Goal: Task Accomplishment & Management: Manage account settings

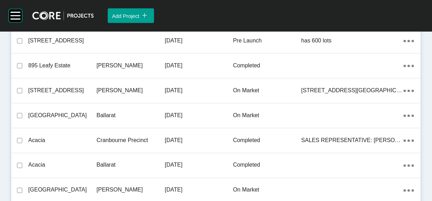
scroll to position [729, 0]
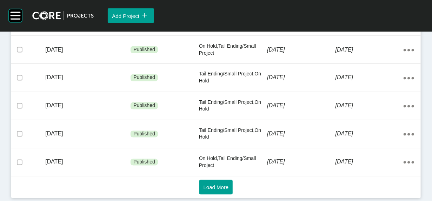
scroll to position [651, 0]
click at [219, 184] on span "Load More" at bounding box center [215, 187] width 25 height 6
click at [214, 185] on span "Load More" at bounding box center [215, 187] width 25 height 6
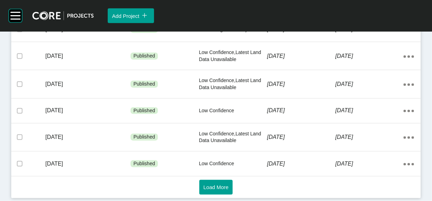
scroll to position [1694, 0]
click at [218, 184] on span "Load More" at bounding box center [215, 187] width 25 height 6
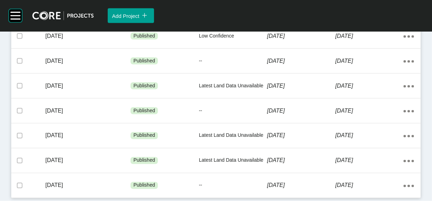
scroll to position [1896, 0]
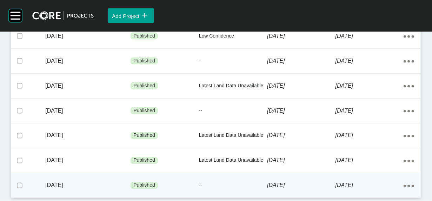
click at [307, 176] on div "[DATE]" at bounding box center [301, 186] width 68 height 22
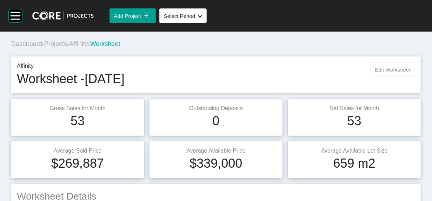
click at [380, 73] on span "Edit Worksheet" at bounding box center [392, 70] width 35 height 6
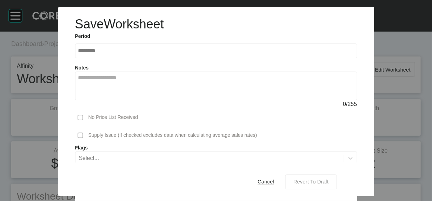
click at [317, 181] on div "Revert To Draft" at bounding box center [310, 181] width 39 height 9
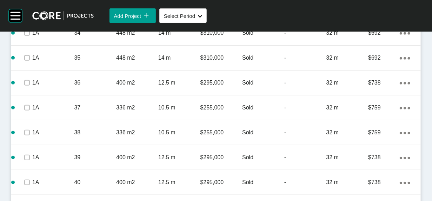
scroll to position [1217, 0]
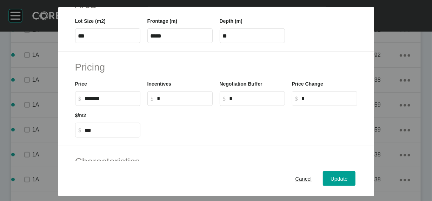
scroll to position [151, 0]
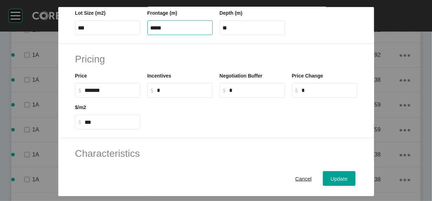
drag, startPoint x: 156, startPoint y: 70, endPoint x: 69, endPoint y: 68, distance: 87.0
click at [75, 35] on div "Lot Size (m2) *** Frontage (m) ***** Depth (m) **" at bounding box center [216, 20] width 289 height 32
type input "*****"
type input "****"
drag, startPoint x: 211, startPoint y: 69, endPoint x: 216, endPoint y: 71, distance: 5.5
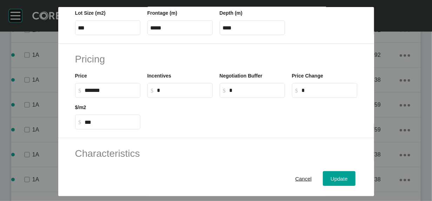
click at [211, 35] on div "Frontage (m) *****" at bounding box center [180, 20] width 72 height 32
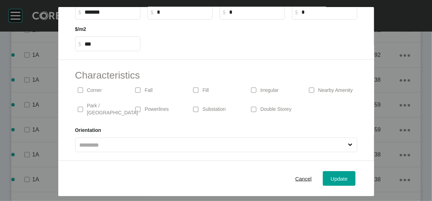
scroll to position [298, 0]
click at [349, 177] on div "Update" at bounding box center [339, 178] width 20 height 9
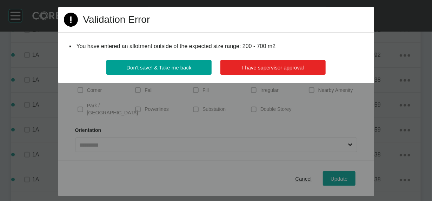
click at [282, 70] on span "I have supervisor approval" at bounding box center [273, 68] width 62 height 6
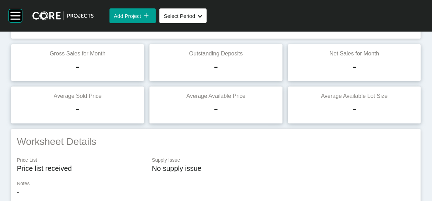
scroll to position [0, 0]
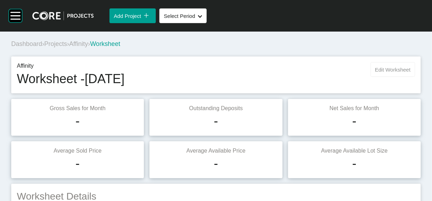
click at [378, 73] on span "Edit Worksheet" at bounding box center [392, 70] width 35 height 6
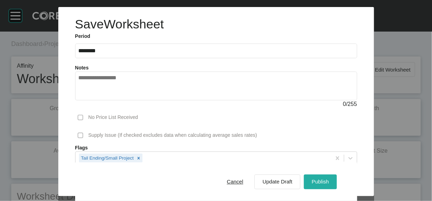
click at [338, 173] on div "Cancel Update Draft Publish" at bounding box center [277, 182] width 121 height 18
click at [329, 179] on span "Publish" at bounding box center [319, 182] width 17 height 6
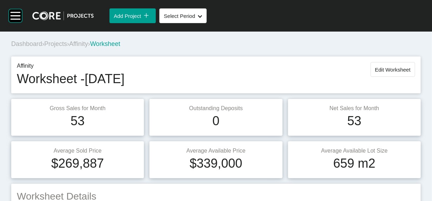
click at [67, 47] on span "Projects" at bounding box center [55, 43] width 23 height 7
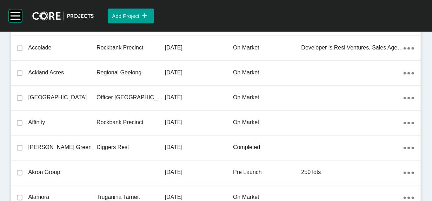
scroll to position [16490, 0]
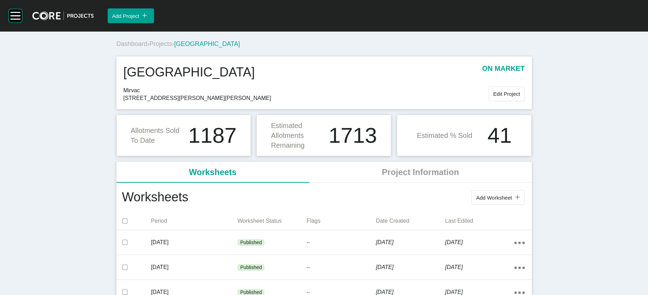
click at [149, 47] on span "Projects" at bounding box center [160, 43] width 23 height 7
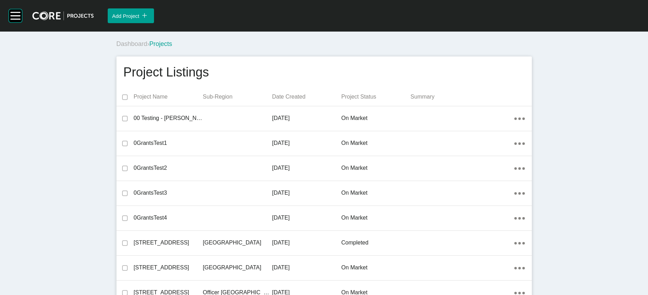
scroll to position [2793, 0]
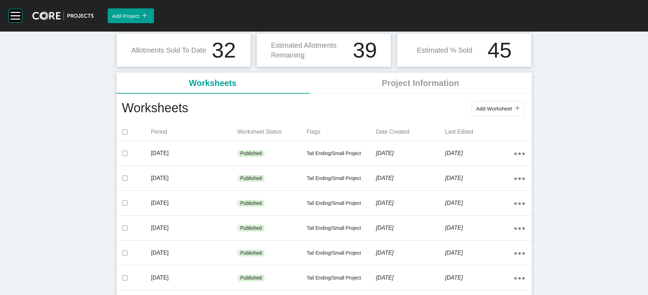
scroll to position [82, 0]
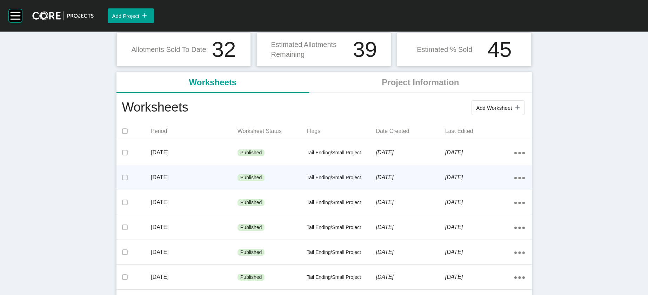
click at [346, 181] on p "Tail Ending/Small Project" at bounding box center [340, 177] width 69 height 7
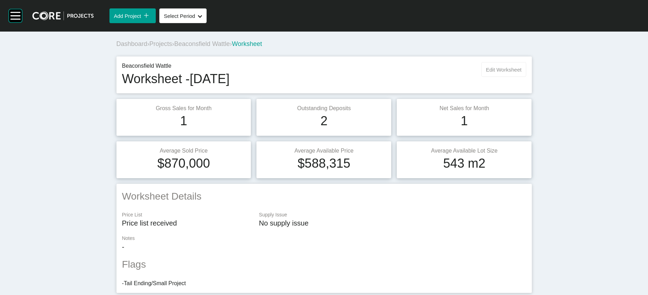
click at [431, 73] on span "Edit Worksheet" at bounding box center [503, 70] width 35 height 6
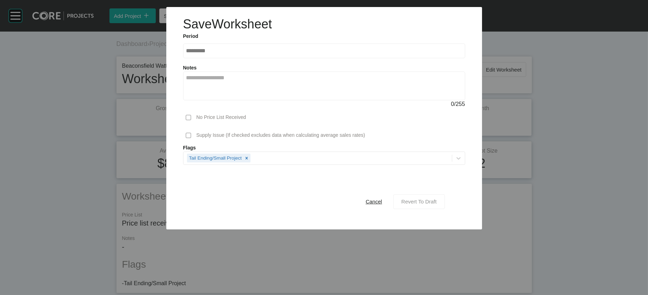
click at [431, 201] on span "Revert To Draft" at bounding box center [418, 201] width 35 height 6
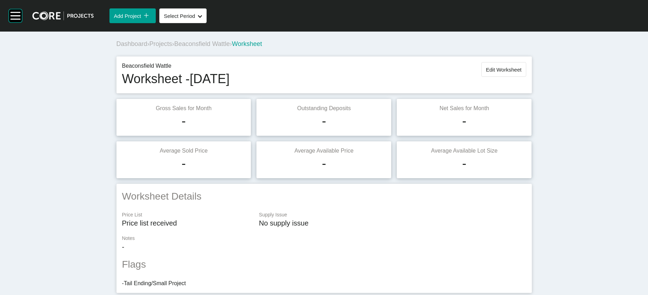
scroll to position [614, 0]
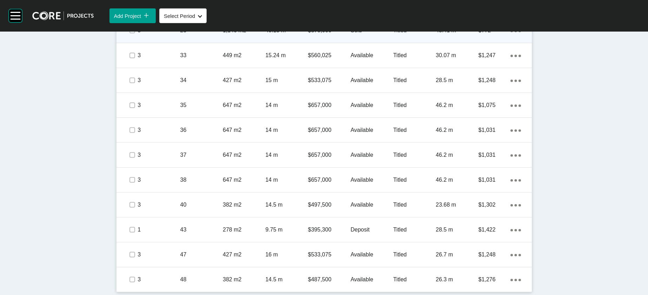
click at [416, 34] on p "Titled" at bounding box center [414, 31] width 42 height 8
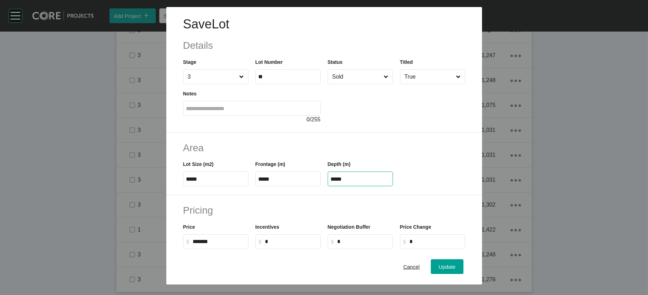
drag, startPoint x: 351, startPoint y: 224, endPoint x: 275, endPoint y: 216, distance: 76.6
click at [272, 186] on div "Lot Size (m2) ***** Frontage (m) ***** Depth (m) *****" at bounding box center [324, 171] width 289 height 32
type input "*****"
click at [431, 201] on div "Save Lot Details Stage 3 Lot Number ** Status Sold Titled True Notes 0 / 255 Ar…" at bounding box center [324, 147] width 648 height 295
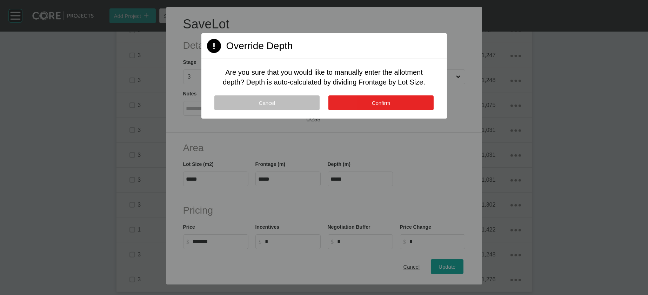
click at [407, 110] on button "Confirm" at bounding box center [380, 102] width 105 height 15
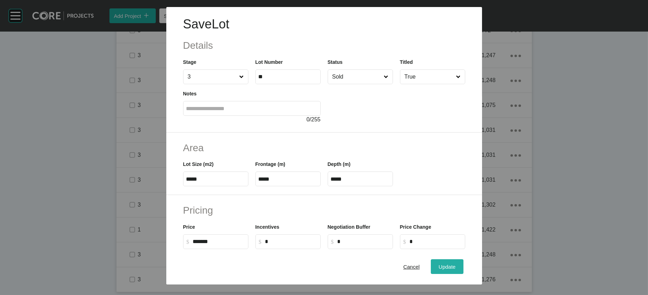
click at [431, 201] on span "Update" at bounding box center [446, 267] width 17 height 6
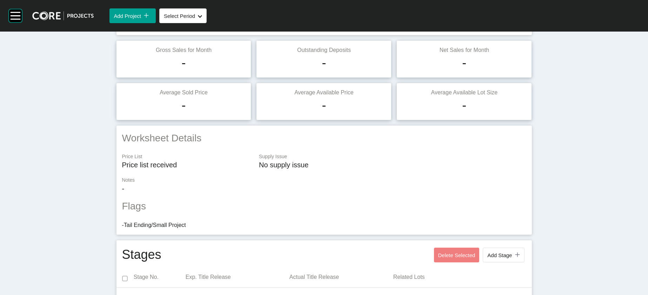
scroll to position [28, 0]
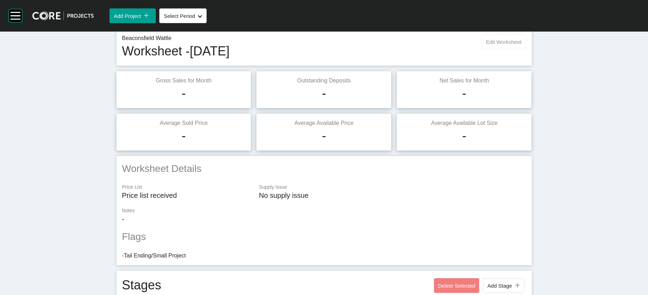
click at [431, 49] on button "Edit Worksheet" at bounding box center [503, 41] width 45 height 15
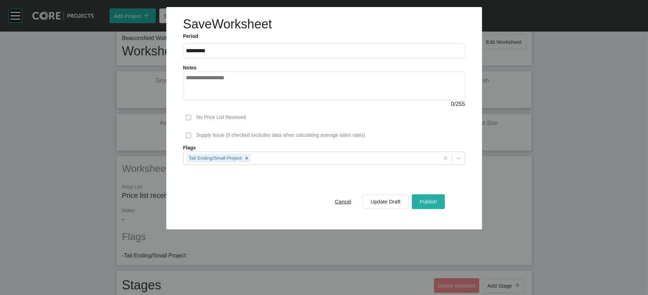
click at [431, 201] on span "Publish" at bounding box center [427, 201] width 17 height 6
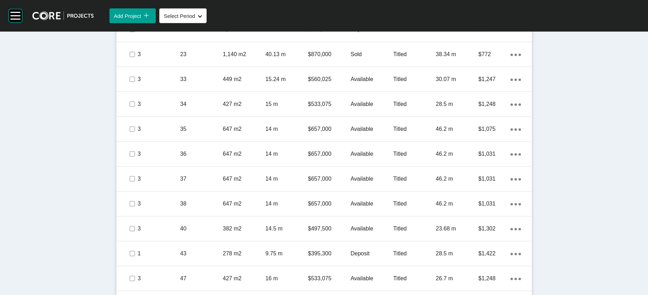
scroll to position [559, 0]
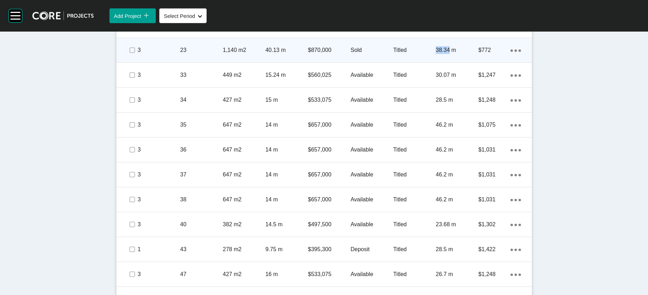
drag, startPoint x: 477, startPoint y: 200, endPoint x: 462, endPoint y: 203, distance: 15.3
click at [431, 54] on p "38.34 m" at bounding box center [457, 50] width 42 height 8
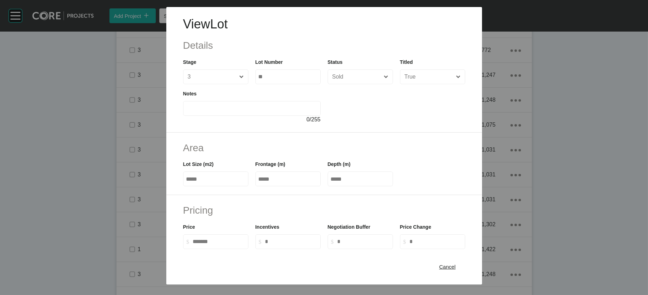
click at [306, 186] on div "Lot Size (m2) ***** Frontage (m) ***** Depth (m) *****" at bounding box center [324, 171] width 289 height 32
click at [431, 201] on span "Cancel" at bounding box center [447, 267] width 16 height 6
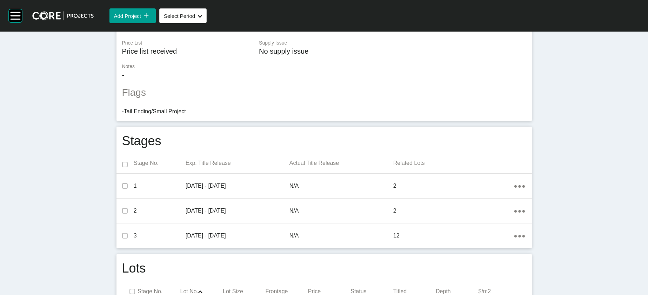
scroll to position [0, 0]
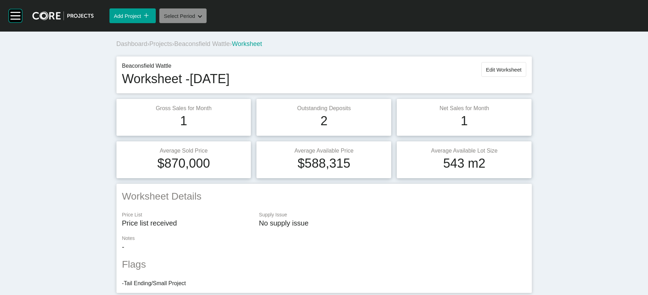
click at [202, 23] on button "Select Period Shape Created with Sketch." at bounding box center [182, 15] width 47 height 15
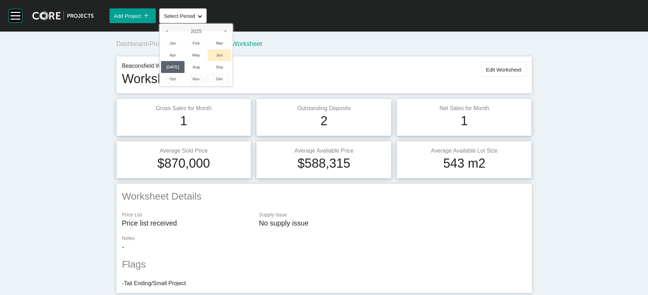
click at [231, 61] on li "Jun" at bounding box center [219, 55] width 23 height 12
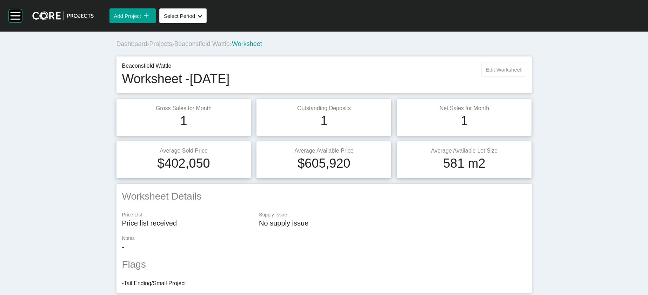
click at [431, 77] on button "Edit Worksheet" at bounding box center [503, 69] width 45 height 15
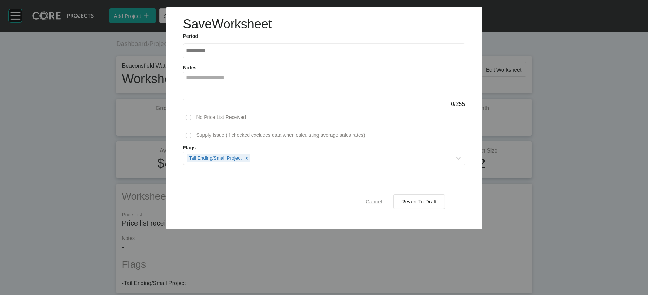
click at [377, 201] on span "Cancel" at bounding box center [373, 201] width 16 height 6
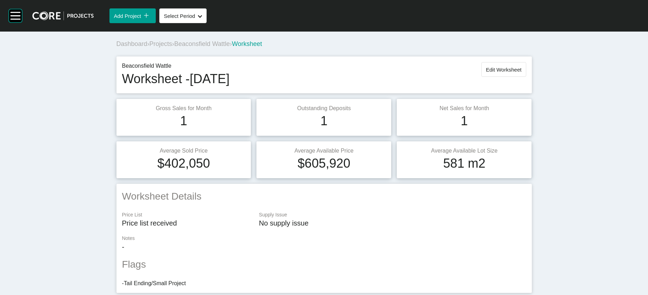
scroll to position [613, 0]
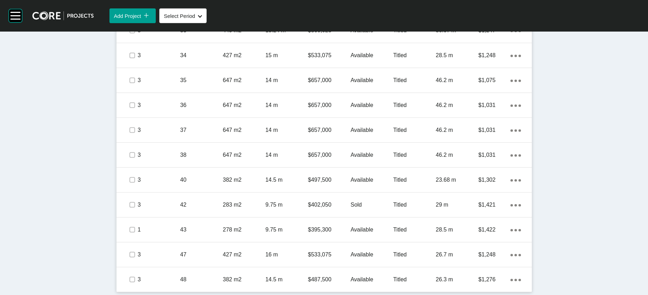
click at [431, 9] on p "Titled" at bounding box center [414, 6] width 42 height 8
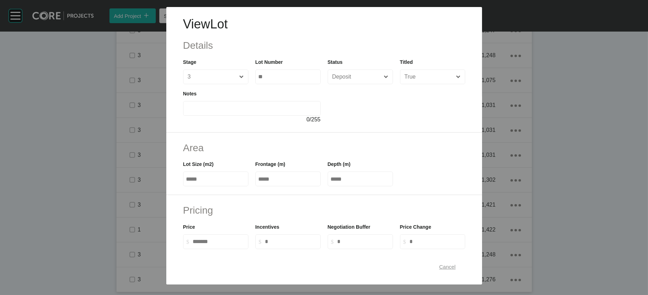
click at [431, 201] on span "Cancel" at bounding box center [447, 267] width 16 height 6
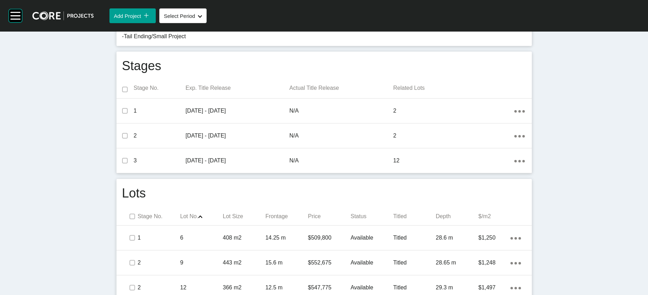
scroll to position [0, 0]
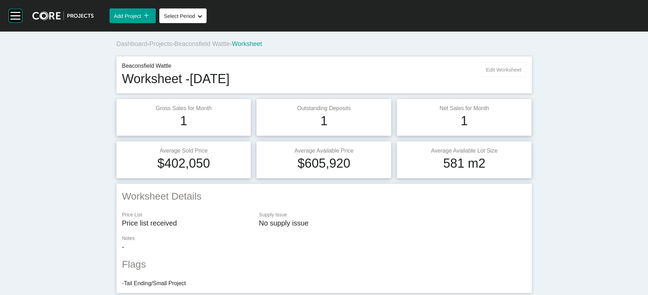
click at [431, 73] on span "Edit Worksheet" at bounding box center [503, 70] width 35 height 6
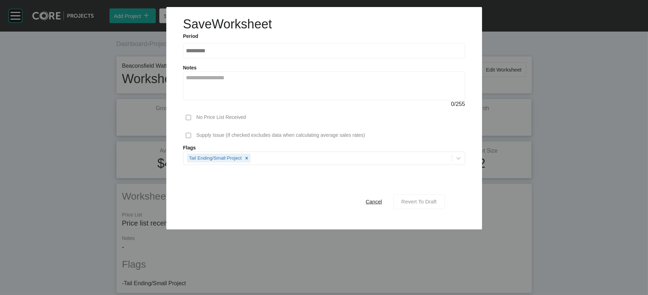
click at [431, 201] on span "Revert To Draft" at bounding box center [418, 201] width 35 height 6
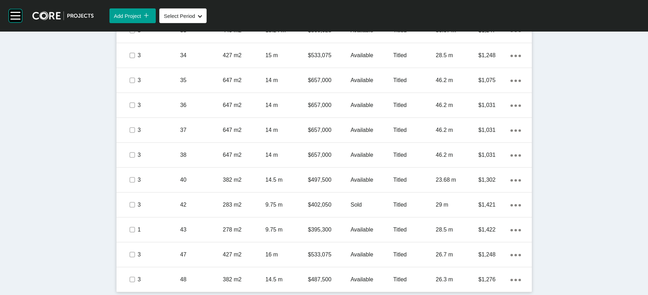
scroll to position [614, 0]
click at [431, 16] on div "45.41 m" at bounding box center [457, 6] width 42 height 22
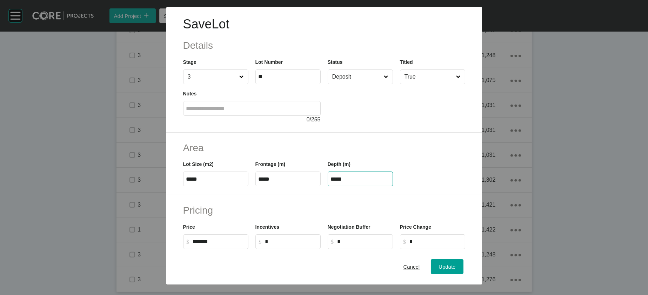
drag, startPoint x: 346, startPoint y: 224, endPoint x: 309, endPoint y: 217, distance: 38.2
click at [309, 186] on div "Lot Size (m2) ***** Frontage (m) ***** Depth (m) *****" at bounding box center [324, 171] width 289 height 32
paste input "text"
type input "*****"
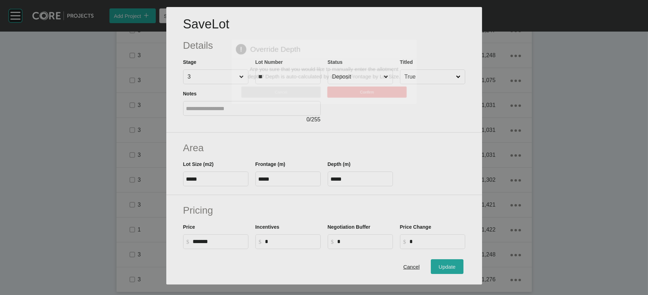
click at [431, 201] on div "Save Lot Details Stage 3 Lot Number ** Status Deposit Titled True Notes 0 / 255…" at bounding box center [324, 147] width 648 height 295
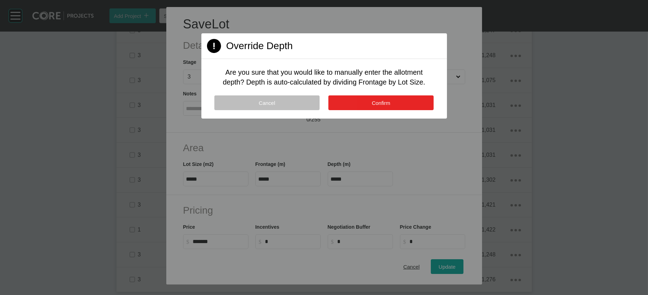
click at [396, 110] on button "Confirm" at bounding box center [380, 102] width 105 height 15
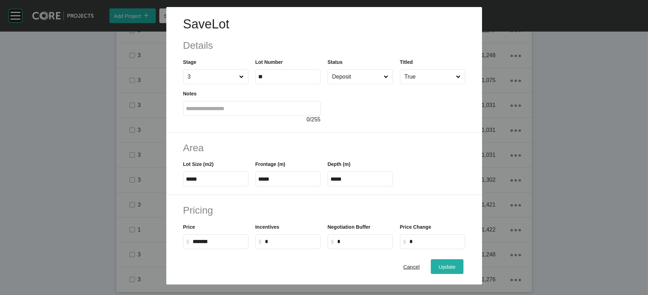
click at [431, 201] on span "Update" at bounding box center [446, 267] width 17 height 6
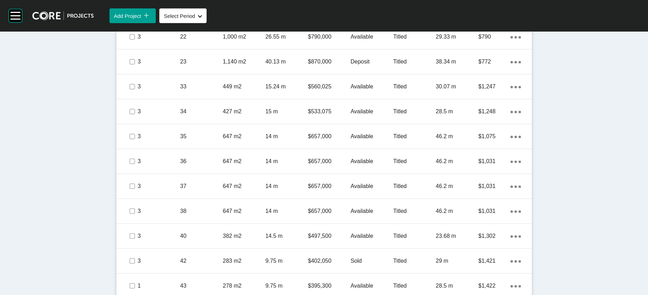
scroll to position [0, 0]
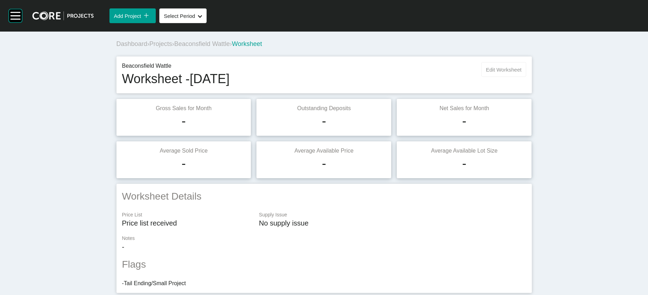
click at [431, 77] on button "Edit Worksheet" at bounding box center [503, 69] width 45 height 15
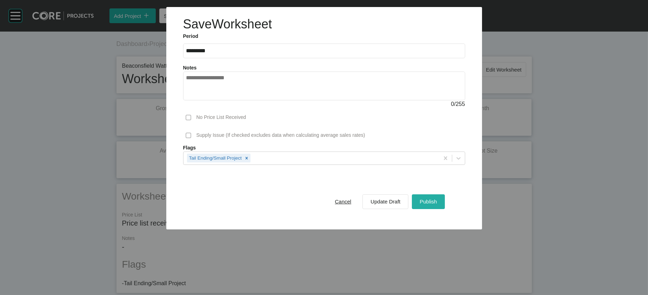
click at [431, 201] on button "Publish" at bounding box center [428, 201] width 33 height 15
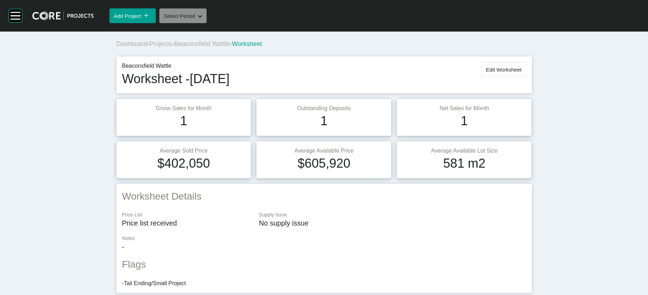
click at [195, 19] on span "Select Period" at bounding box center [179, 16] width 31 height 6
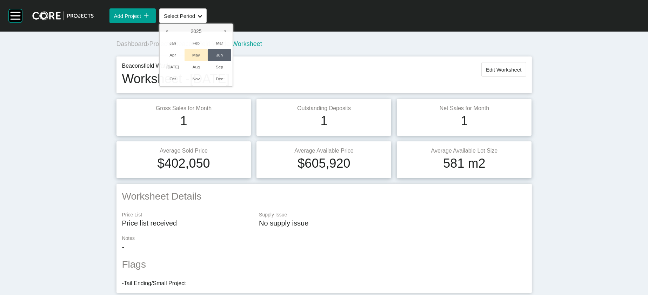
click at [208, 61] on li "May" at bounding box center [195, 55] width 23 height 12
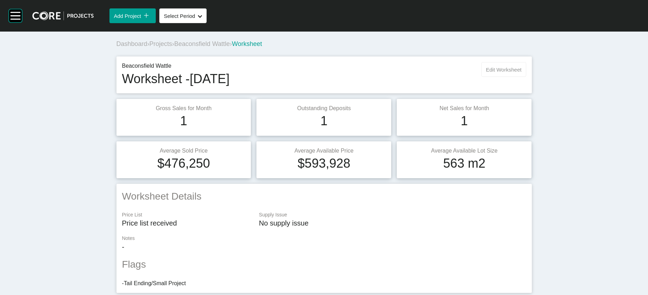
click at [431, 73] on span "Edit Worksheet" at bounding box center [503, 70] width 35 height 6
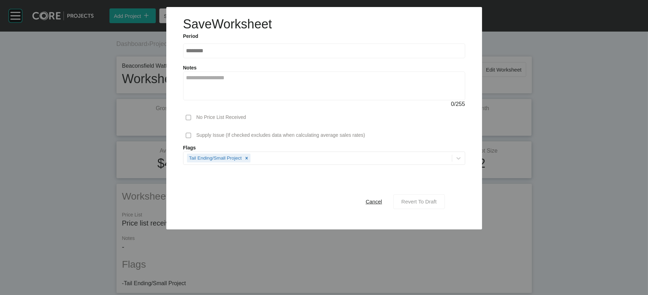
click at [431, 201] on span "Revert To Draft" at bounding box center [418, 201] width 35 height 6
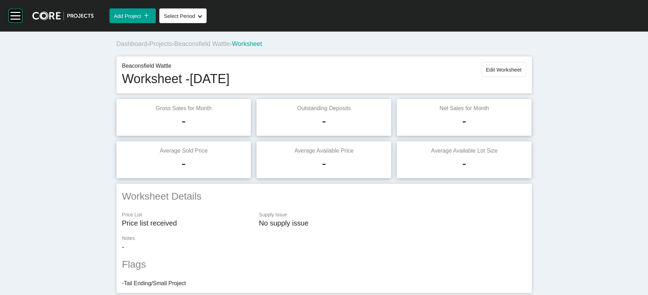
scroll to position [614, 0]
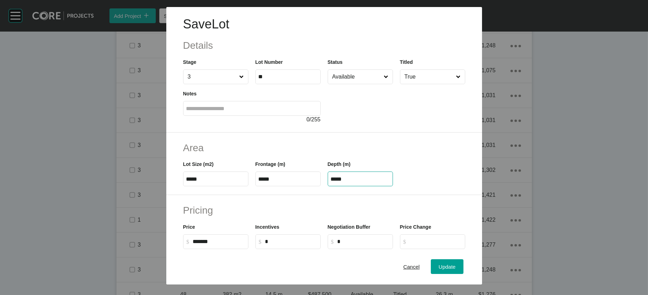
drag, startPoint x: 341, startPoint y: 222, endPoint x: 308, endPoint y: 222, distance: 32.6
click at [310, 186] on div "Lot Size (m2) ***** Frontage (m) ***** Depth (m) *****" at bounding box center [324, 171] width 289 height 32
paste input "text"
type input "*****"
click at [431, 201] on div "Save Lot Details Stage 3 Lot Number ** Status Available Titled True Notes 0 / 2…" at bounding box center [324, 147] width 648 height 295
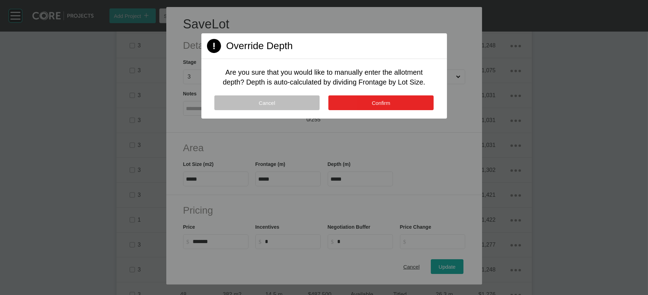
click at [418, 110] on button "Confirm" at bounding box center [380, 102] width 105 height 15
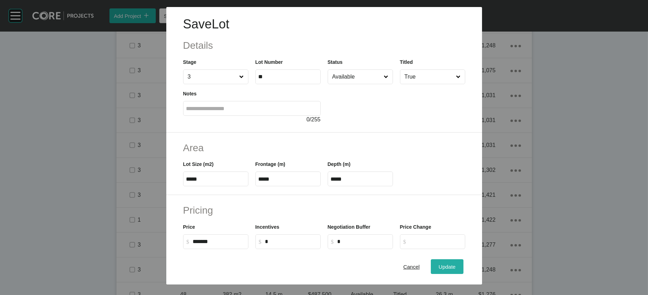
click at [431, 201] on span "Update" at bounding box center [446, 267] width 17 height 6
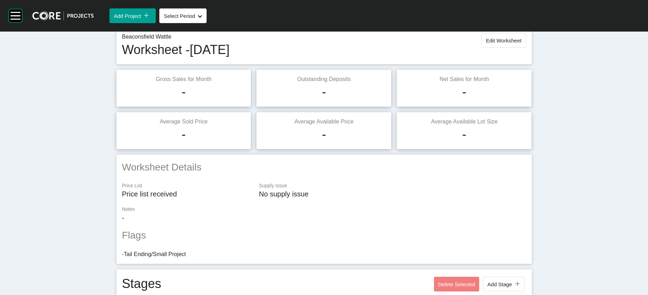
scroll to position [0, 0]
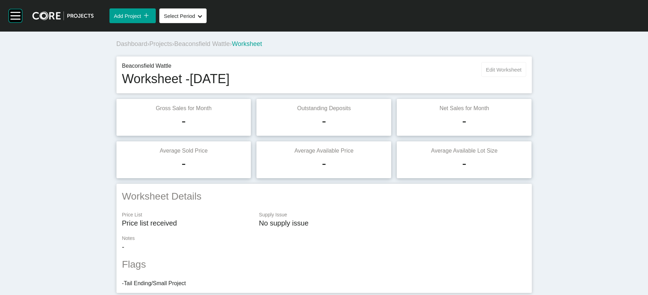
click at [431, 73] on span "Edit Worksheet" at bounding box center [503, 70] width 35 height 6
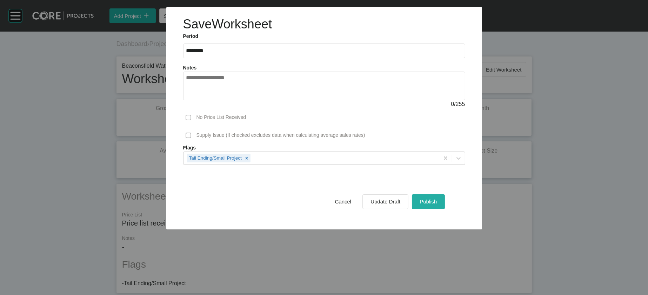
click at [431, 201] on span "Publish" at bounding box center [427, 201] width 17 height 6
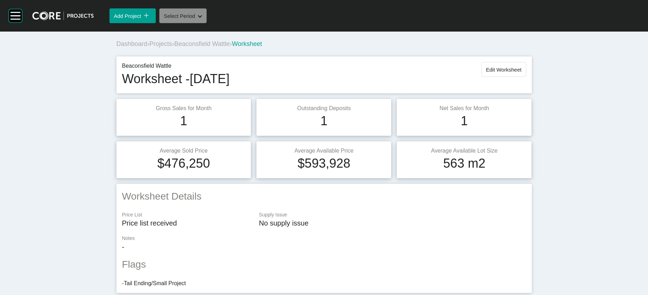
click at [207, 23] on button "Select Period Shape Created with Sketch." at bounding box center [182, 15] width 47 height 15
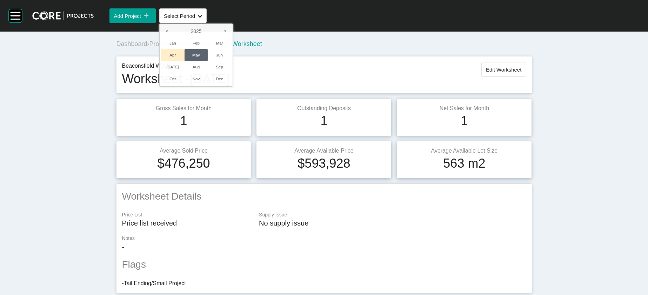
click at [184, 61] on li "Apr" at bounding box center [172, 55] width 23 height 12
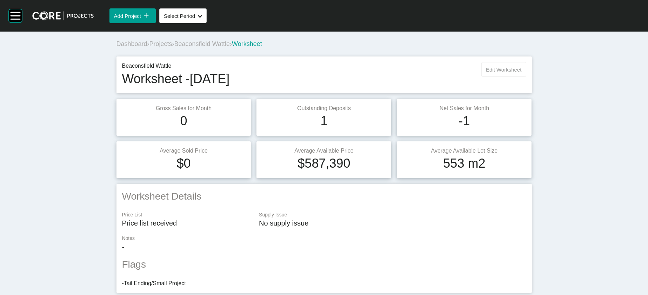
click at [431, 73] on span "Edit Worksheet" at bounding box center [503, 70] width 35 height 6
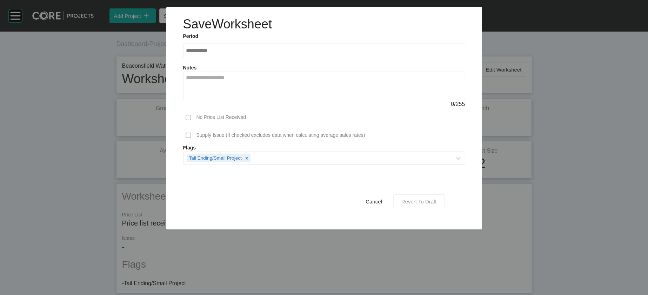
click at [431, 201] on div "Revert To Draft" at bounding box center [418, 201] width 39 height 9
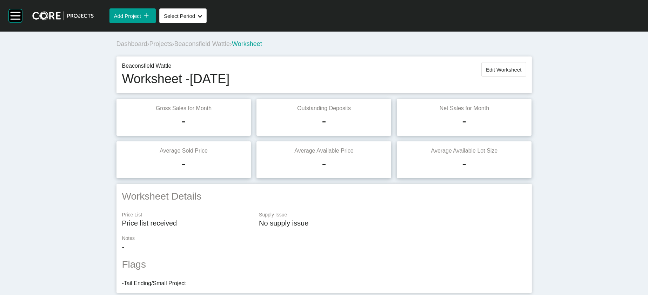
scroll to position [614, 0]
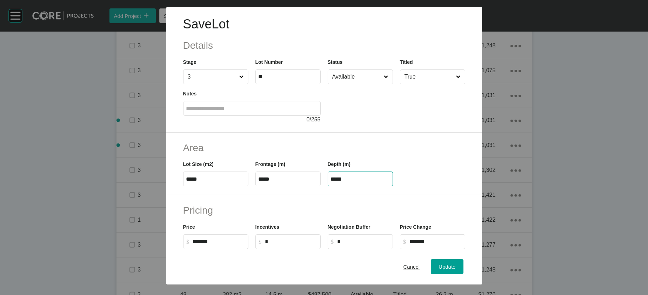
drag, startPoint x: 349, startPoint y: 224, endPoint x: 281, endPoint y: 217, distance: 68.7
click at [277, 186] on div "Lot Size (m2) ***** Frontage (m) ***** Depth (m) *****" at bounding box center [324, 171] width 289 height 32
paste input "text"
type input "*****"
click at [431, 201] on div "Save Lot Details Stage 3 Lot Number ** Status Available Titled True Notes 0 / 2…" at bounding box center [324, 147] width 648 height 295
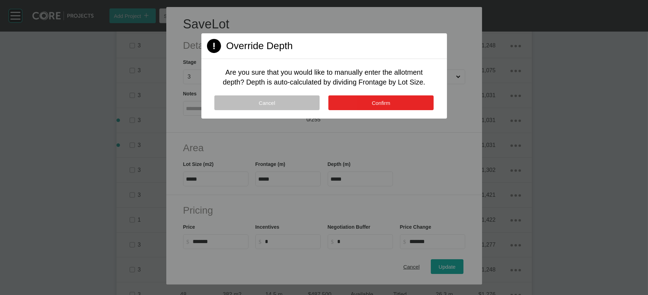
click at [399, 110] on button "Confirm" at bounding box center [380, 102] width 105 height 15
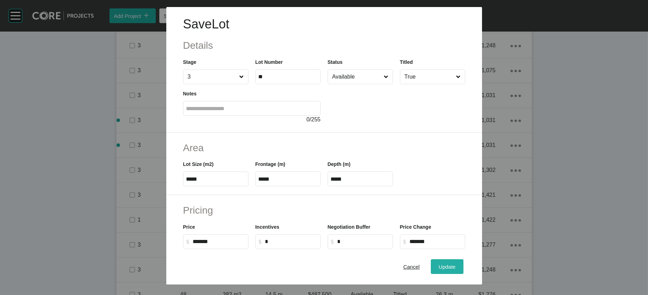
click at [431, 201] on span "Update" at bounding box center [446, 267] width 17 height 6
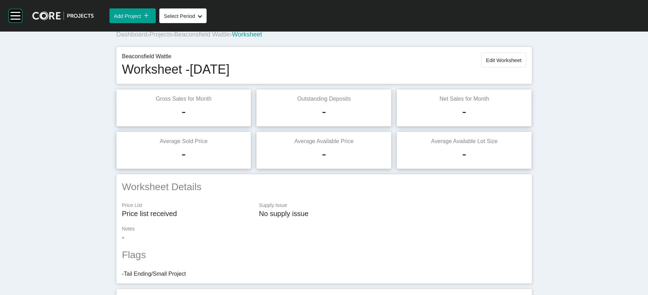
scroll to position [0, 0]
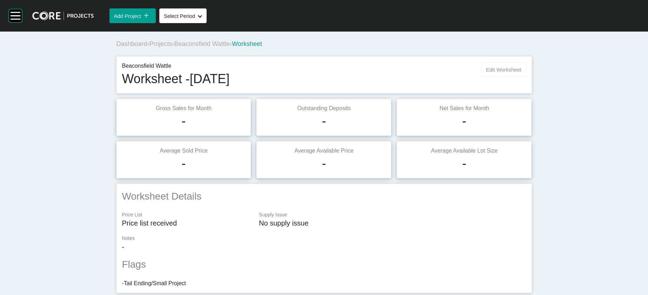
click at [431, 77] on button "Edit Worksheet" at bounding box center [503, 69] width 45 height 15
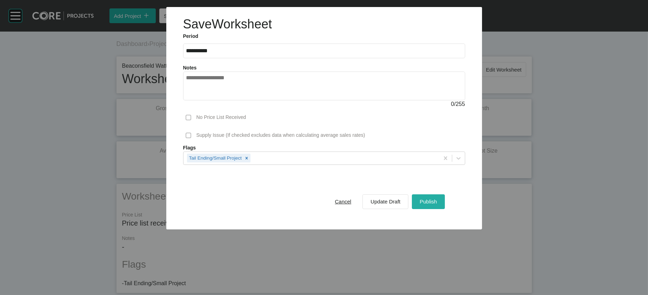
click at [431, 201] on div "Publish" at bounding box center [428, 201] width 21 height 9
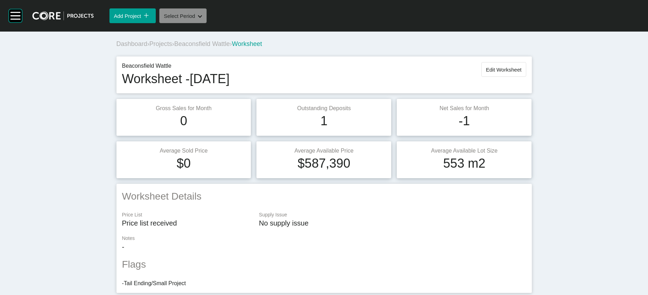
click at [195, 19] on span "Select Period" at bounding box center [179, 16] width 31 height 6
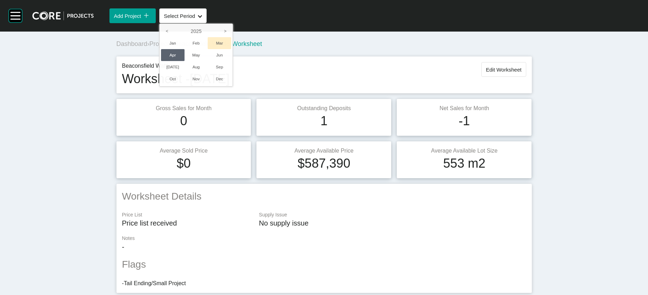
click at [231, 49] on li "Mar" at bounding box center [219, 43] width 23 height 12
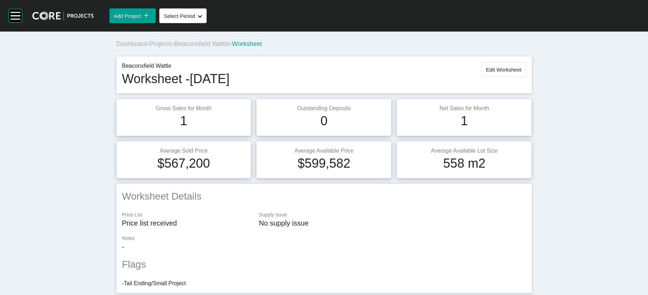
drag, startPoint x: 531, startPoint y: 93, endPoint x: 485, endPoint y: 173, distance: 91.7
click at [431, 77] on button "Edit Worksheet" at bounding box center [503, 69] width 45 height 15
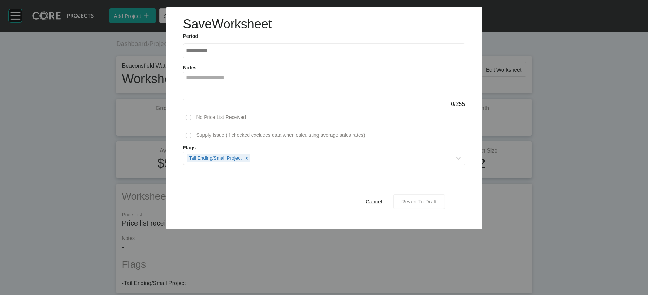
click at [431, 201] on span "Revert To Draft" at bounding box center [418, 201] width 35 height 6
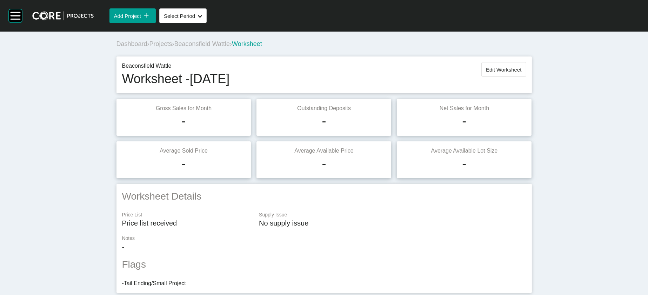
scroll to position [646, 0]
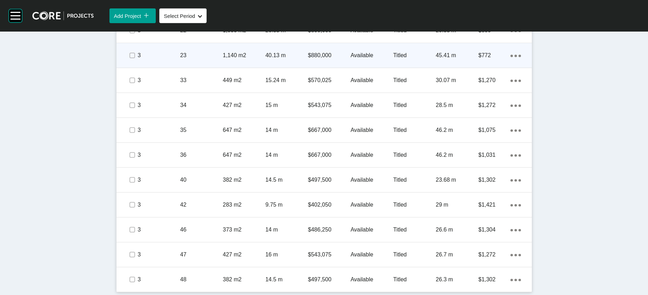
click at [431, 66] on div "45.41 m" at bounding box center [457, 56] width 42 height 22
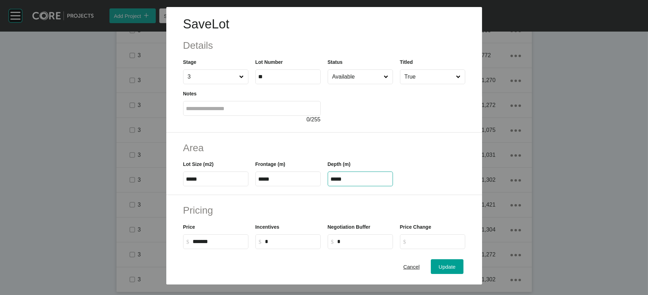
drag, startPoint x: 345, startPoint y: 221, endPoint x: 301, endPoint y: 221, distance: 44.9
click at [301, 186] on div "Lot Size (m2) ***** Frontage (m) ***** Depth (m) *****" at bounding box center [324, 171] width 289 height 32
paste input "text"
type input "*****"
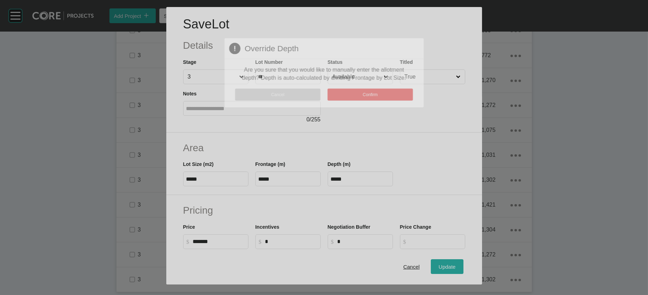
click at [431, 201] on div "Save Lot Details Stage 3 Lot Number ** Status Available Titled True Notes 0 / 2…" at bounding box center [324, 147] width 648 height 295
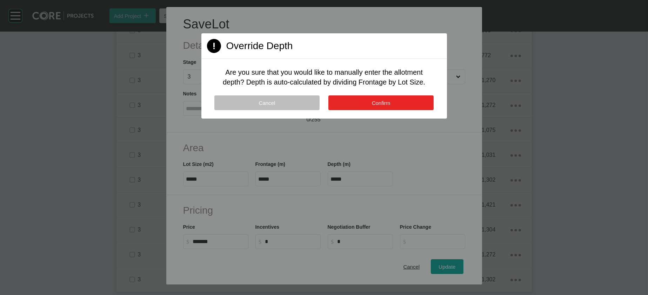
click at [390, 106] on span "Confirm" at bounding box center [381, 103] width 19 height 6
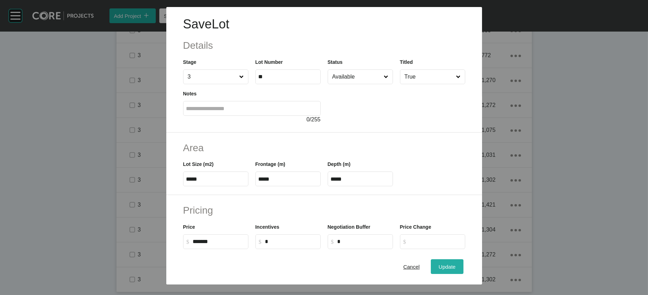
click at [431, 201] on button "Update" at bounding box center [447, 266] width 32 height 15
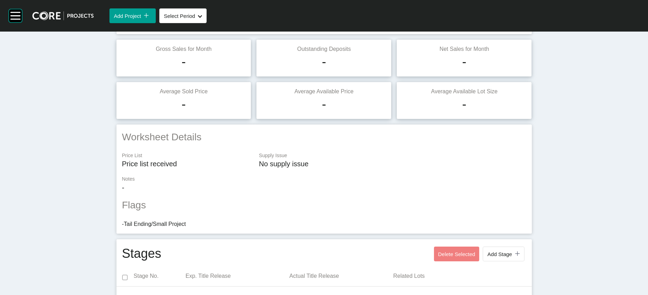
scroll to position [0, 0]
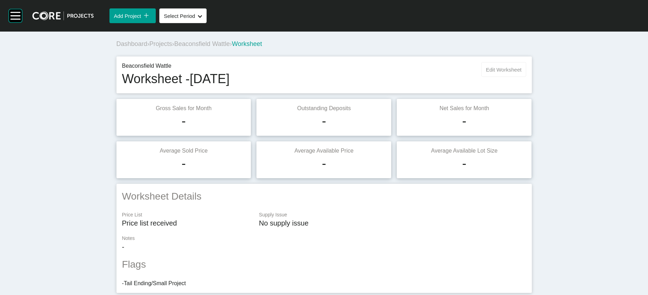
click at [431, 77] on button "Edit Worksheet" at bounding box center [503, 69] width 45 height 15
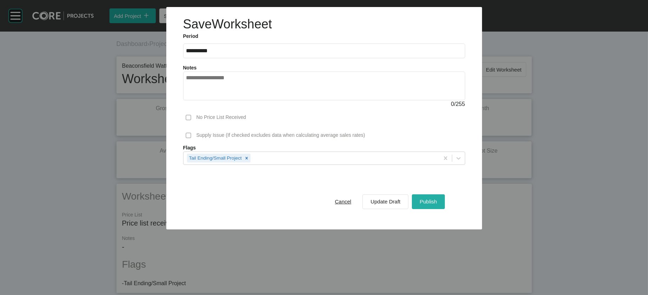
click at [431, 201] on span "Publish" at bounding box center [427, 201] width 17 height 6
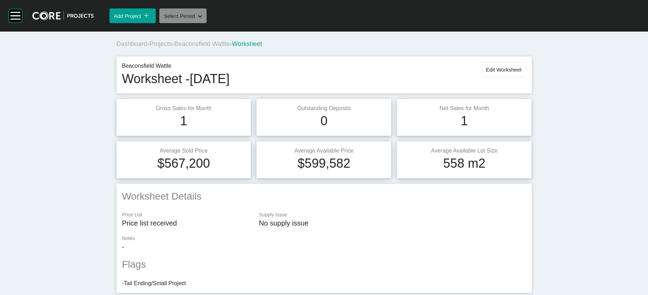
click at [207, 21] on button "Select Period Shape Created with Sketch." at bounding box center [182, 15] width 47 height 15
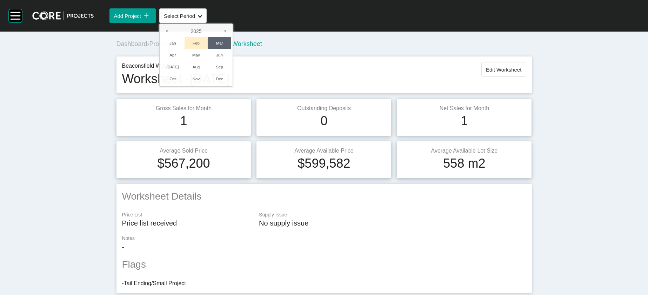
click at [208, 49] on li "Feb" at bounding box center [195, 43] width 23 height 12
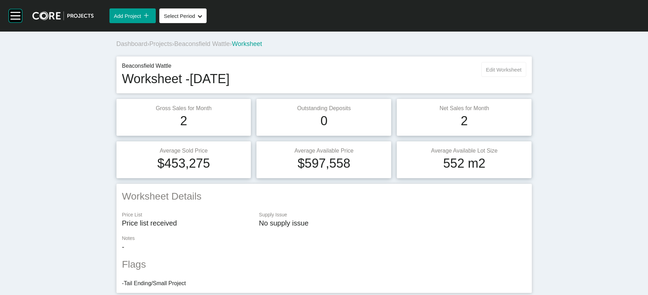
click at [431, 73] on span "Edit Worksheet" at bounding box center [503, 70] width 35 height 6
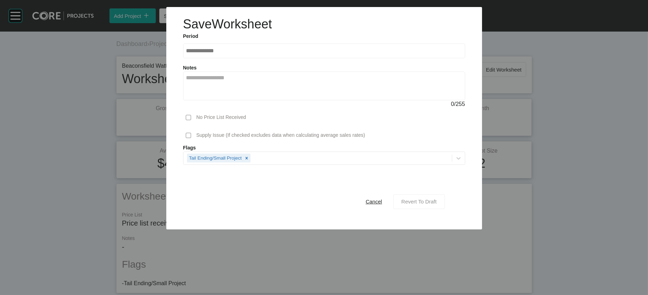
click at [431, 201] on span "Revert To Draft" at bounding box center [418, 201] width 35 height 6
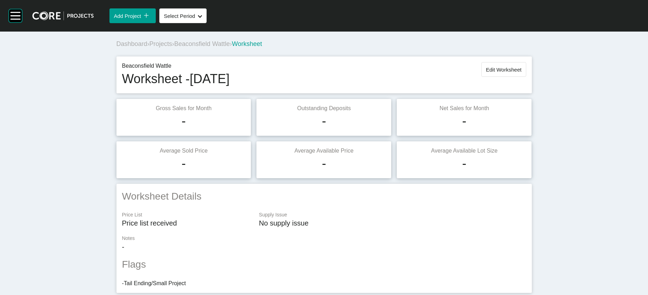
scroll to position [676, 0]
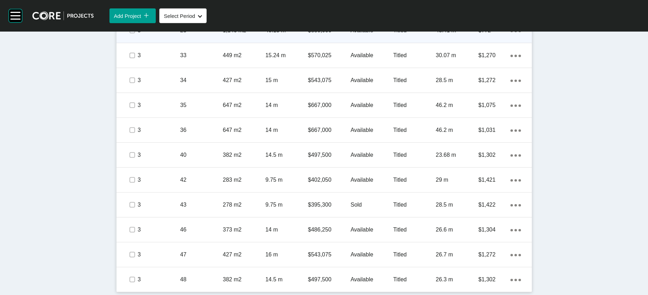
click at [431, 41] on div "45.41 m" at bounding box center [457, 31] width 42 height 22
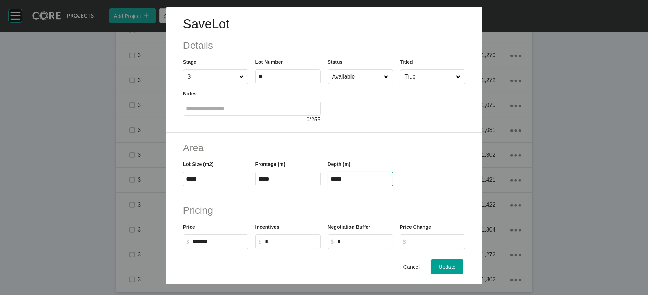
drag, startPoint x: 325, startPoint y: 224, endPoint x: 292, endPoint y: 219, distance: 33.0
click at [294, 186] on div "Lot Size (m2) ***** Frontage (m) ***** Depth (m) *****" at bounding box center [324, 171] width 289 height 32
paste input "text"
type input "*****"
click at [431, 201] on div "Save Lot Details Stage 3 Lot Number ** Status Available Titled True Notes 0 / 2…" at bounding box center [324, 147] width 648 height 295
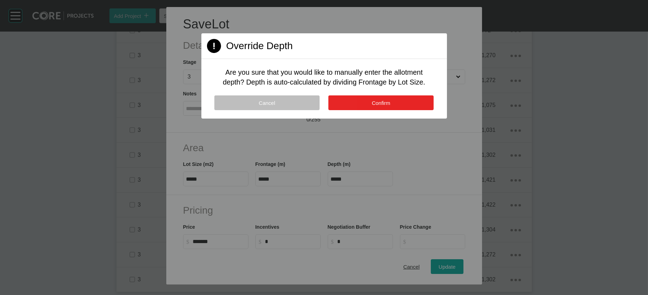
click at [411, 110] on button "Confirm" at bounding box center [380, 102] width 105 height 15
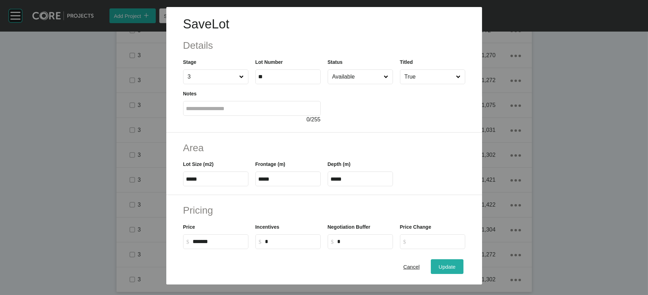
click at [431, 201] on button "Update" at bounding box center [447, 266] width 32 height 15
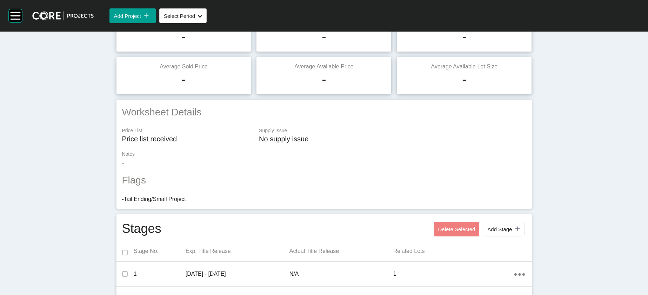
scroll to position [0, 0]
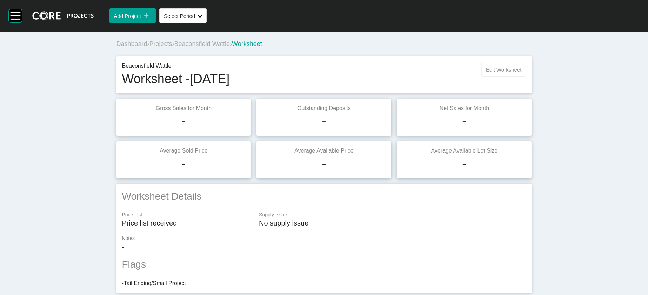
click at [431, 73] on span "Edit Worksheet" at bounding box center [503, 70] width 35 height 6
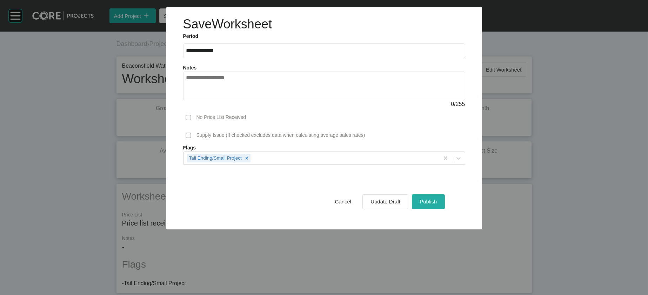
click at [431, 201] on button "Publish" at bounding box center [428, 201] width 33 height 15
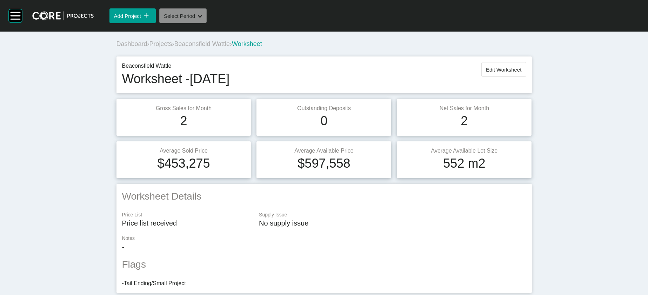
click at [207, 23] on button "Select Period Shape Created with Sketch." at bounding box center [182, 15] width 47 height 15
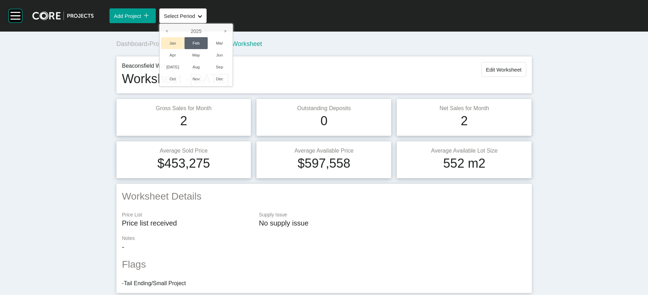
click at [184, 49] on li "Jan" at bounding box center [172, 43] width 23 height 12
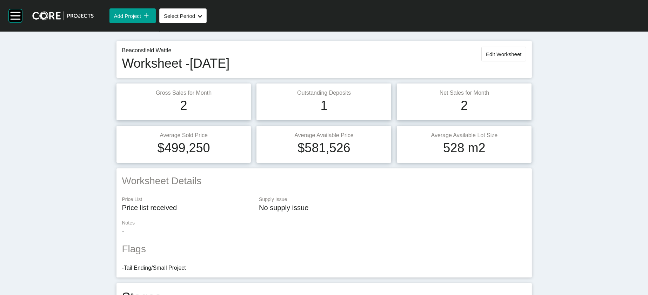
scroll to position [0, 0]
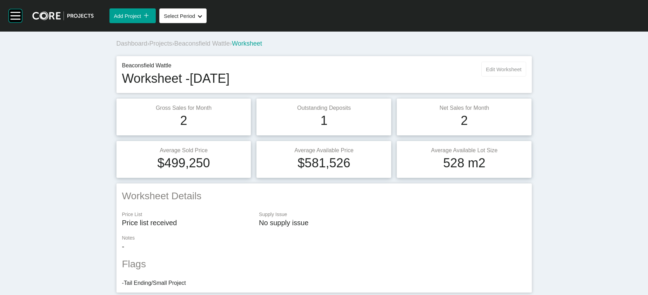
click at [431, 76] on button "Edit Worksheet" at bounding box center [503, 69] width 45 height 15
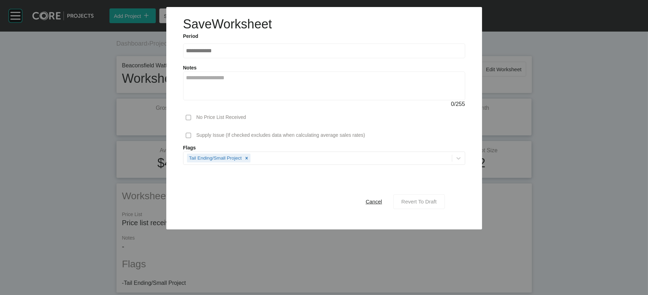
click at [431, 201] on span "Revert To Draft" at bounding box center [418, 201] width 35 height 6
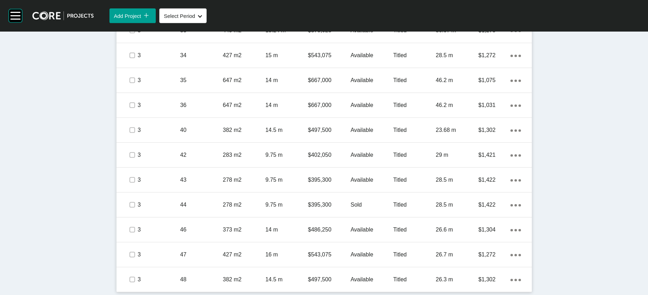
scroll to position [676, 0]
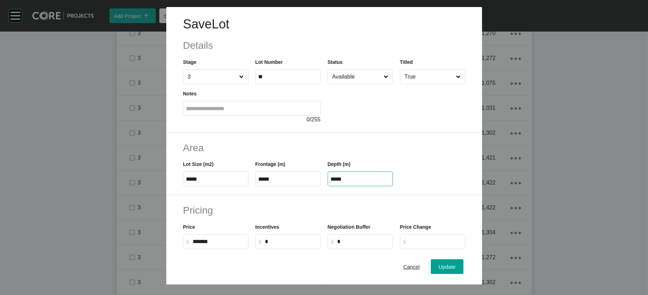
drag, startPoint x: 356, startPoint y: 222, endPoint x: 298, endPoint y: 211, distance: 58.5
click at [313, 186] on div "Lot Size (m2) ***** Frontage (m) ***** Depth (m) *****" at bounding box center [324, 171] width 289 height 32
paste input "text"
type input "*****"
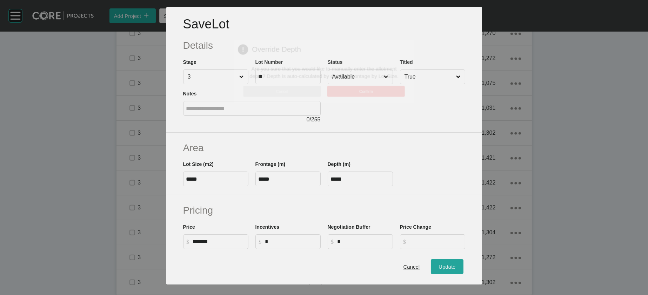
click at [431, 201] on div "Save Lot Details Stage 3 Lot Number ** Status Available Titled True Notes 0 / 2…" at bounding box center [324, 147] width 648 height 295
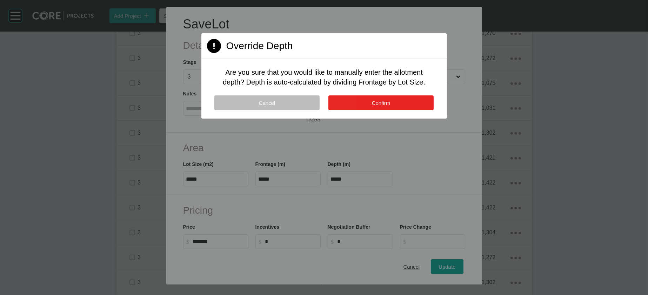
click at [390, 106] on span "Confirm" at bounding box center [381, 103] width 19 height 6
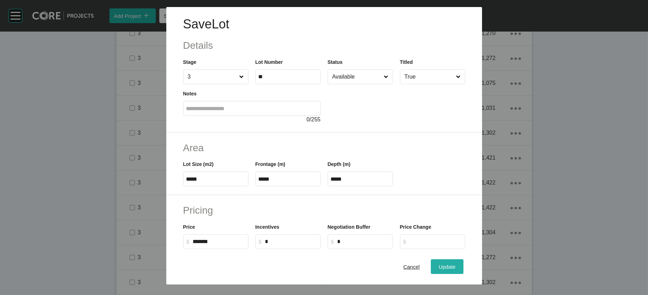
click at [431, 201] on button "Update" at bounding box center [447, 266] width 32 height 15
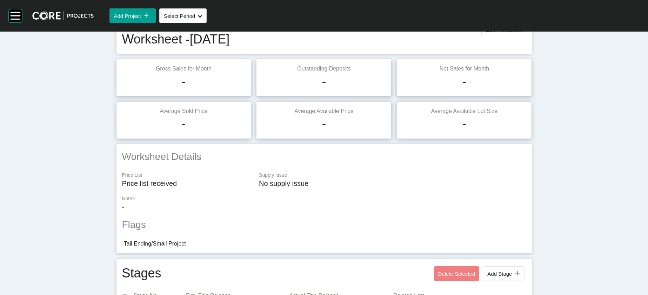
scroll to position [0, 0]
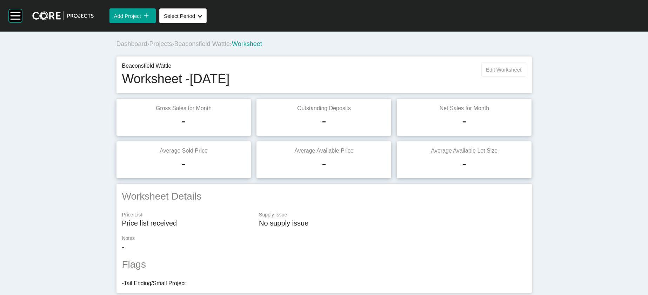
click at [431, 77] on button "Edit Worksheet" at bounding box center [503, 69] width 45 height 15
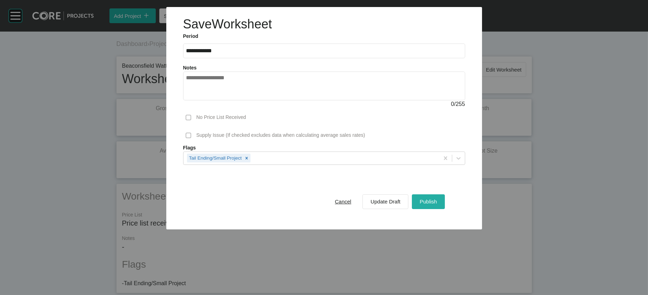
click at [431, 201] on span "Publish" at bounding box center [427, 201] width 17 height 6
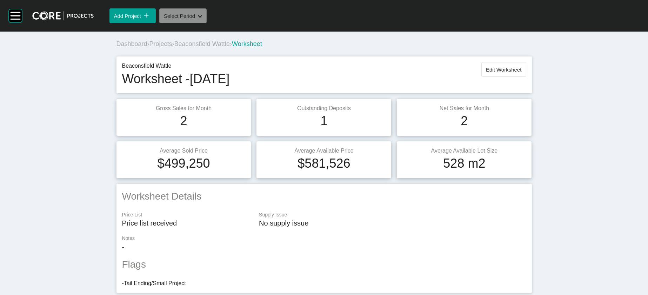
click at [202, 19] on div "Shape Created with Sketch." at bounding box center [198, 16] width 7 height 6
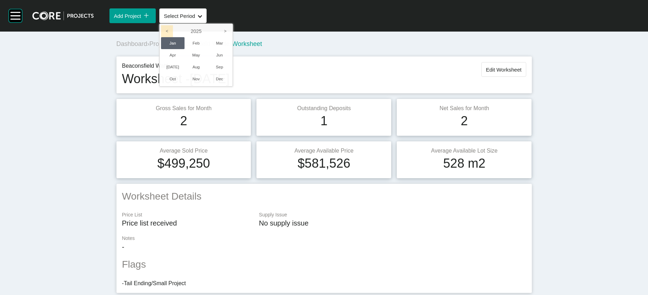
click at [173, 37] on icon "<" at bounding box center [167, 31] width 12 height 12
click at [231, 85] on li "Dec" at bounding box center [219, 79] width 23 height 12
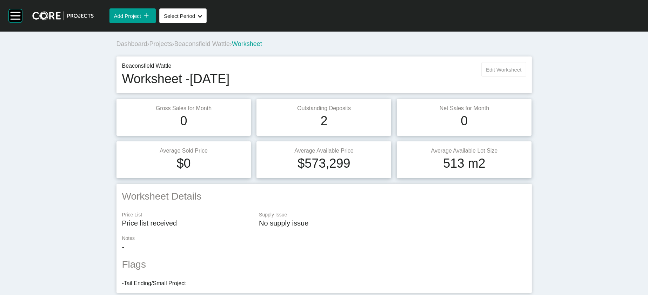
click at [431, 73] on span "Edit Worksheet" at bounding box center [503, 70] width 35 height 6
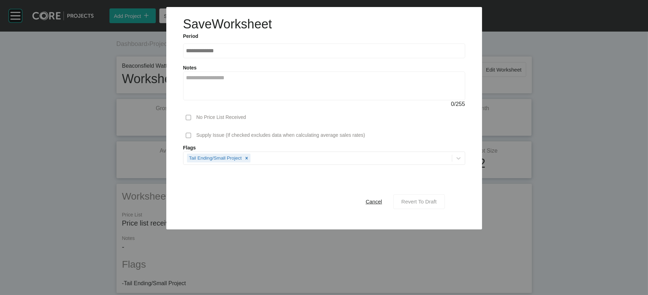
click at [431, 201] on span "Revert To Draft" at bounding box center [418, 201] width 35 height 6
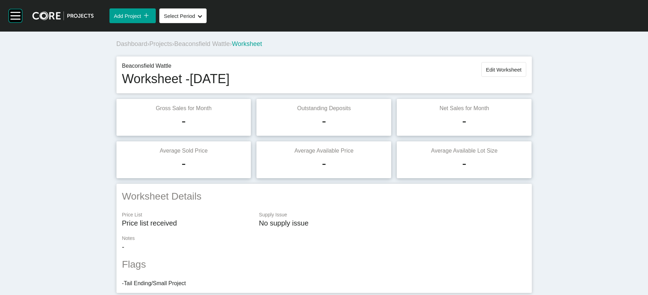
scroll to position [676, 0]
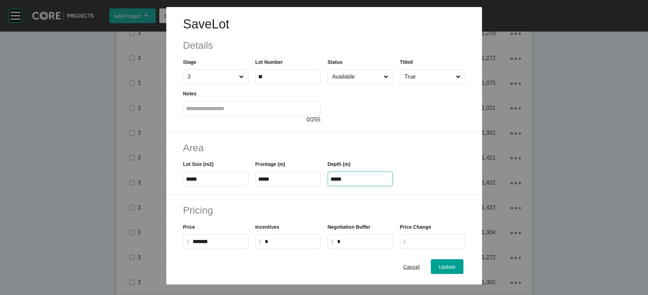
drag, startPoint x: 356, startPoint y: 220, endPoint x: 296, endPoint y: 204, distance: 61.7
click at [261, 186] on div "Lot Size (m2) ***** Frontage (m) ***** Depth (m) *****" at bounding box center [324, 171] width 289 height 32
paste input "text"
type input "*****"
click at [431, 201] on div "Save Lot Details Stage 3 Lot Number ** Status Available Titled True Notes 0 / 2…" at bounding box center [324, 147] width 648 height 295
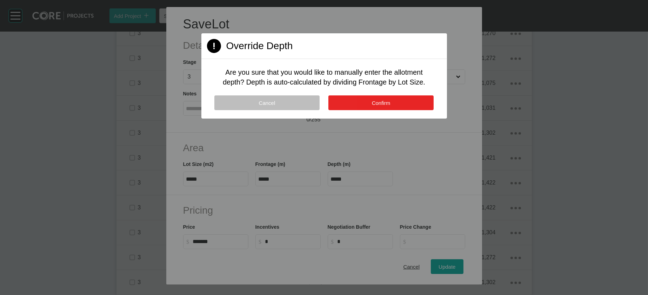
click at [407, 110] on button "Confirm" at bounding box center [380, 102] width 105 height 15
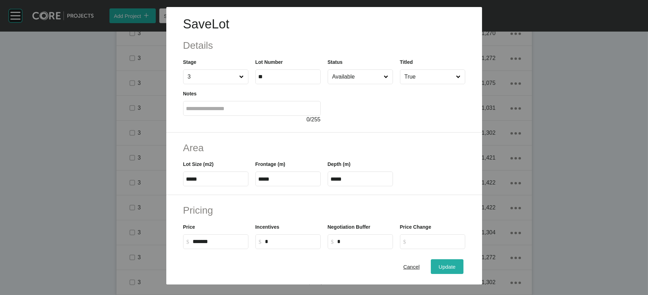
click at [431, 201] on span "Update" at bounding box center [446, 267] width 17 height 6
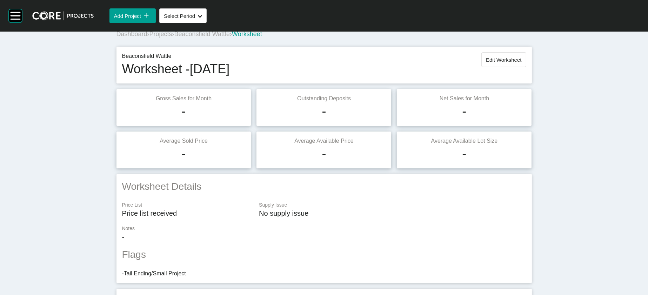
scroll to position [0, 0]
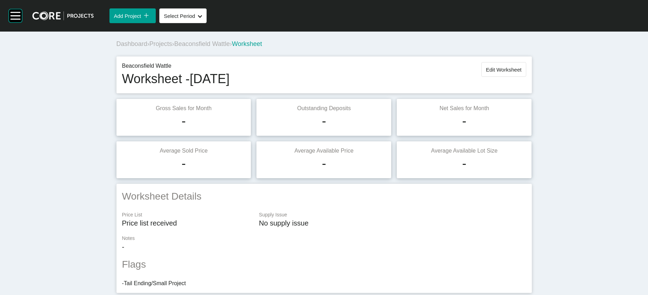
click at [431, 79] on div "Beaconsfield Wattle Worksheet - [DATE] Edit Worksheet" at bounding box center [323, 74] width 415 height 37
click at [431, 73] on span "Edit Worksheet" at bounding box center [503, 70] width 35 height 6
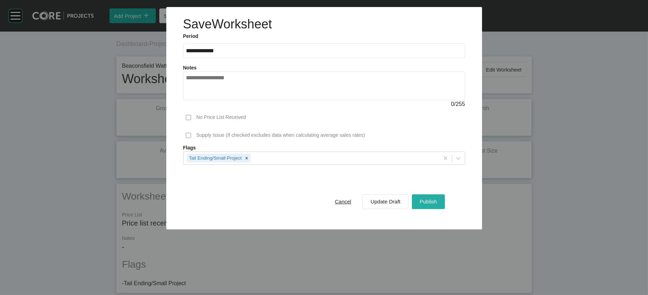
click at [431, 201] on span "Publish" at bounding box center [427, 201] width 17 height 6
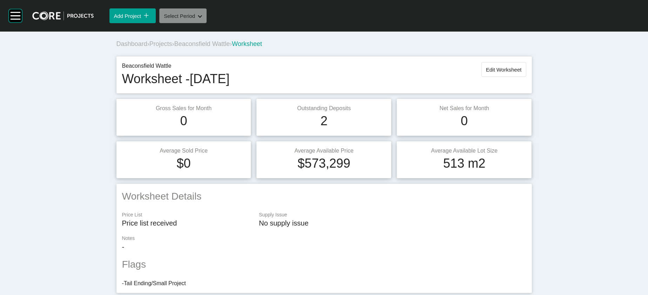
click at [195, 19] on span "Select Period" at bounding box center [179, 16] width 31 height 6
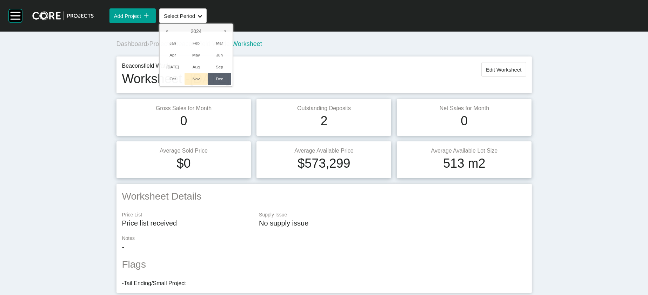
click at [208, 85] on li "Nov" at bounding box center [195, 79] width 23 height 12
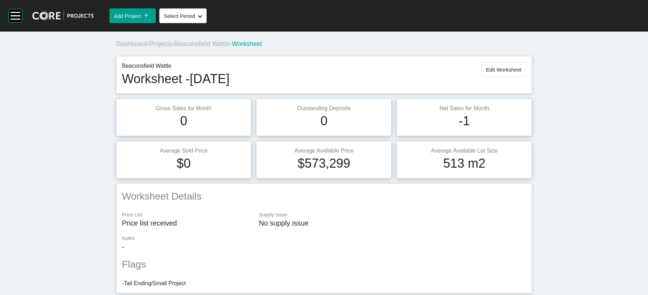
scroll to position [675, 0]
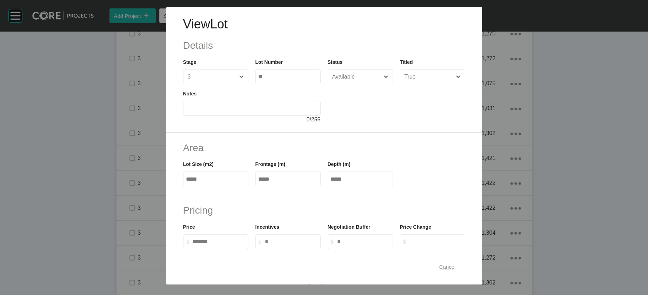
click at [431, 201] on span "Cancel" at bounding box center [447, 267] width 16 height 6
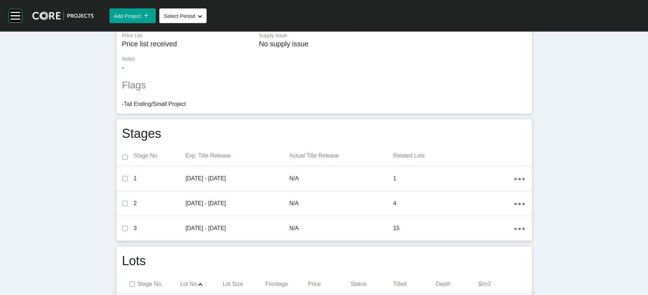
scroll to position [0, 0]
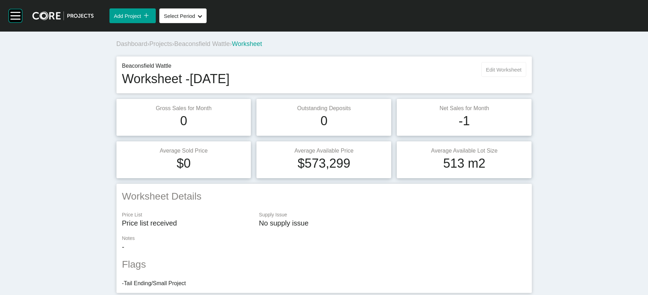
click at [431, 77] on button "Edit Worksheet" at bounding box center [503, 69] width 45 height 15
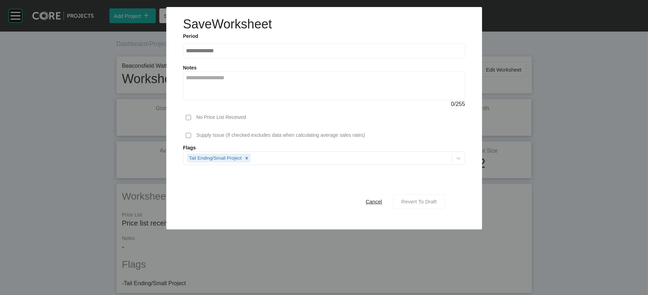
click at [431, 201] on span "Revert To Draft" at bounding box center [418, 201] width 35 height 6
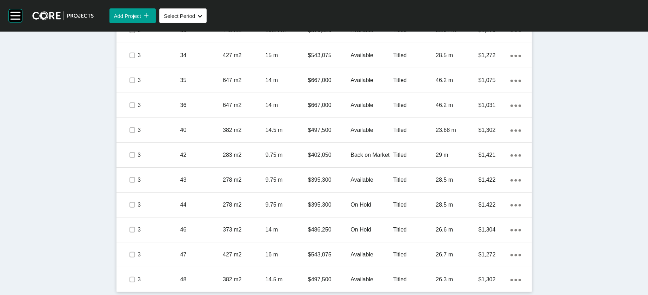
scroll to position [676, 0]
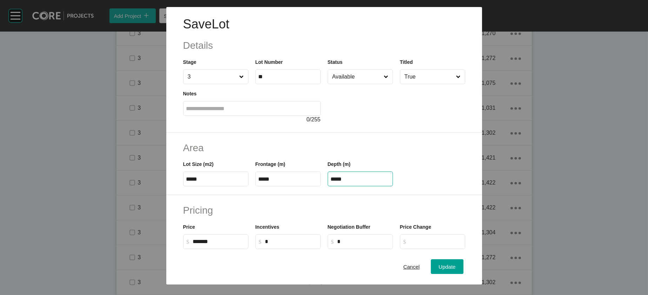
drag, startPoint x: 307, startPoint y: 210, endPoint x: 277, endPoint y: 201, distance: 31.6
click at [277, 186] on div "Lot Size (m2) ***** Frontage (m) ***** Depth (m) *****" at bounding box center [324, 171] width 289 height 32
paste input "text"
type input "*****"
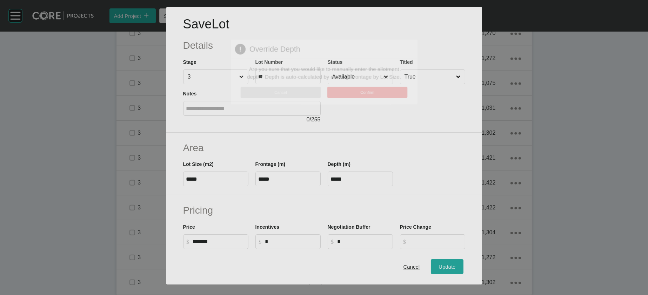
click at [431, 201] on div "Save Lot Details Stage 3 Lot Number ** Status Available Titled True Notes 0 / 2…" at bounding box center [324, 147] width 648 height 295
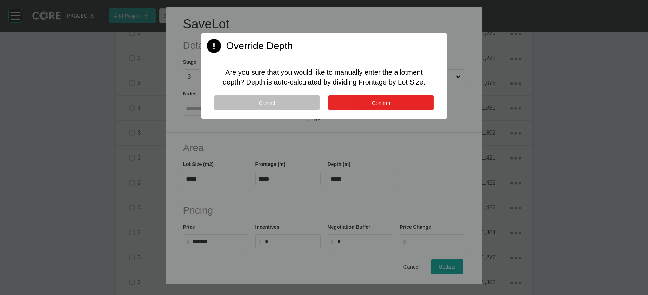
click at [372, 110] on button "Confirm" at bounding box center [380, 102] width 105 height 15
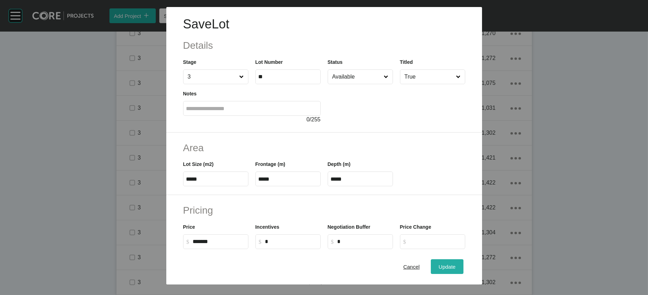
click at [431, 201] on span "Update" at bounding box center [446, 267] width 17 height 6
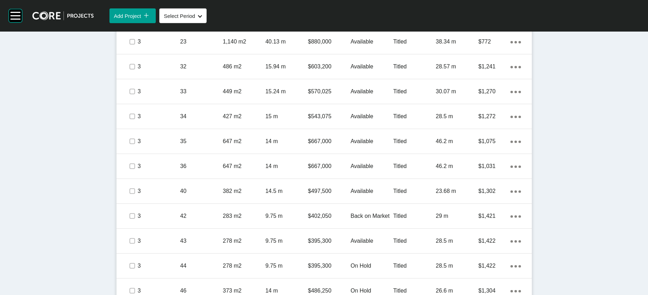
scroll to position [0, 0]
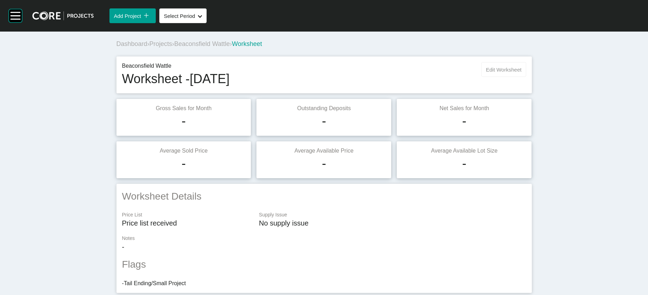
click at [431, 73] on span "Edit Worksheet" at bounding box center [503, 70] width 35 height 6
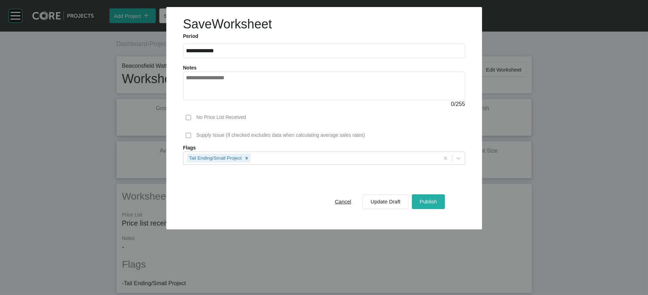
click at [431, 201] on div "Publish" at bounding box center [428, 201] width 21 height 9
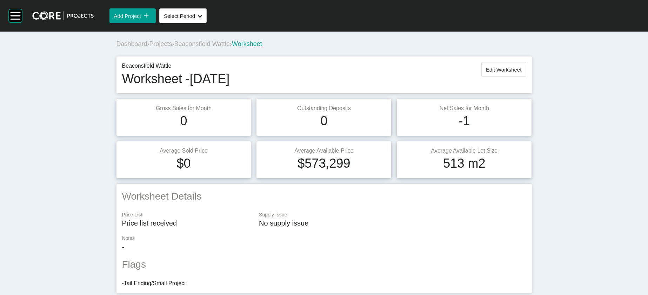
click at [207, 23] on button "Select Period Shape Created with Sketch." at bounding box center [182, 15] width 47 height 15
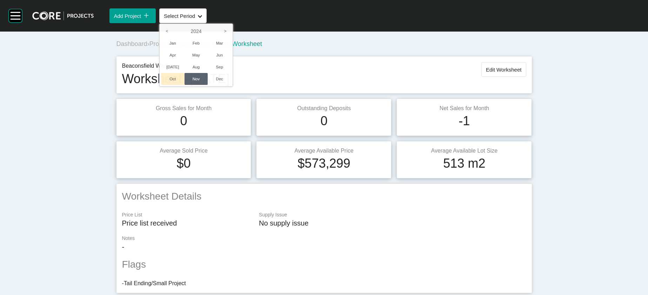
click at [184, 85] on li "Oct" at bounding box center [172, 79] width 23 height 12
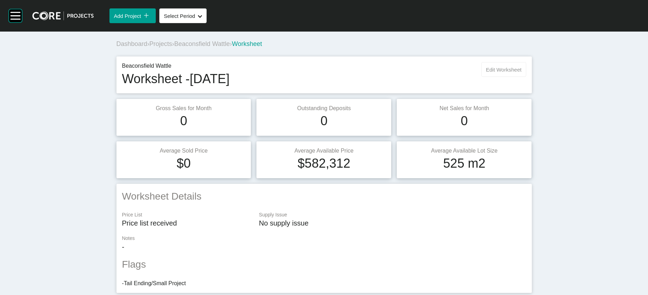
click at [431, 77] on button "Edit Worksheet" at bounding box center [503, 69] width 45 height 15
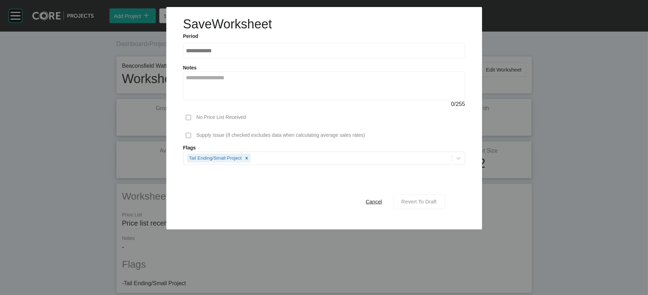
click at [431, 201] on div "Revert To Draft" at bounding box center [418, 201] width 39 height 9
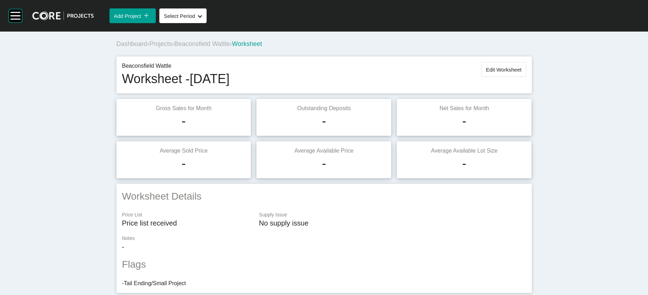
scroll to position [676, 0]
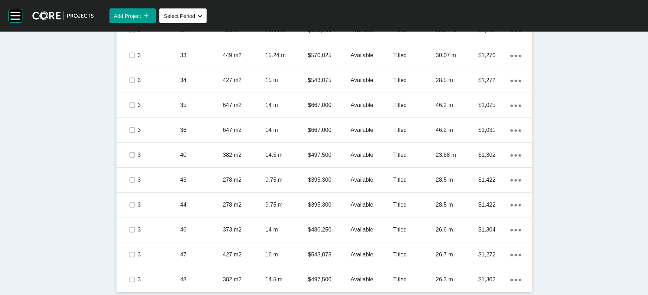
click at [431, 16] on div "45.41 m" at bounding box center [457, 6] width 42 height 22
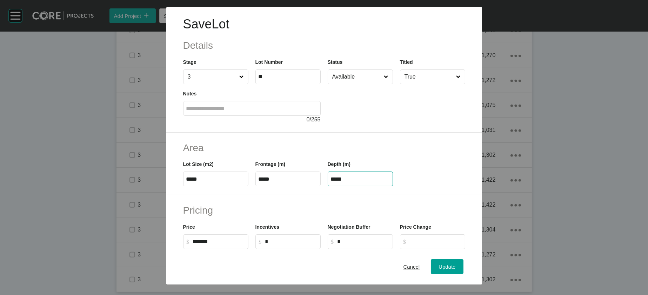
drag, startPoint x: 358, startPoint y: 224, endPoint x: 256, endPoint y: 190, distance: 107.7
click at [218, 186] on div "Lot Size (m2) ***** Frontage (m) ***** Depth (m) *****" at bounding box center [324, 171] width 289 height 32
paste input "text"
type input "*****"
click at [431, 201] on div "Save Lot Details Stage 3 Lot Number ** Status Available Titled True Notes 0 / 2…" at bounding box center [324, 147] width 648 height 295
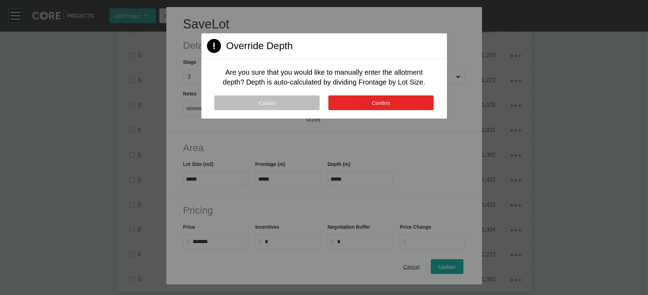
click at [406, 110] on button "Confirm" at bounding box center [380, 102] width 105 height 15
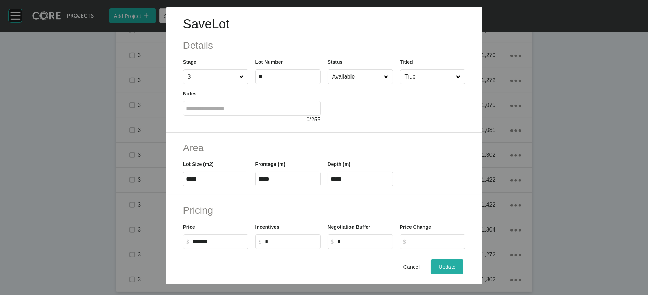
click at [431, 201] on button "Update" at bounding box center [447, 266] width 32 height 15
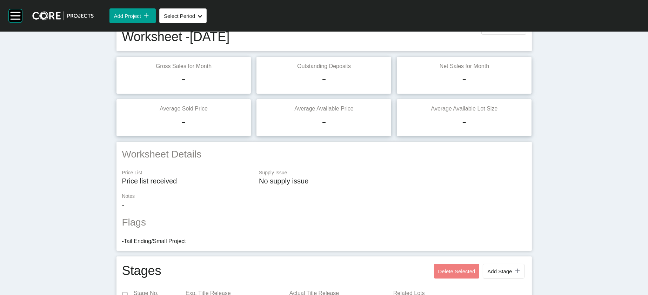
scroll to position [39, 0]
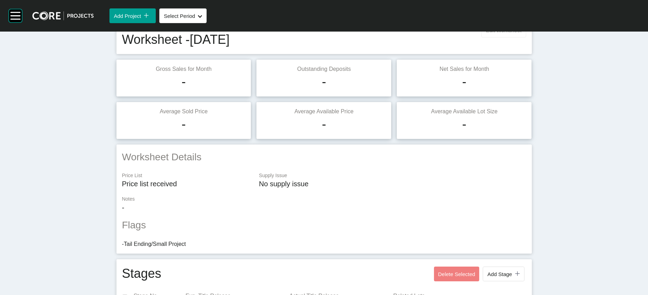
click at [431, 33] on span "Edit Worksheet" at bounding box center [503, 30] width 35 height 6
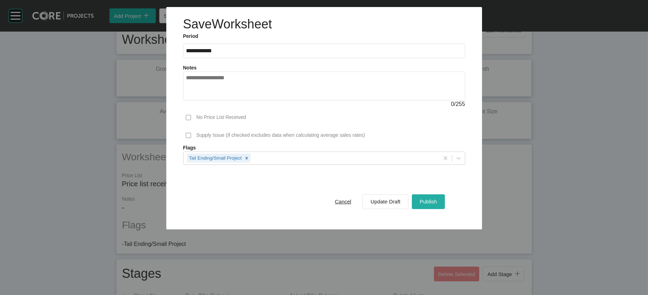
click at [431, 201] on button "Publish" at bounding box center [428, 201] width 33 height 15
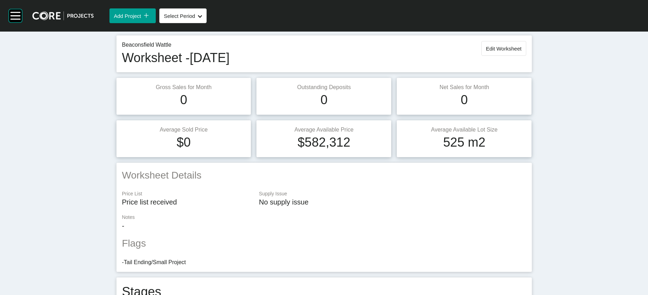
scroll to position [0, 0]
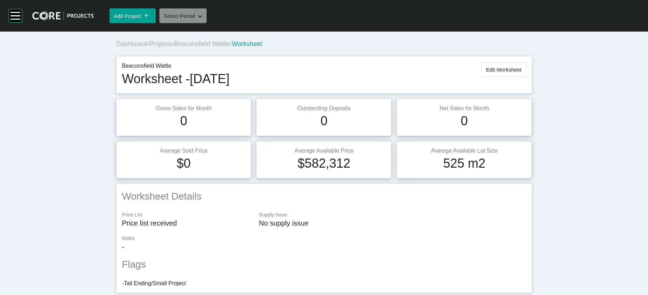
click at [207, 20] on button "Select Period Shape Created with Sketch." at bounding box center [182, 15] width 47 height 15
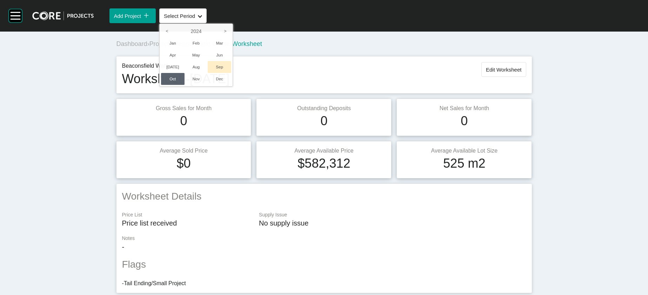
click at [231, 73] on li "Sep" at bounding box center [219, 67] width 23 height 12
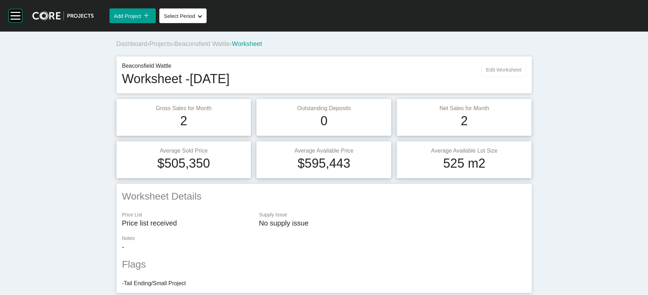
click at [431, 73] on span "Edit Worksheet" at bounding box center [503, 70] width 35 height 6
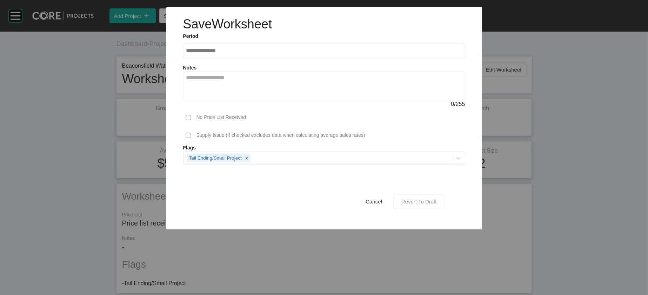
click at [431, 201] on div "Revert To Draft" at bounding box center [418, 201] width 39 height 9
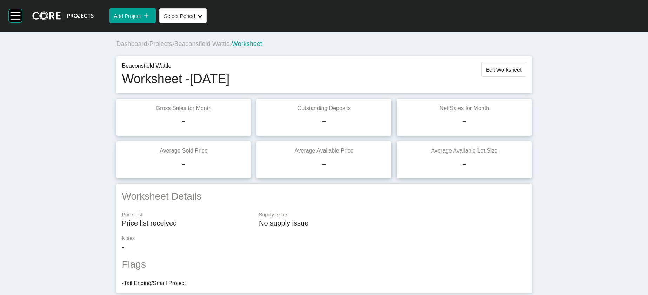
scroll to position [708, 0]
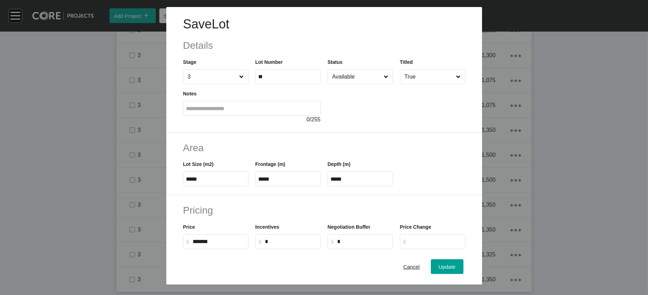
drag, startPoint x: 373, startPoint y: 223, endPoint x: 266, endPoint y: 211, distance: 107.7
click at [298, 186] on div "Lot Size (m2) ***** Frontage (m) ***** Depth (m) *****" at bounding box center [324, 171] width 289 height 32
paste input "text"
type input "*****"
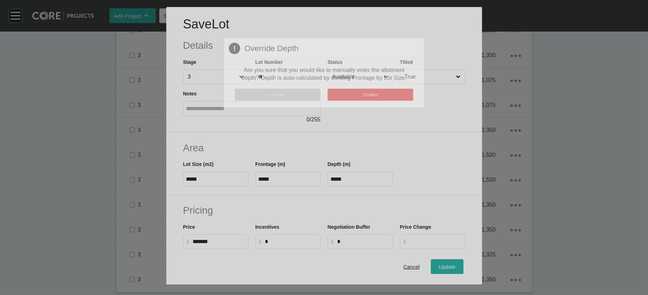
click at [431, 201] on div "Save Lot Details Stage 3 Lot Number ** Status Available Titled True Notes 0 / 2…" at bounding box center [324, 147] width 648 height 295
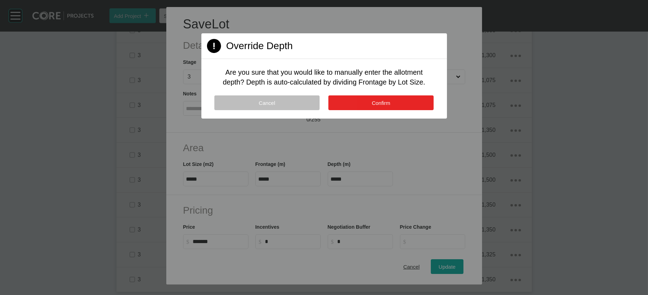
drag, startPoint x: 399, startPoint y: 138, endPoint x: 398, endPoint y: 134, distance: 3.9
click at [398, 119] on div "Cancel Confirm" at bounding box center [323, 106] width 245 height 23
click at [398, 110] on button "Confirm" at bounding box center [380, 102] width 105 height 15
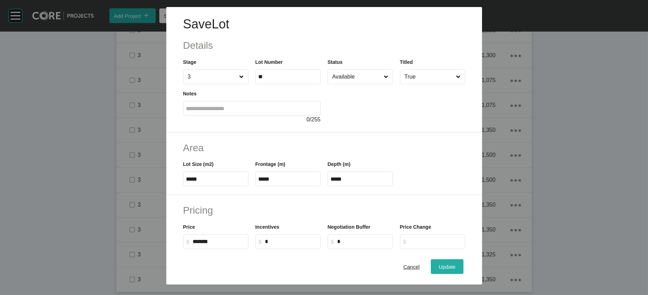
click at [431, 201] on span "Update" at bounding box center [446, 267] width 17 height 6
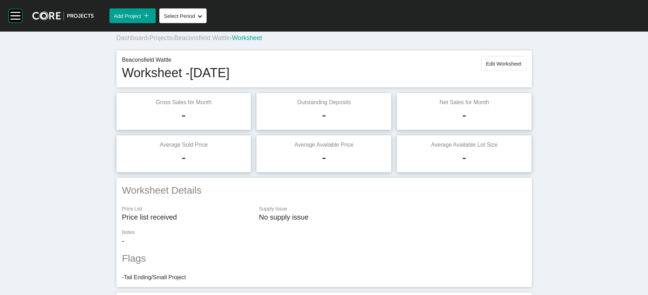
scroll to position [0, 0]
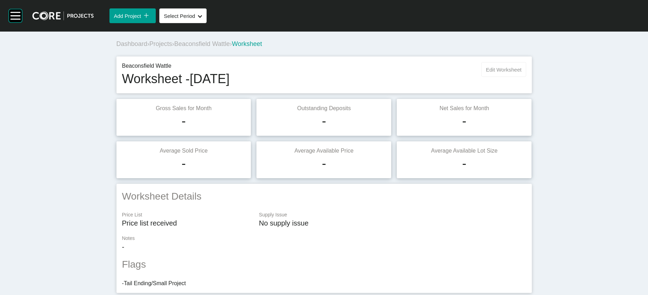
click at [431, 77] on button "Edit Worksheet" at bounding box center [503, 69] width 45 height 15
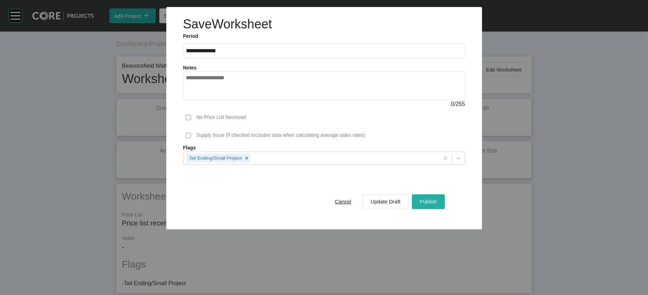
click at [431, 201] on button "Publish" at bounding box center [428, 201] width 33 height 15
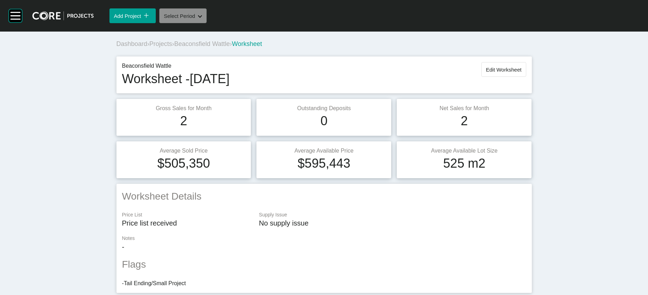
click at [207, 21] on button "Select Period Shape Created with Sketch." at bounding box center [182, 15] width 47 height 15
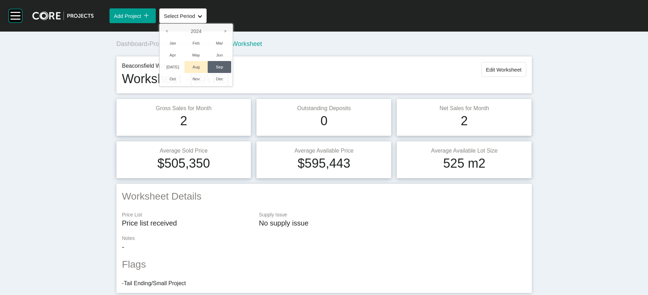
click at [208, 73] on li "Aug" at bounding box center [195, 67] width 23 height 12
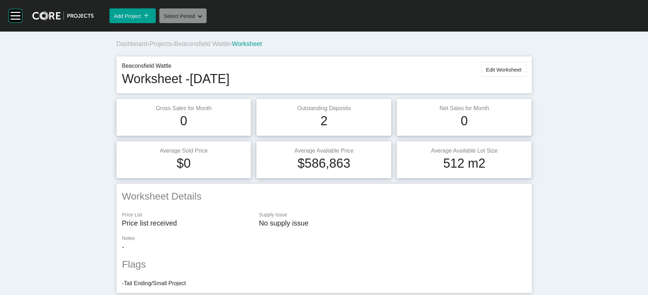
click at [195, 19] on span "Select Period" at bounding box center [179, 16] width 31 height 6
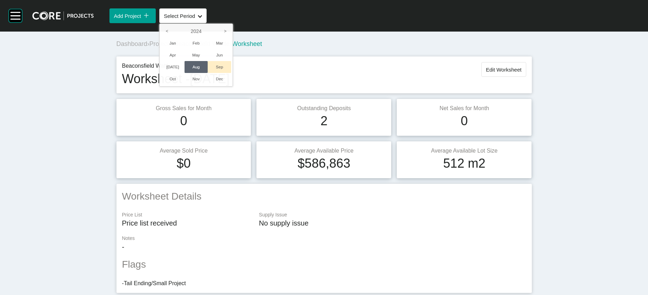
click at [231, 73] on li "Sep" at bounding box center [219, 67] width 23 height 12
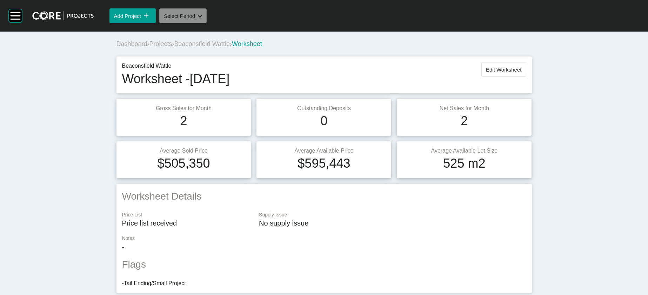
click at [195, 19] on span "Select Period" at bounding box center [179, 16] width 31 height 6
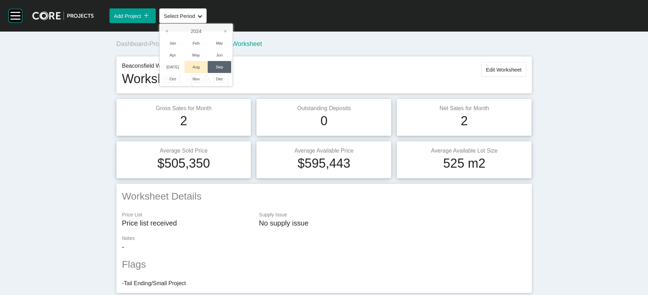
click at [208, 73] on li "Aug" at bounding box center [195, 67] width 23 height 12
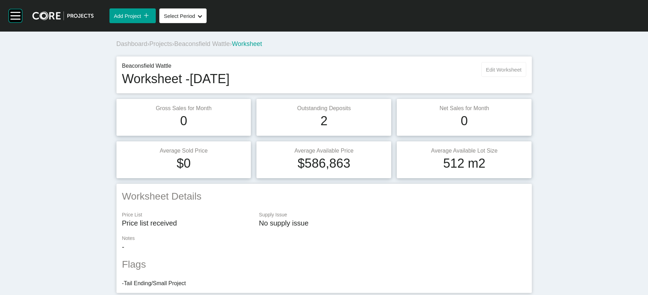
click at [431, 73] on span "Edit Worksheet" at bounding box center [503, 70] width 35 height 6
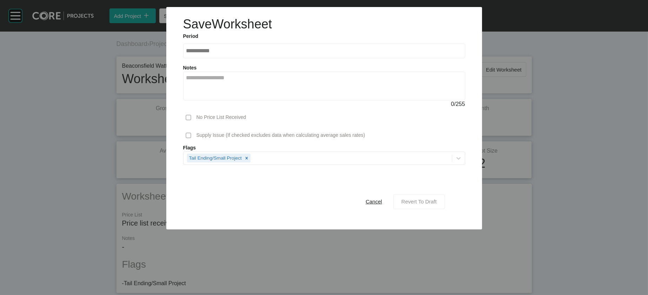
click at [431, 201] on span "Revert To Draft" at bounding box center [418, 201] width 35 height 6
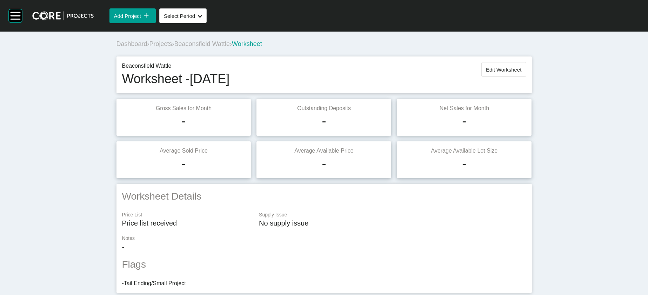
scroll to position [708, 0]
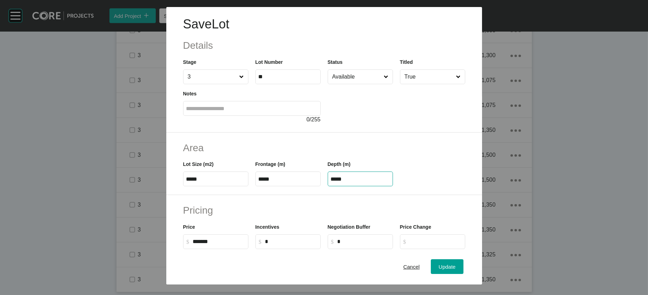
drag, startPoint x: 344, startPoint y: 216, endPoint x: 282, endPoint y: 209, distance: 62.5
click at [282, 186] on div "Lot Size (m2) ***** Frontage (m) ***** Depth (m) *****" at bounding box center [324, 171] width 289 height 32
paste input "text"
type input "*****"
click at [431, 201] on div "Save Lot Details Stage 3 Lot Number ** Status Available Titled True Notes 0 / 2…" at bounding box center [324, 147] width 648 height 295
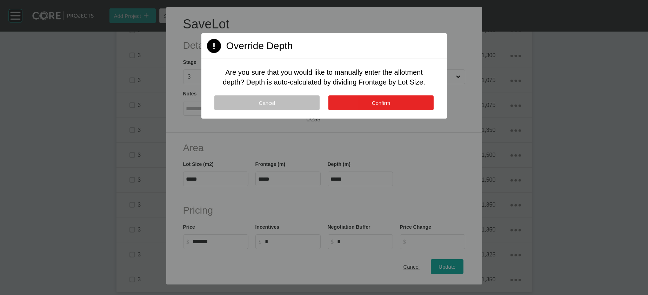
click at [364, 110] on button "Confirm" at bounding box center [380, 102] width 105 height 15
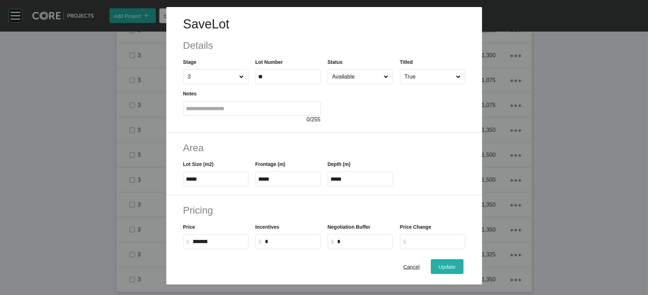
click at [431, 201] on span "Update" at bounding box center [446, 267] width 17 height 6
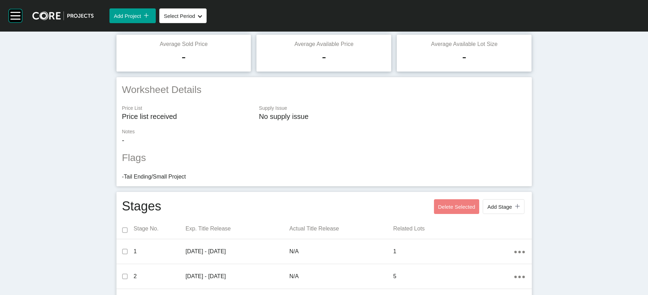
scroll to position [0, 0]
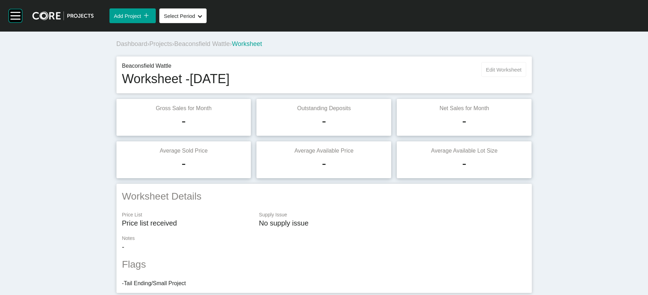
click at [431, 79] on div "Beaconsfield Wattle Worksheet - [DATE] Edit Worksheet" at bounding box center [323, 74] width 415 height 37
click at [431, 73] on span "Edit Worksheet" at bounding box center [503, 70] width 35 height 6
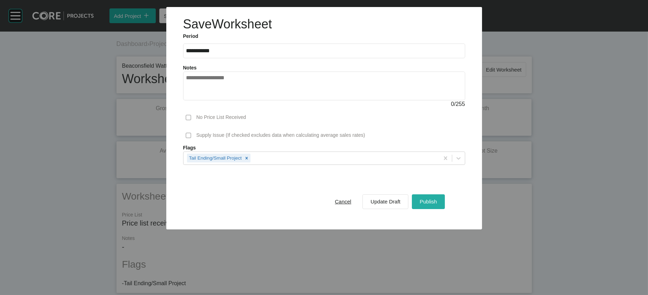
click at [431, 201] on div "Publish" at bounding box center [428, 201] width 21 height 9
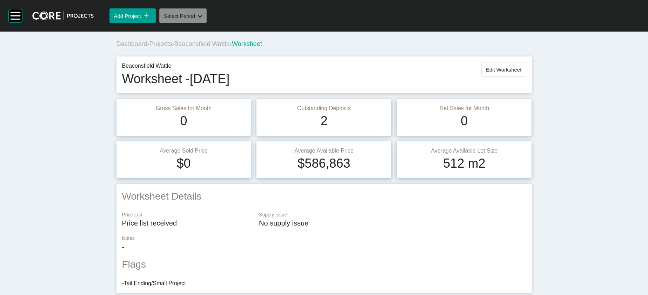
click at [207, 23] on button "Select Period Shape Created with Sketch." at bounding box center [182, 15] width 47 height 15
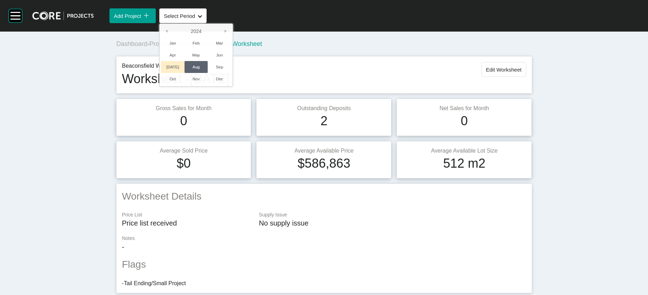
click at [184, 73] on li "[DATE]" at bounding box center [172, 67] width 23 height 12
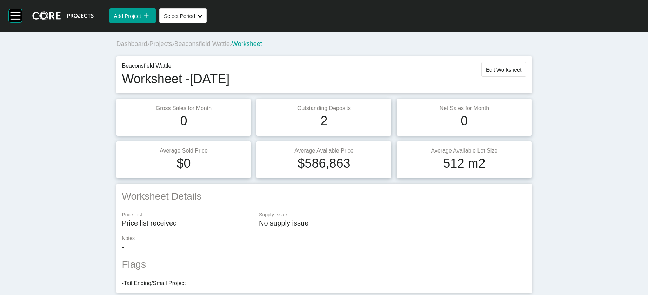
scroll to position [706, 0]
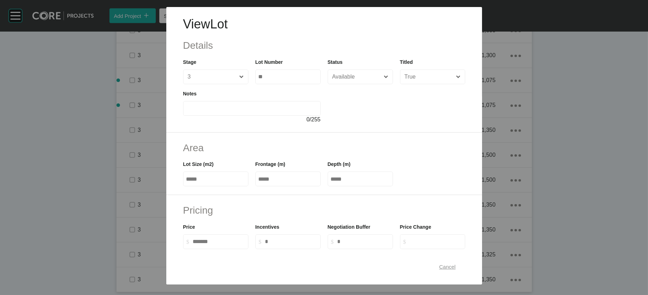
click at [431, 201] on span "Cancel" at bounding box center [447, 267] width 16 height 6
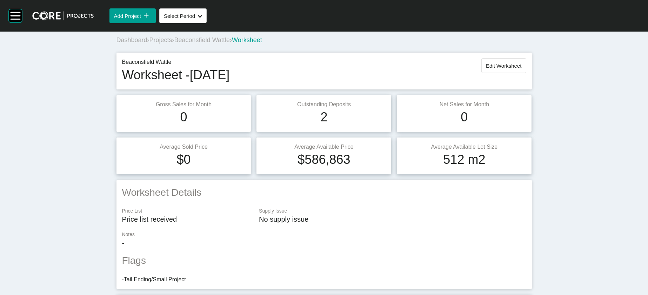
scroll to position [0, 0]
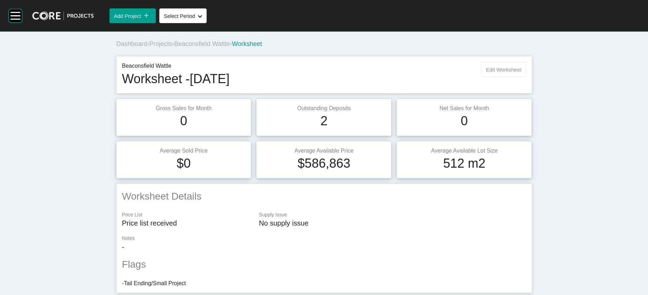
click at [431, 77] on button "Edit Worksheet" at bounding box center [503, 69] width 45 height 15
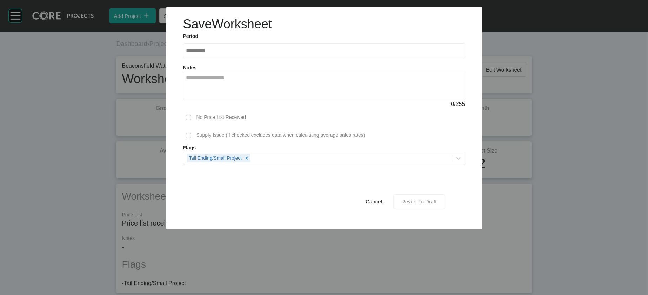
click at [431, 201] on span "Revert To Draft" at bounding box center [418, 201] width 35 height 6
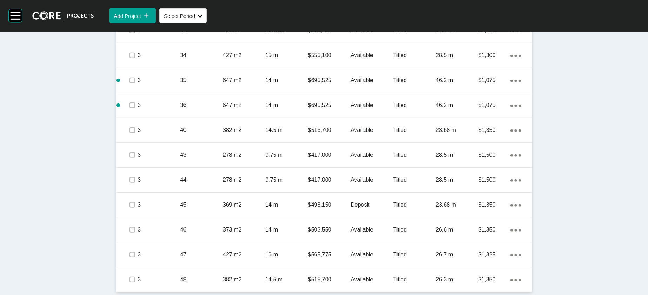
scroll to position [708, 0]
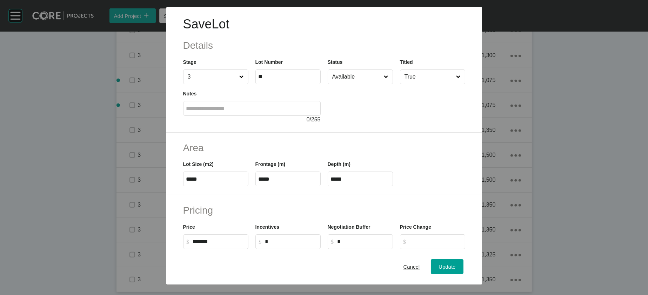
drag, startPoint x: 316, startPoint y: 220, endPoint x: 294, endPoint y: 209, distance: 24.6
click at [309, 186] on div "Lot Size (m2) ***** Frontage (m) ***** Depth (m) *****" at bounding box center [324, 171] width 289 height 32
paste input "text"
type input "*****"
click at [431, 201] on div "Save Lot Details Stage 3 Lot Number ** Status Available Titled True Notes 0 / 2…" at bounding box center [324, 147] width 648 height 295
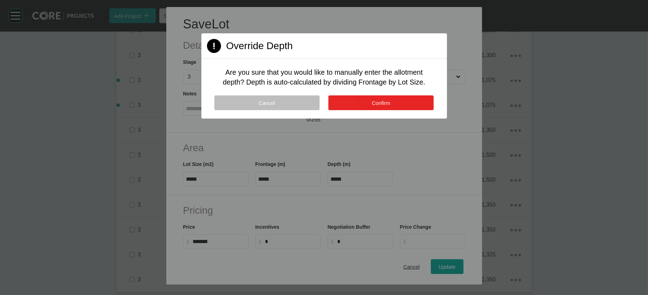
click at [350, 110] on button "Confirm" at bounding box center [380, 102] width 105 height 15
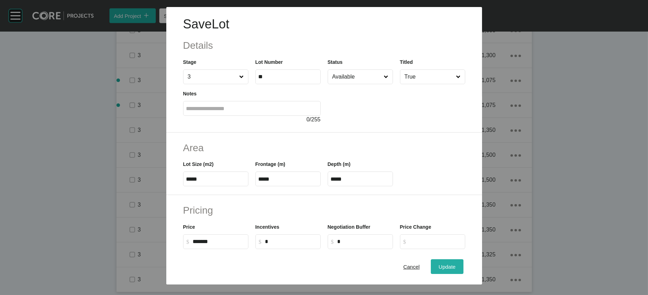
click at [431, 201] on span "Update" at bounding box center [446, 267] width 17 height 6
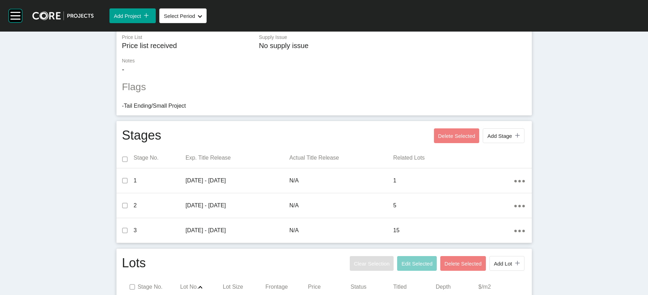
scroll to position [0, 0]
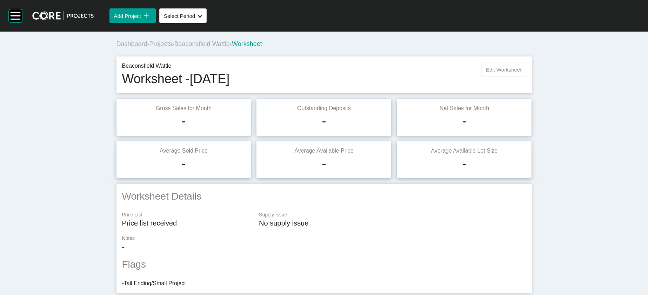
click at [431, 77] on button "Edit Worksheet" at bounding box center [503, 69] width 45 height 15
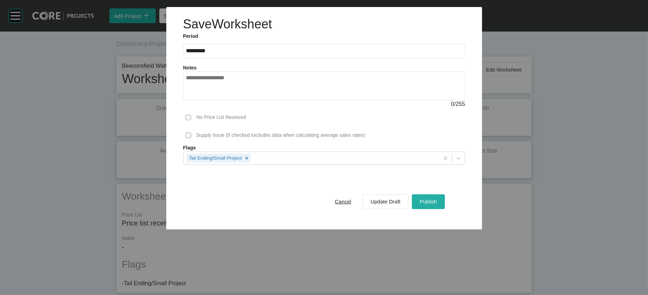
click at [431, 201] on div "Publish" at bounding box center [428, 201] width 21 height 9
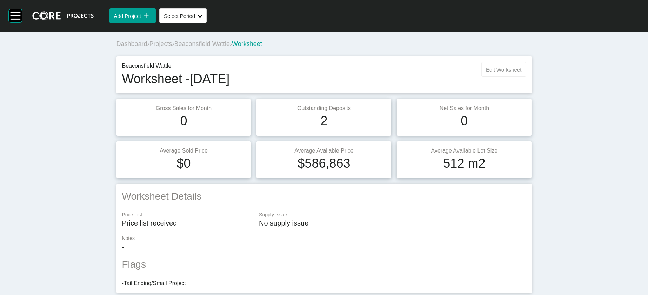
click at [431, 77] on button "Edit Worksheet" at bounding box center [503, 69] width 45 height 15
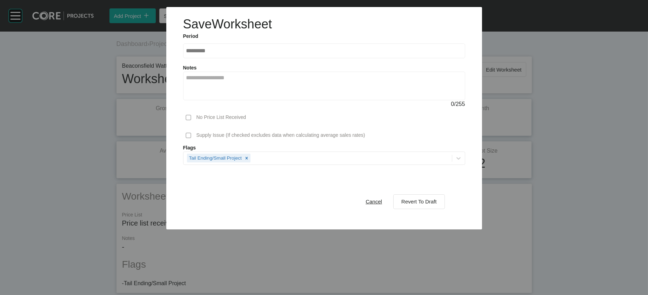
drag, startPoint x: 433, startPoint y: 249, endPoint x: 431, endPoint y: 238, distance: 10.7
click at [431, 201] on span "Revert To Draft" at bounding box center [418, 201] width 35 height 6
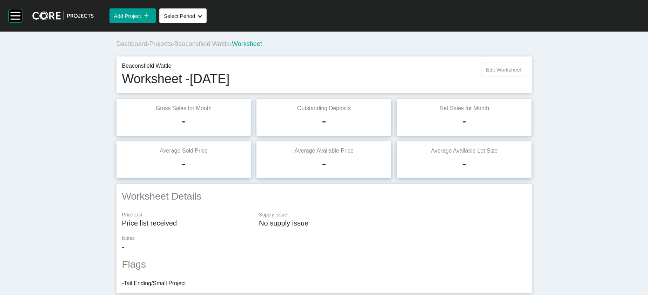
click at [431, 77] on button "Edit Worksheet" at bounding box center [503, 69] width 45 height 15
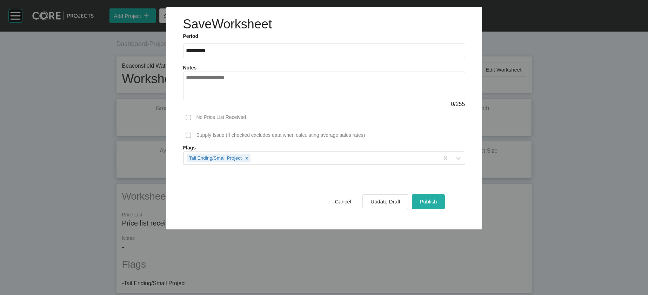
drag, startPoint x: 465, startPoint y: 248, endPoint x: 457, endPoint y: 232, distance: 16.9
click at [431, 201] on div "Publish" at bounding box center [428, 201] width 21 height 9
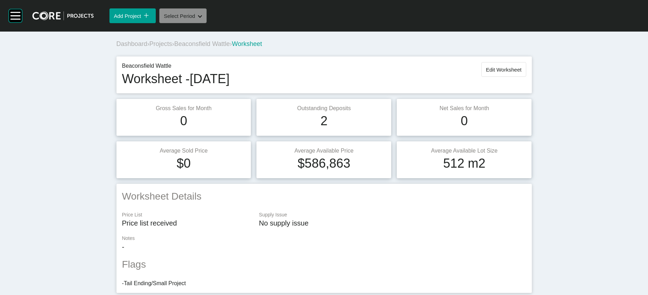
click at [207, 23] on button "Select Period Shape Created with Sketch." at bounding box center [182, 15] width 47 height 15
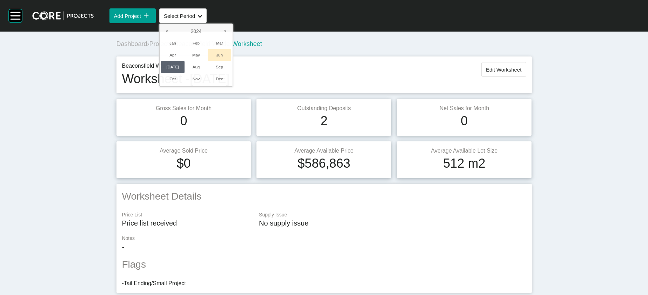
click at [231, 61] on li "Jun" at bounding box center [219, 55] width 23 height 12
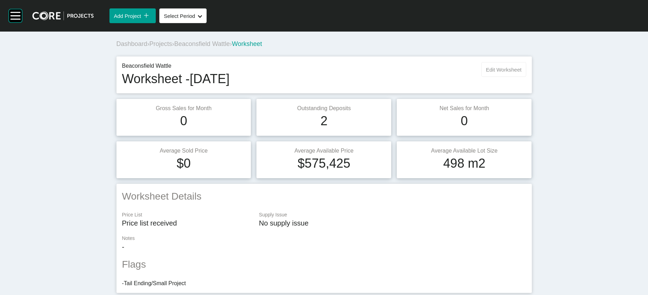
click at [431, 77] on button "Edit Worksheet" at bounding box center [503, 69] width 45 height 15
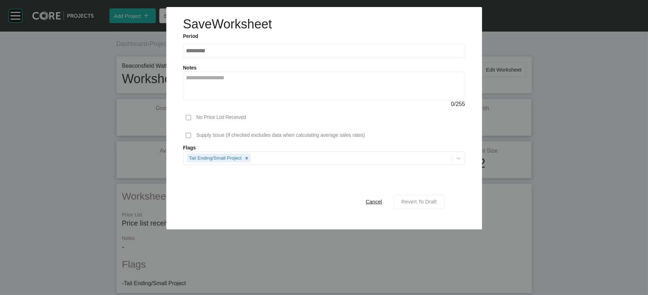
click at [431, 201] on span "Revert To Draft" at bounding box center [418, 201] width 35 height 6
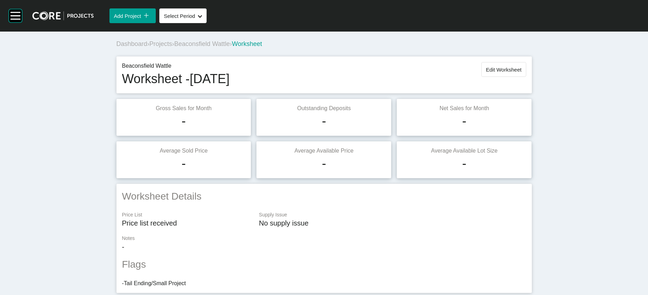
scroll to position [708, 0]
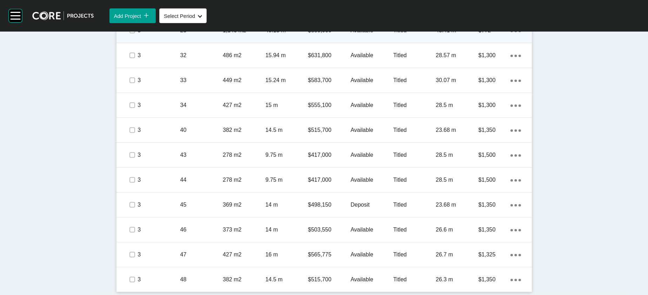
click at [431, 34] on p "45.41 m" at bounding box center [457, 31] width 42 height 8
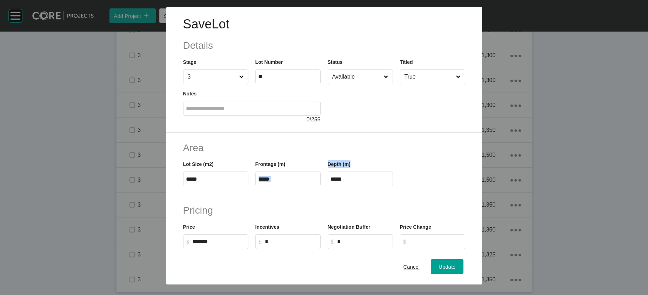
drag, startPoint x: 377, startPoint y: 227, endPoint x: 285, endPoint y: 225, distance: 91.5
click at [287, 186] on div "Lot Size (m2) ***** Frontage (m) ***** Depth (m) *****" at bounding box center [324, 171] width 289 height 32
click at [344, 182] on input "*****" at bounding box center [360, 179] width 59 height 6
click at [347, 182] on input "*****" at bounding box center [360, 179] width 59 height 6
drag, startPoint x: 346, startPoint y: 222, endPoint x: 329, endPoint y: 208, distance: 22.7
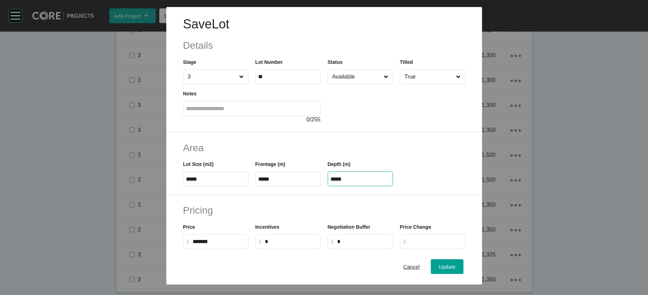
click at [324, 186] on div "Depth (m) *****" at bounding box center [360, 171] width 72 height 32
paste input "text"
type input "*****"
click at [431, 201] on div "Save Lot Details Stage 3 Lot Number ** Status Available Titled True Notes 0 / 2…" at bounding box center [324, 147] width 648 height 295
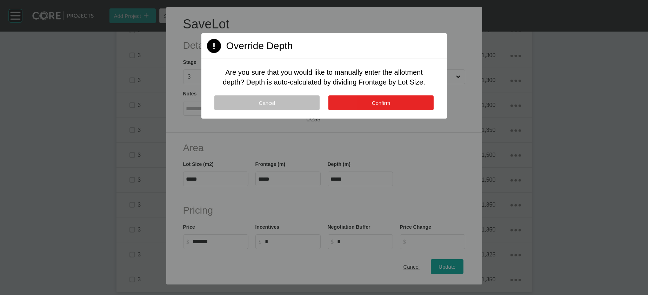
click at [355, 110] on button "Confirm" at bounding box center [380, 102] width 105 height 15
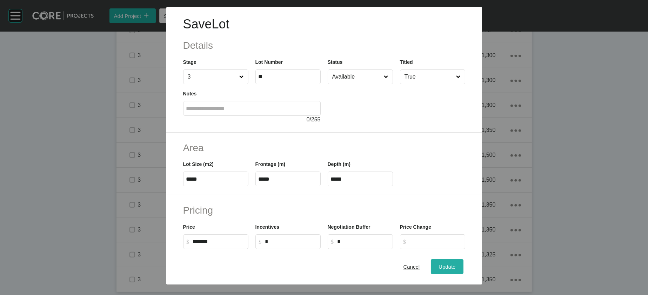
click at [431, 201] on button "Update" at bounding box center [447, 266] width 32 height 15
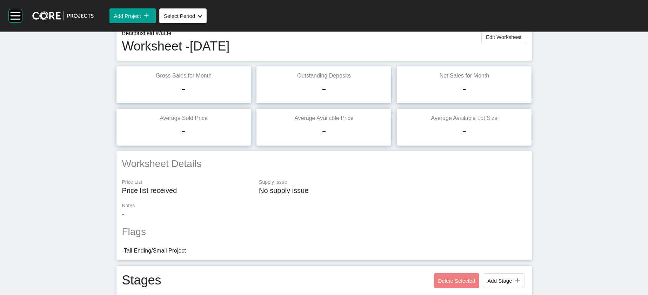
scroll to position [0, 0]
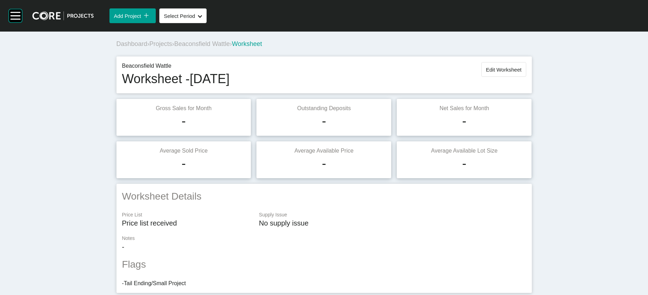
click at [431, 77] on button "Edit Worksheet" at bounding box center [503, 69] width 45 height 15
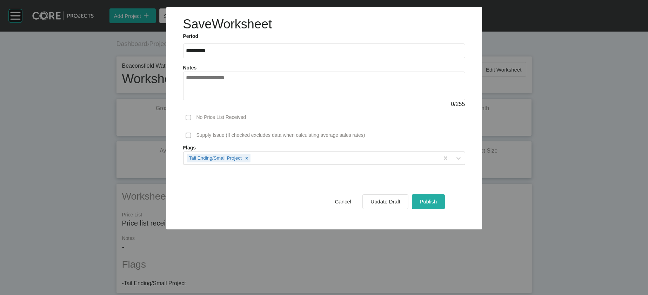
click at [431, 201] on span "Publish" at bounding box center [427, 201] width 17 height 6
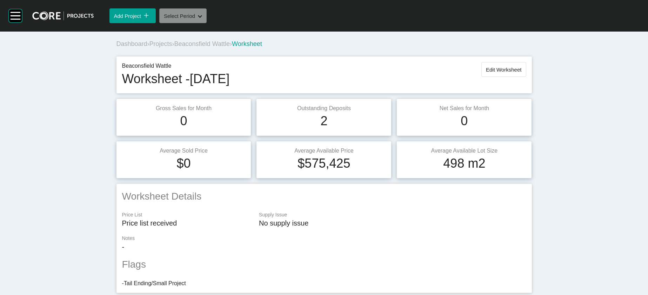
click at [207, 23] on button "Select Period Shape Created with Sketch." at bounding box center [182, 15] width 47 height 15
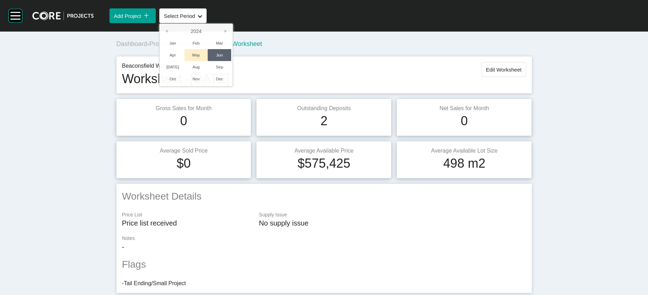
click at [208, 61] on li "May" at bounding box center [195, 55] width 23 height 12
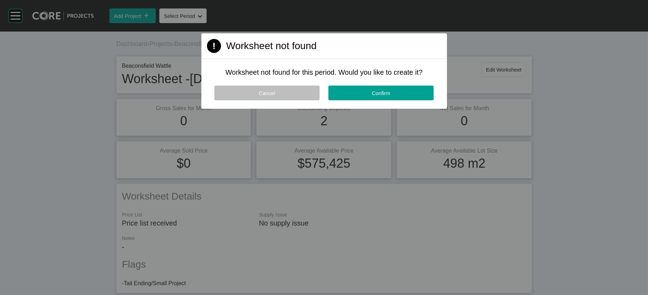
drag, startPoint x: 264, startPoint y: 118, endPoint x: 333, endPoint y: 102, distance: 70.9
click at [332, 104] on div "Page 1 Created with Sketch. Worksheet not found Worksheet not found for this pe…" at bounding box center [323, 70] width 245 height 75
click at [294, 100] on button "Cancel" at bounding box center [266, 93] width 105 height 15
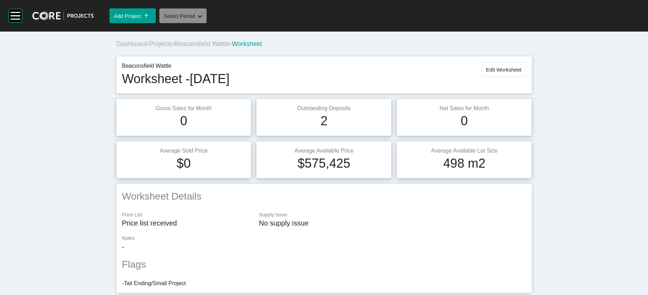
click at [207, 23] on button "Select Period Shape Created with Sketch." at bounding box center [182, 15] width 47 height 15
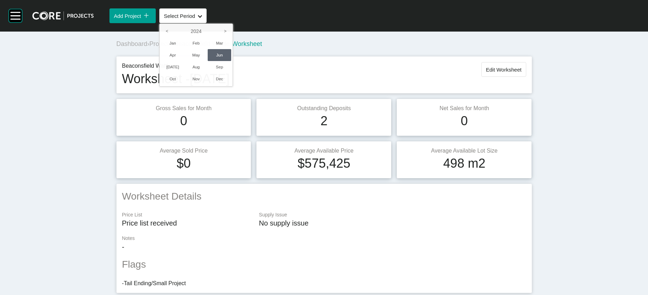
click at [337, 92] on div at bounding box center [324, 147] width 648 height 295
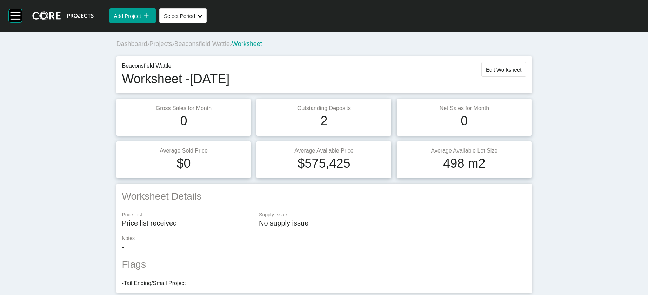
click at [199, 48] on div "Dashboard › Projects › Beaconsfield Wattle › Worksheet" at bounding box center [325, 44] width 418 height 9
click at [199, 47] on span "Beaconsfield Wattle" at bounding box center [201, 43] width 55 height 7
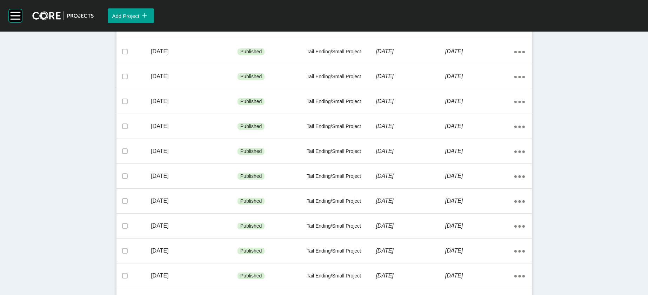
scroll to position [479, 0]
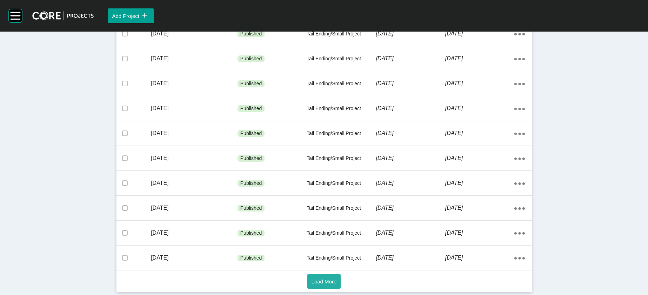
click at [338, 201] on button "Load More" at bounding box center [324, 281] width 34 height 15
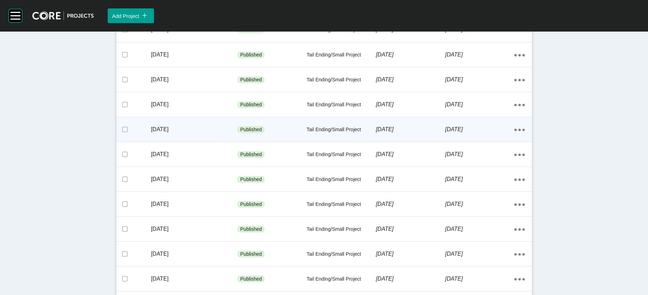
click at [431, 133] on p "[DATE]" at bounding box center [479, 130] width 69 height 8
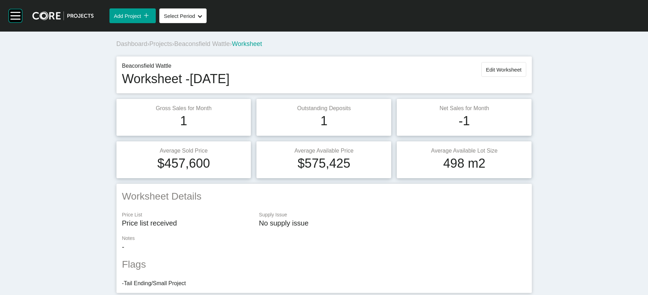
click at [431, 77] on button "Edit Worksheet" at bounding box center [503, 69] width 45 height 15
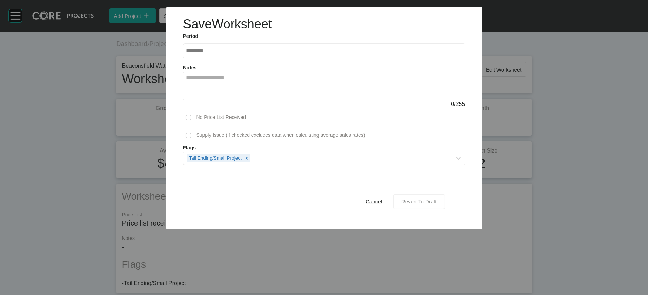
click at [431, 201] on span "Revert To Draft" at bounding box center [418, 201] width 35 height 6
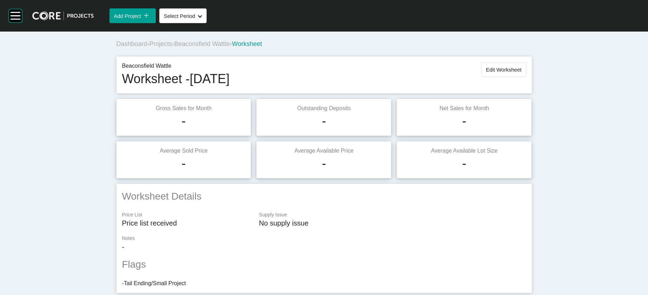
scroll to position [739, 0]
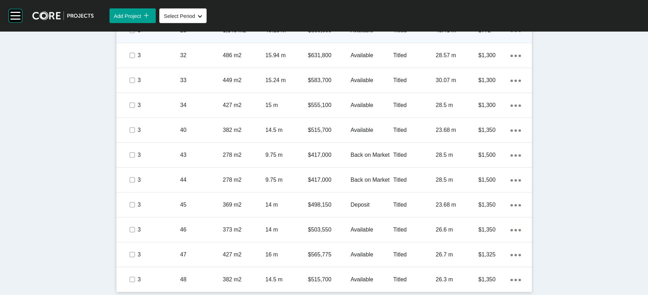
click at [431, 41] on div "$772" at bounding box center [494, 31] width 32 height 22
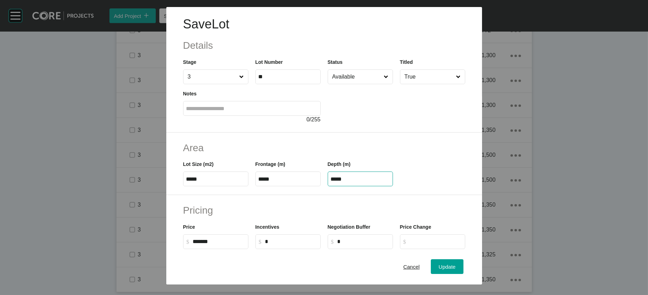
drag, startPoint x: 360, startPoint y: 225, endPoint x: 339, endPoint y: 213, distance: 24.2
click at [266, 186] on div "Lot Size (m2) ***** Frontage (m) ***** Depth (m) *****" at bounding box center [324, 171] width 289 height 32
paste input "text"
type input "*****"
click at [431, 201] on div "Save Lot Details Stage 3 Lot Number ** Status Available Titled True Notes 0 / 2…" at bounding box center [324, 147] width 648 height 295
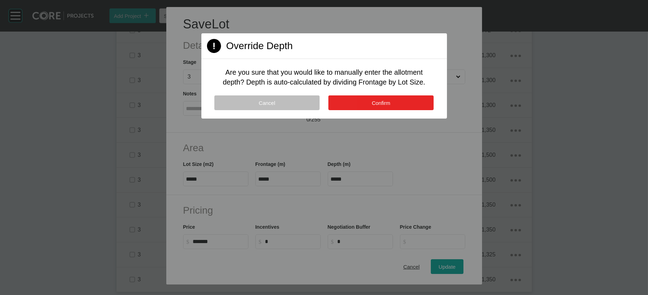
click at [400, 110] on button "Confirm" at bounding box center [380, 102] width 105 height 15
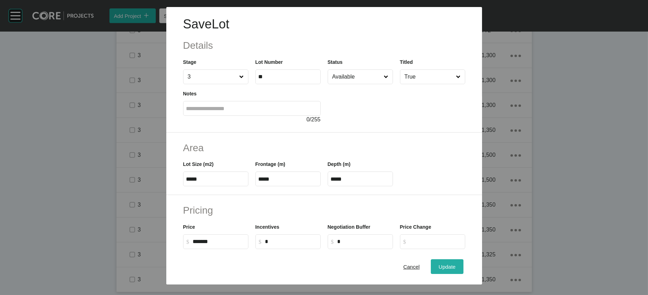
click at [431, 201] on button "Update" at bounding box center [447, 266] width 32 height 15
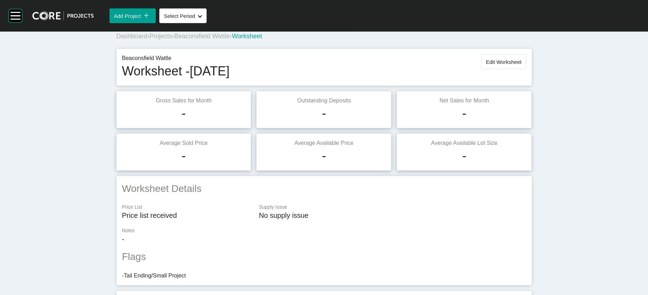
scroll to position [0, 0]
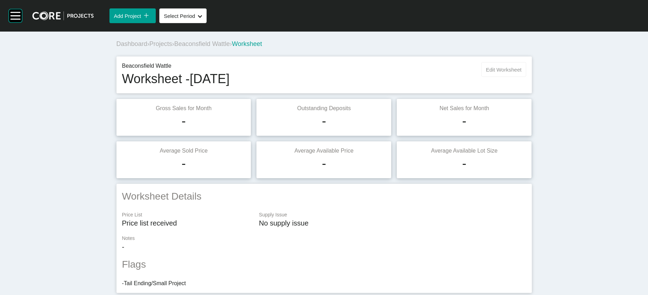
click at [431, 77] on button "Edit Worksheet" at bounding box center [503, 69] width 45 height 15
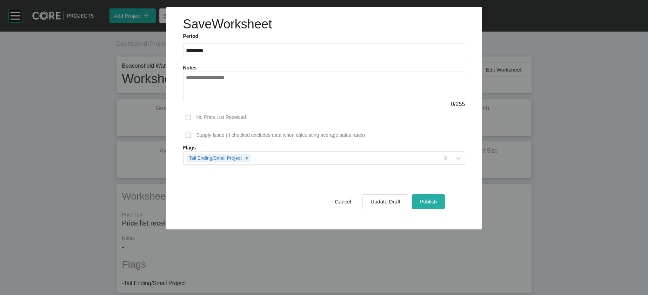
click at [431, 201] on span "Publish" at bounding box center [427, 201] width 17 height 6
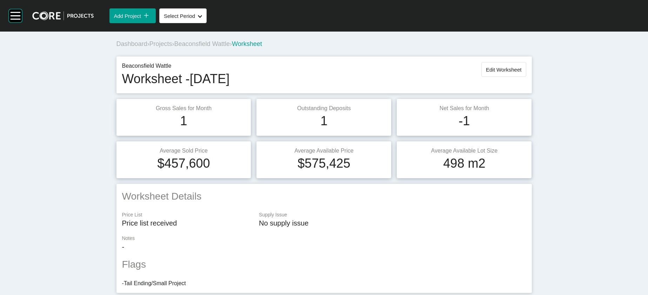
click at [200, 47] on span "Beaconsfield Wattle" at bounding box center [201, 43] width 55 height 7
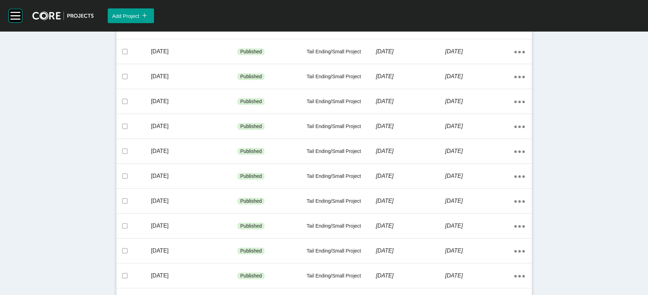
scroll to position [479, 0]
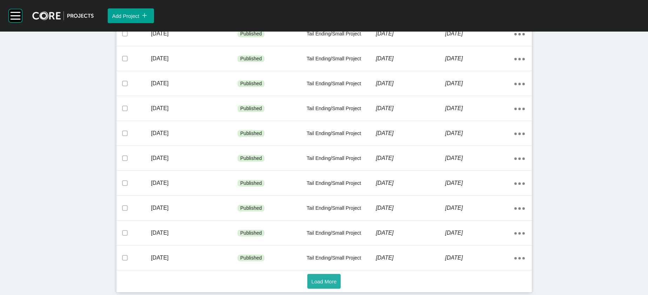
click at [331, 201] on span "Load More" at bounding box center [323, 281] width 25 height 6
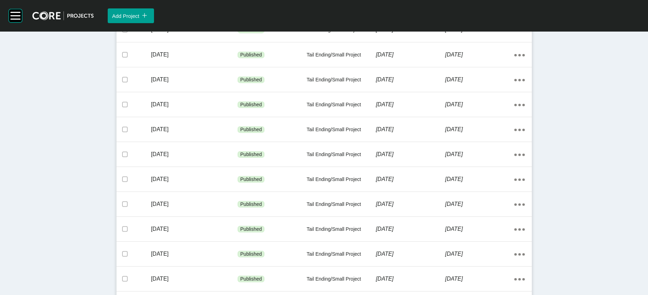
scroll to position [531, 0]
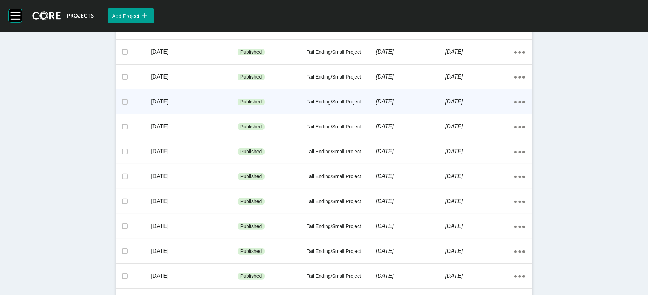
click at [431, 106] on p "[DATE]" at bounding box center [479, 102] width 69 height 8
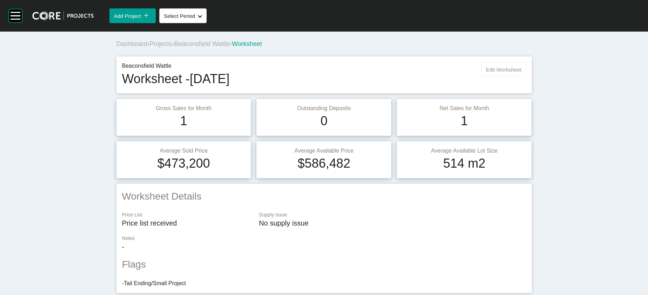
click at [431, 73] on span "Edit Worksheet" at bounding box center [503, 70] width 35 height 6
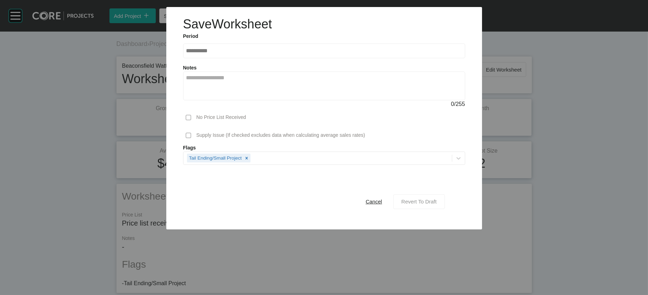
click at [431, 201] on span "Revert To Draft" at bounding box center [418, 201] width 35 height 6
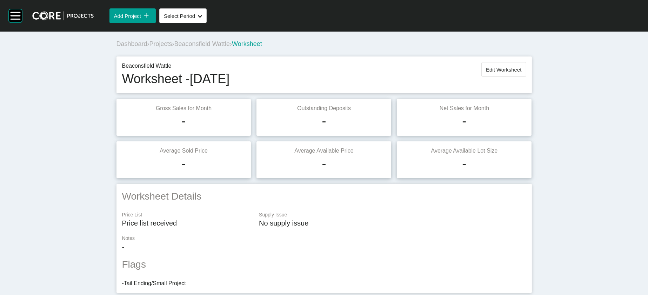
scroll to position [770, 0]
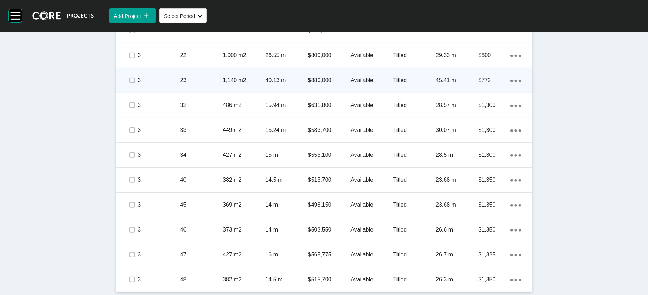
click at [431, 91] on div "45.41 m" at bounding box center [457, 80] width 42 height 22
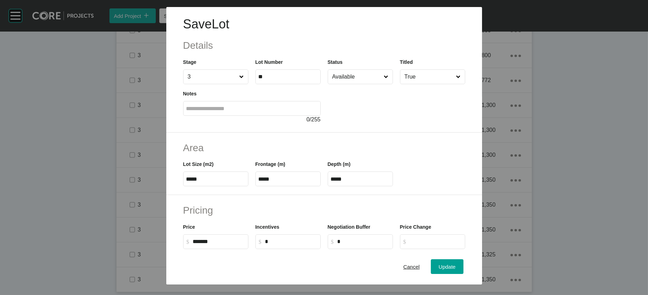
drag, startPoint x: 325, startPoint y: 223, endPoint x: 292, endPoint y: 215, distance: 34.2
click at [318, 186] on div "Lot Size (m2) ***** Frontage (m) ***** Depth (m) *****" at bounding box center [324, 171] width 289 height 32
click at [346, 182] on input "*****" at bounding box center [360, 179] width 59 height 6
drag, startPoint x: 346, startPoint y: 220, endPoint x: 273, endPoint y: 187, distance: 79.7
click at [222, 186] on div "Lot Size (m2) ***** Frontage (m) ***** Depth (m) *****" at bounding box center [324, 171] width 289 height 32
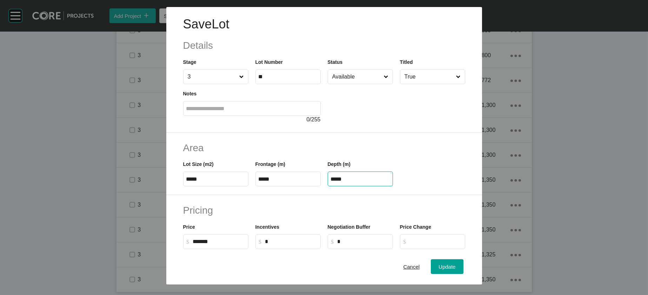
paste input "text"
type input "*****"
click at [431, 201] on div "Save Lot Details Stage 3 Lot Number ** Status Available Titled True Notes 0 / 2…" at bounding box center [324, 147] width 648 height 295
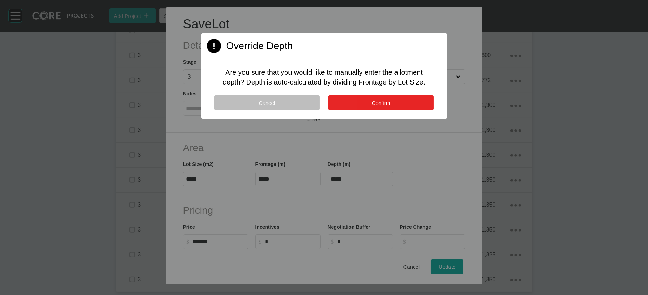
click at [375, 110] on button "Confirm" at bounding box center [380, 102] width 105 height 15
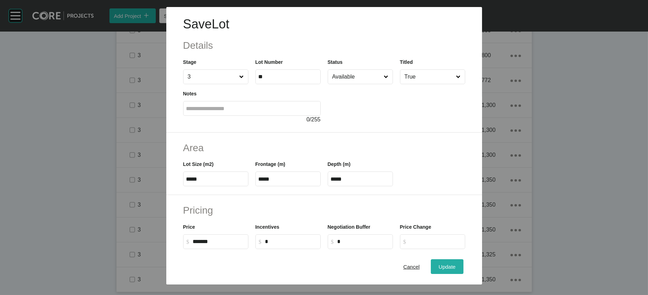
click at [431, 201] on span "Update" at bounding box center [446, 267] width 17 height 6
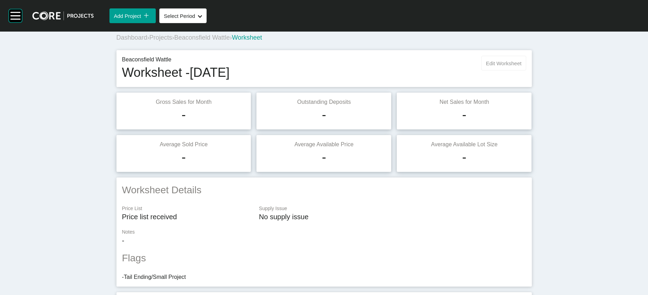
scroll to position [3, 0]
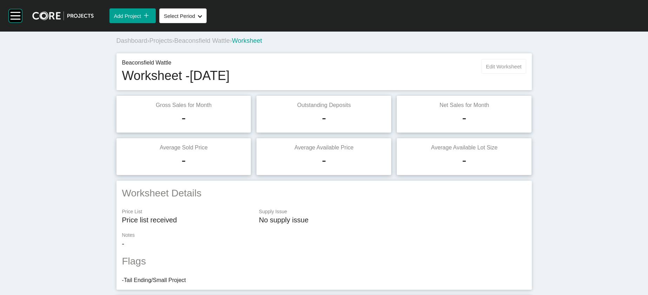
click at [431, 74] on button "Edit Worksheet" at bounding box center [503, 66] width 45 height 15
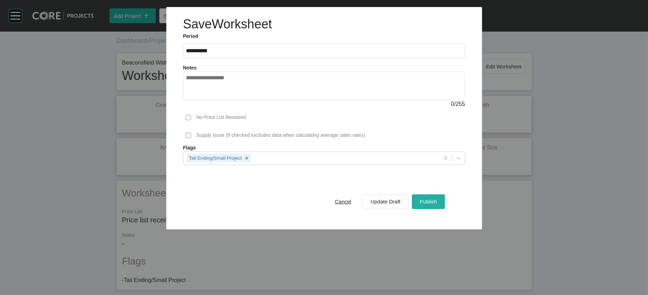
drag, startPoint x: 453, startPoint y: 245, endPoint x: 452, endPoint y: 233, distance: 11.7
click at [431, 201] on span "Publish" at bounding box center [427, 201] width 17 height 6
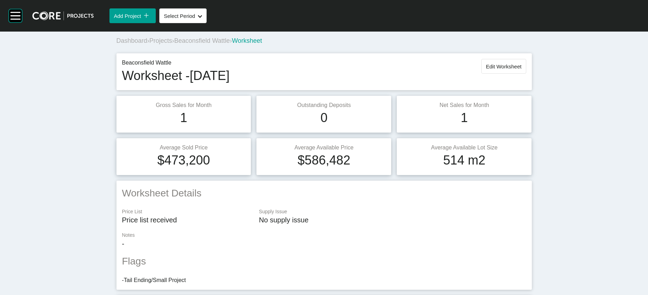
click at [177, 44] on span "Beaconsfield Wattle" at bounding box center [201, 40] width 55 height 7
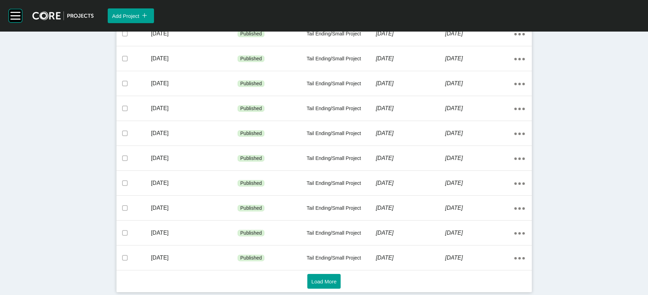
scroll to position [479, 0]
click at [307, 201] on button "Load More" at bounding box center [324, 281] width 34 height 15
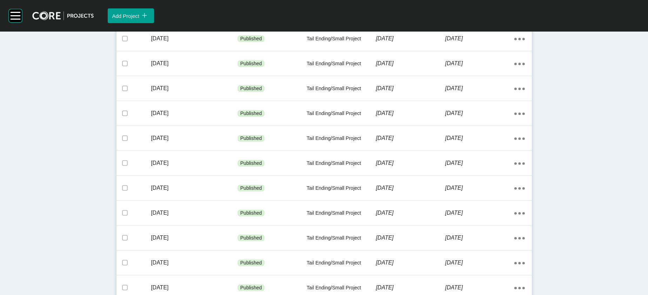
scroll to position [548, 0]
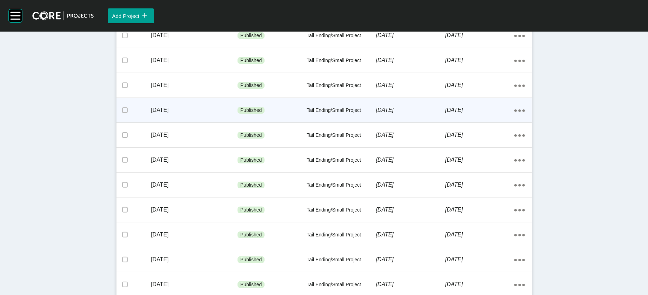
click at [431, 114] on p "[DATE]" at bounding box center [479, 110] width 69 height 8
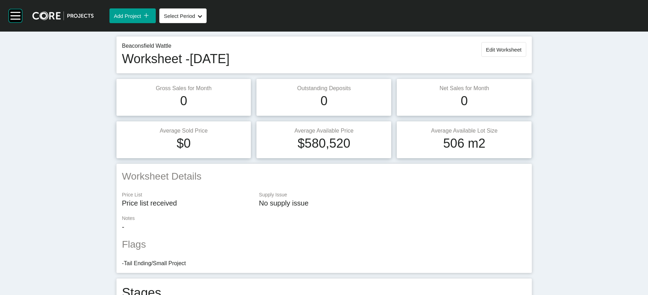
scroll to position [11, 0]
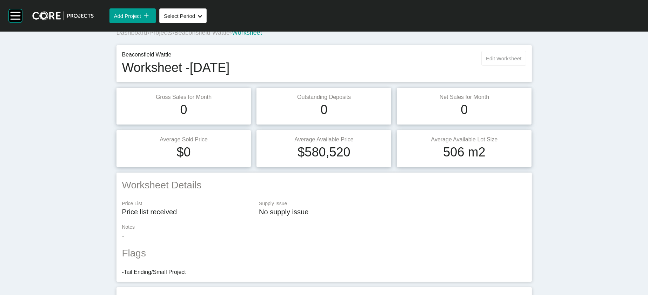
click at [431, 61] on span "Edit Worksheet" at bounding box center [503, 58] width 35 height 6
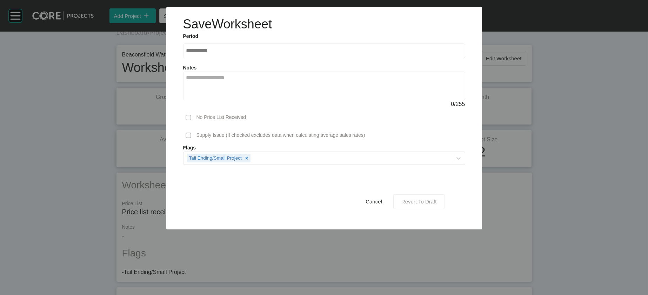
click at [424, 201] on span "Revert To Draft" at bounding box center [418, 201] width 35 height 6
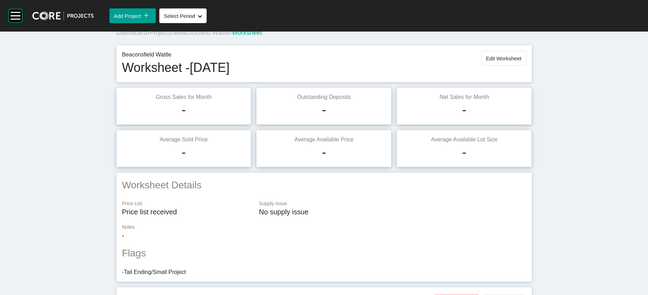
scroll to position [770, 0]
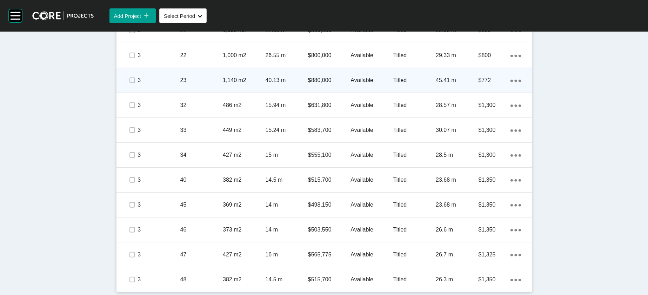
click at [431, 91] on div "45.41 m" at bounding box center [457, 80] width 42 height 22
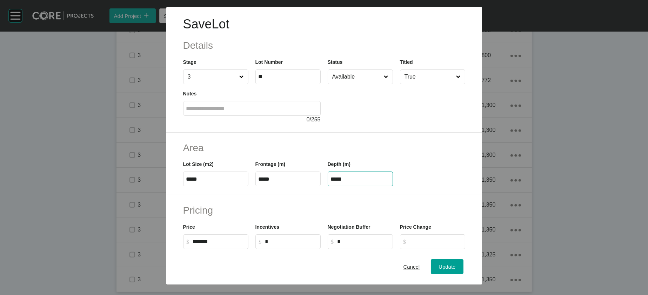
drag, startPoint x: 351, startPoint y: 222, endPoint x: 258, endPoint y: 219, distance: 93.3
click at [258, 186] on div "Lot Size (m2) ***** Frontage (m) ***** Depth (m) *****" at bounding box center [324, 171] width 289 height 32
paste input "text"
type input "*****"
click at [431, 201] on div "Save Lot Details Stage 3 Lot Number ** Status Available Titled True Notes 0 / 2…" at bounding box center [324, 147] width 648 height 295
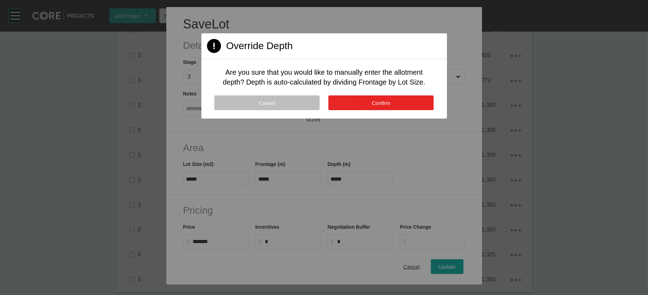
click at [421, 110] on button "Confirm" at bounding box center [380, 102] width 105 height 15
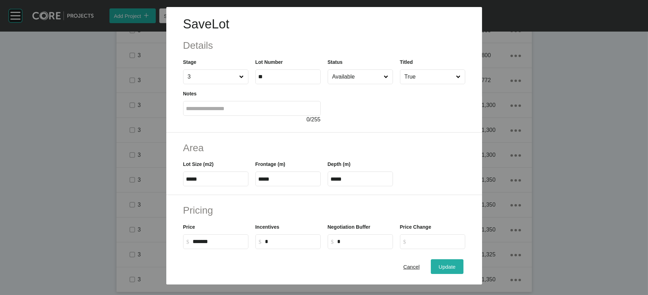
click at [431, 201] on span "Update" at bounding box center [446, 267] width 17 height 6
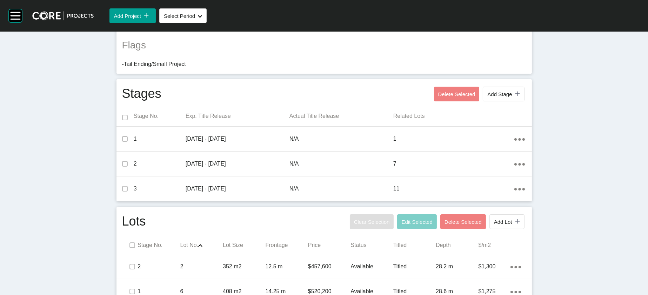
scroll to position [29, 0]
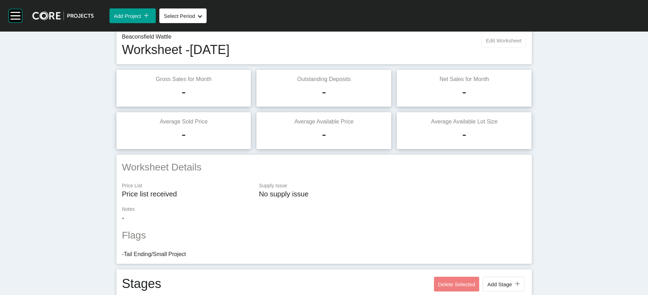
click at [431, 43] on span "Edit Worksheet" at bounding box center [503, 41] width 35 height 6
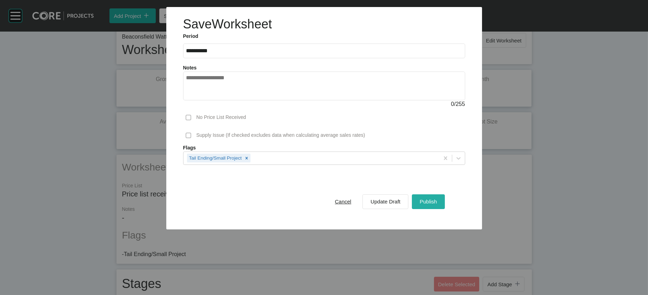
click at [431, 201] on span "Publish" at bounding box center [427, 201] width 17 height 6
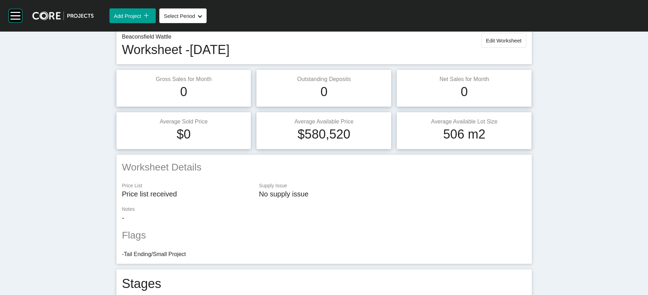
scroll to position [0, 0]
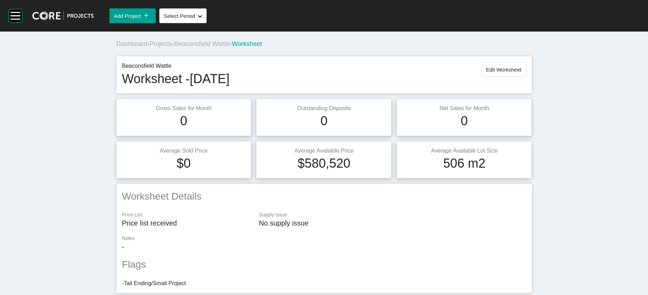
click at [188, 47] on span "Beaconsfield Wattle" at bounding box center [201, 43] width 55 height 7
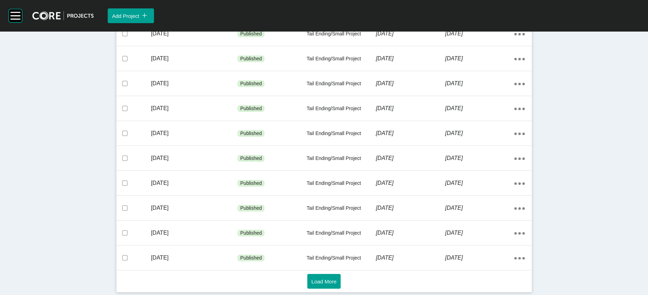
scroll to position [479, 0]
click at [309, 201] on button "Load More" at bounding box center [324, 281] width 34 height 15
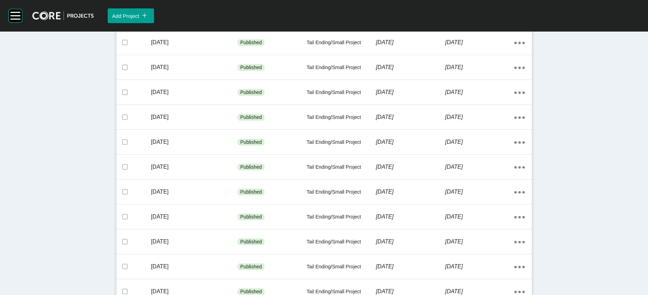
scroll to position [576, 0]
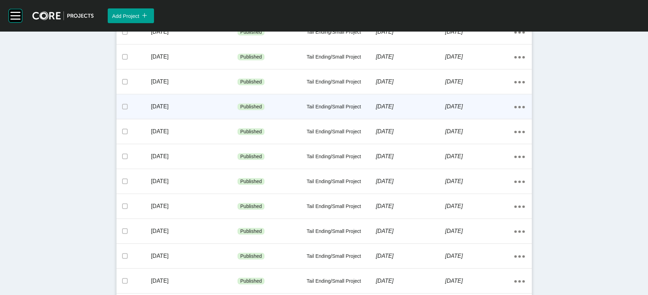
click at [431, 110] on p "[DATE]" at bounding box center [410, 107] width 69 height 8
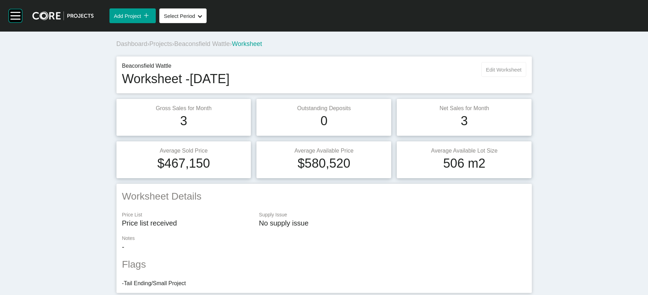
click at [431, 73] on span "Edit Worksheet" at bounding box center [503, 70] width 35 height 6
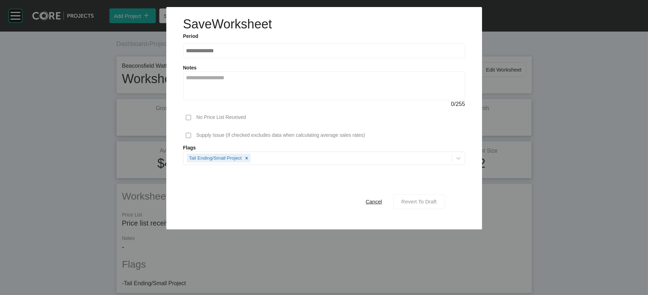
click at [431, 201] on div "Revert To Draft" at bounding box center [418, 201] width 39 height 9
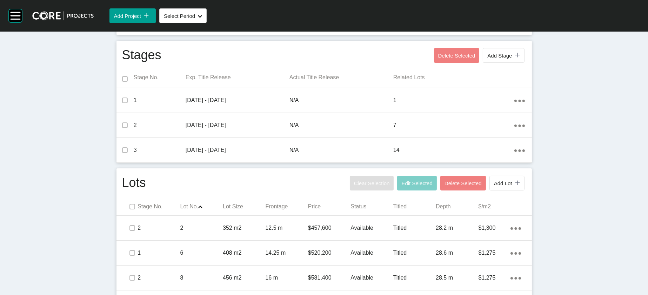
scroll to position [770, 0]
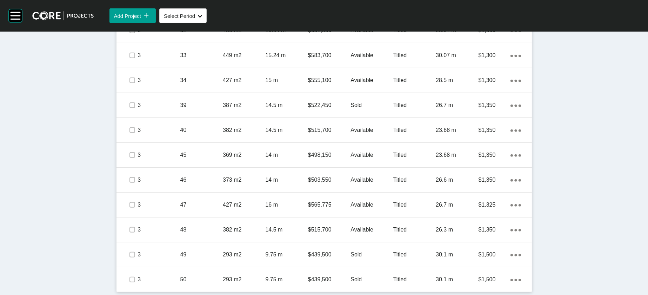
click at [431, 9] on p "45.41 m" at bounding box center [457, 6] width 42 height 8
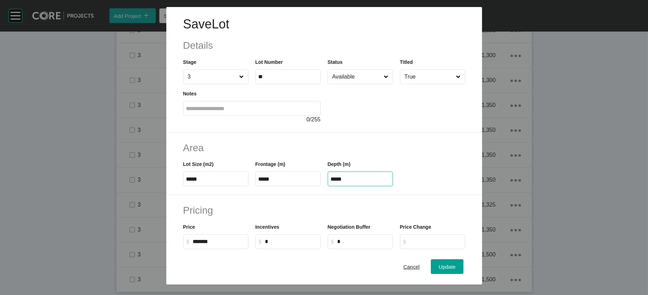
drag, startPoint x: 349, startPoint y: 222, endPoint x: 227, endPoint y: 193, distance: 125.7
click at [291, 186] on div "Lot Size (m2) ***** Frontage (m) ***** Depth (m) *****" at bounding box center [324, 171] width 289 height 32
paste input "text"
type input "*****"
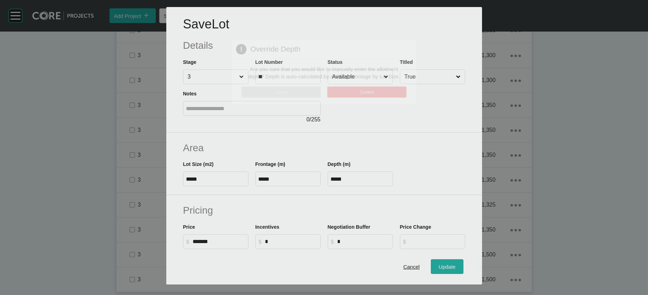
click at [431, 201] on div "Save Lot Details Stage 3 Lot Number ** Status Available Titled True Notes 0 / 2…" at bounding box center [324, 147] width 648 height 295
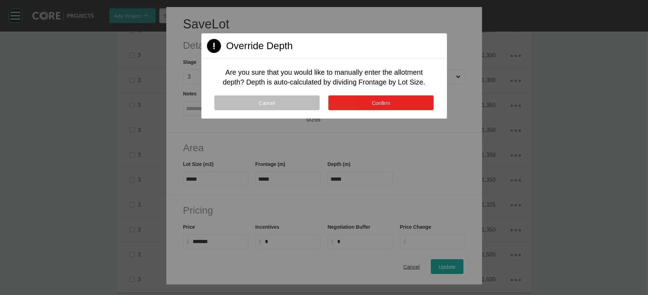
click at [362, 110] on button "Confirm" at bounding box center [380, 102] width 105 height 15
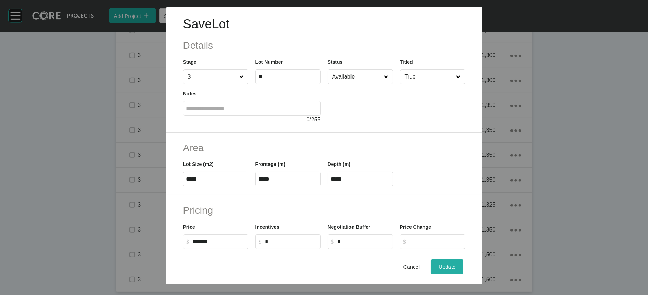
click at [431, 201] on button "Update" at bounding box center [447, 266] width 32 height 15
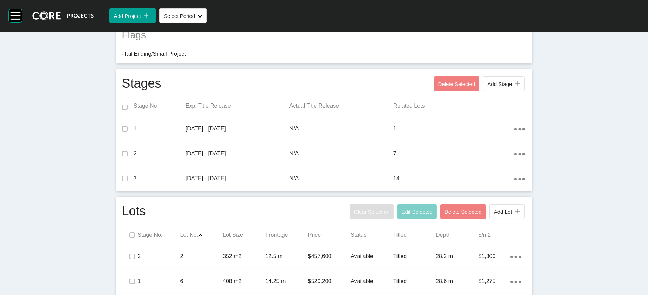
scroll to position [0, 0]
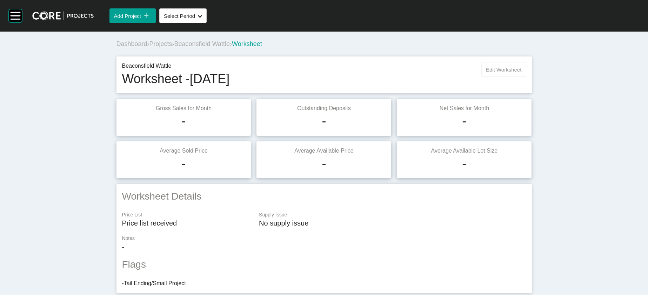
click at [431, 73] on span "Edit Worksheet" at bounding box center [503, 70] width 35 height 6
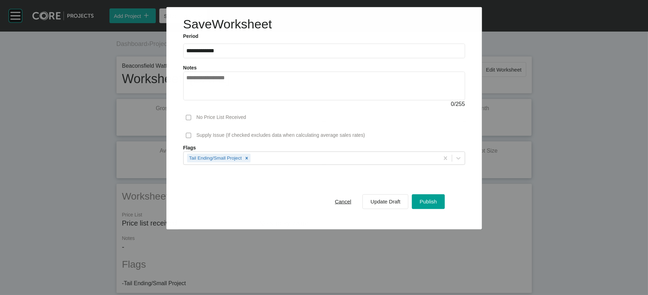
drag, startPoint x: 438, startPoint y: 258, endPoint x: 438, endPoint y: 254, distance: 3.9
click at [431, 201] on div "Cancel Update Draft Publish" at bounding box center [385, 201] width 121 height 18
click at [431, 201] on button "Publish" at bounding box center [428, 201] width 33 height 15
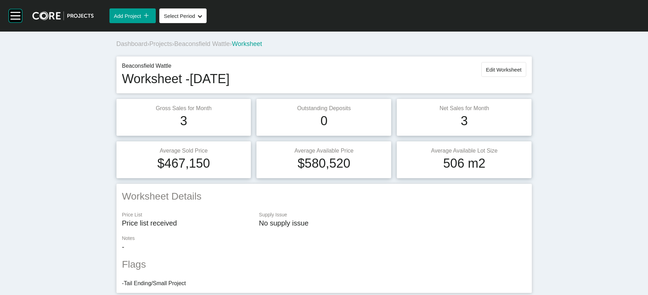
click at [181, 47] on span "Beaconsfield Wattle" at bounding box center [201, 43] width 55 height 7
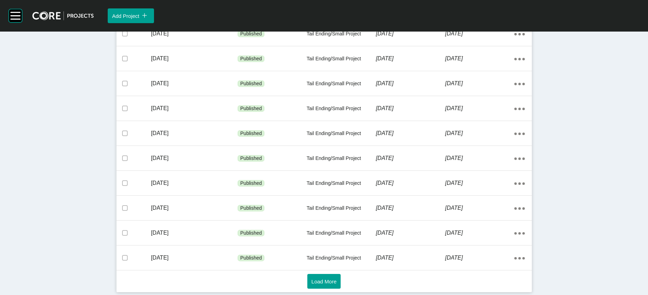
scroll to position [479, 0]
click at [328, 201] on button "Load More" at bounding box center [324, 281] width 34 height 15
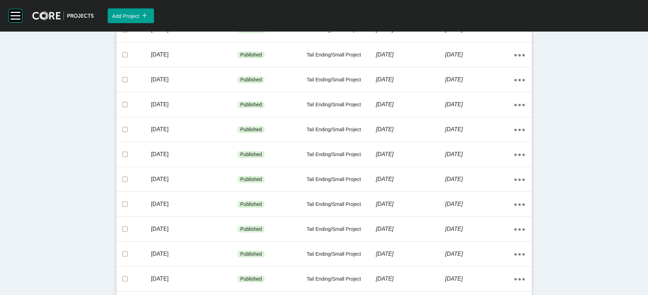
scroll to position [736, 0]
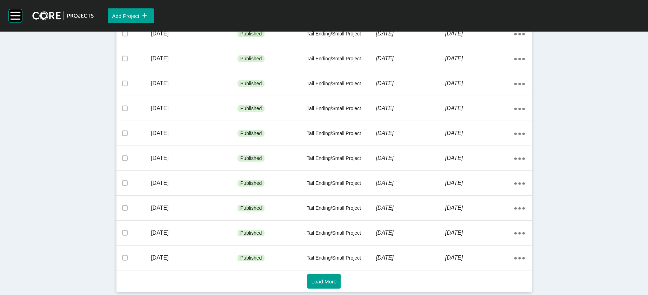
click at [431, 20] on div "[DATE]" at bounding box center [410, 9] width 69 height 22
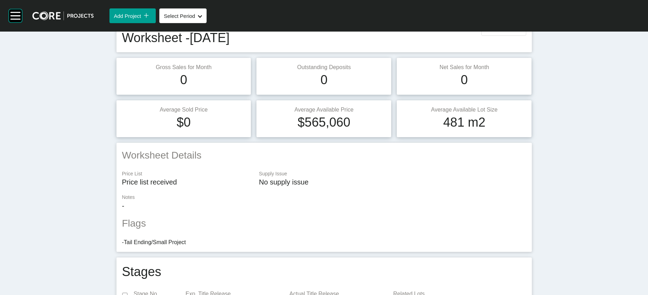
scroll to position [36, 0]
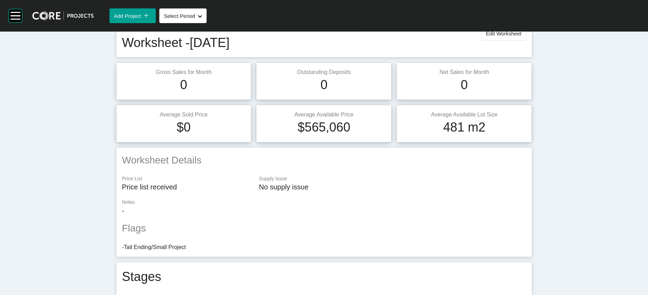
click at [431, 41] on button "Edit Worksheet" at bounding box center [503, 33] width 45 height 15
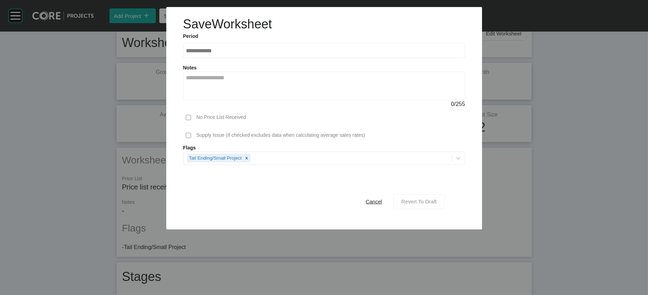
click at [431, 201] on div "Revert To Draft" at bounding box center [418, 201] width 39 height 9
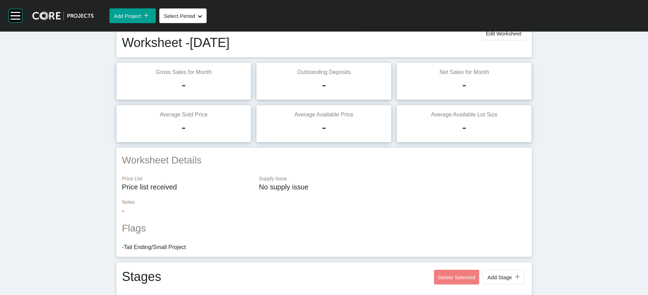
scroll to position [770, 0]
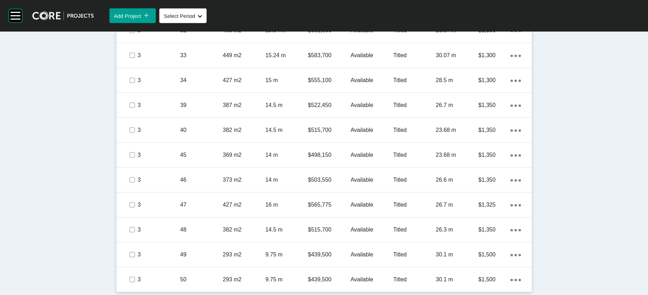
click at [431, 9] on p "45.41 m" at bounding box center [457, 6] width 42 height 8
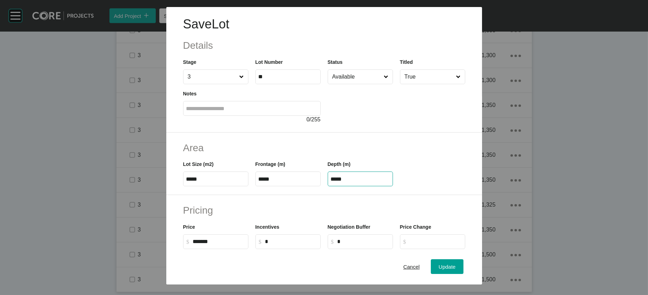
drag, startPoint x: 368, startPoint y: 225, endPoint x: 309, endPoint y: 209, distance: 61.2
click at [282, 186] on div "Lot Size (m2) ***** Frontage (m) ***** Depth (m) *****" at bounding box center [324, 171] width 289 height 32
paste input "text"
type input "*****"
click at [431, 201] on div "Save Lot Details Stage 3 Lot Number ** Status Available Titled True Notes 0 / 2…" at bounding box center [324, 147] width 648 height 295
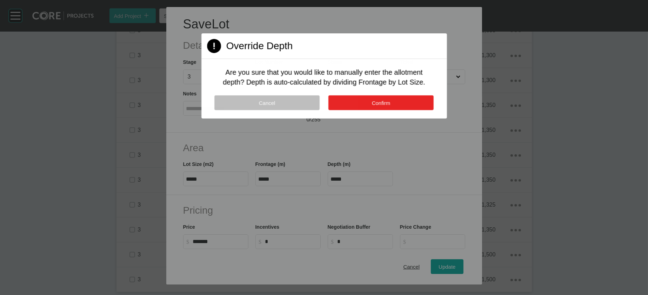
click at [370, 110] on button "Confirm" at bounding box center [380, 102] width 105 height 15
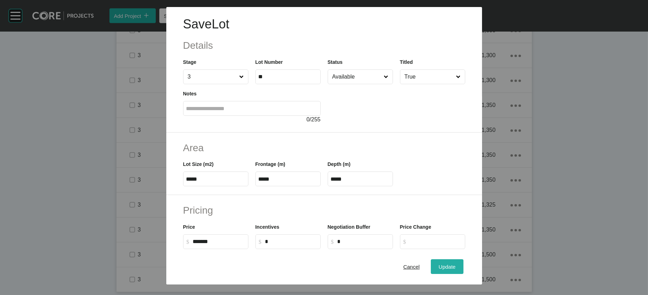
click at [431, 201] on div "Update" at bounding box center [447, 266] width 20 height 9
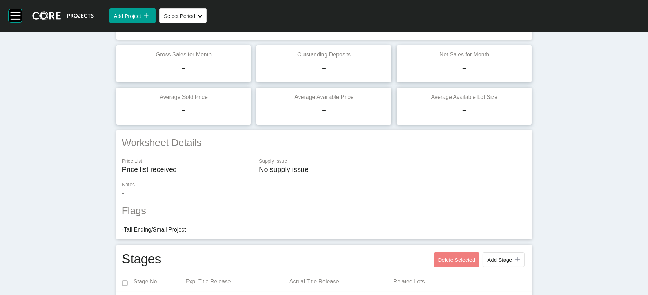
scroll to position [0, 0]
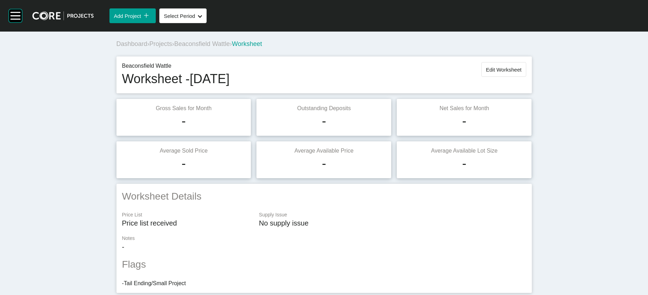
click at [431, 73] on span "Edit Worksheet" at bounding box center [503, 70] width 35 height 6
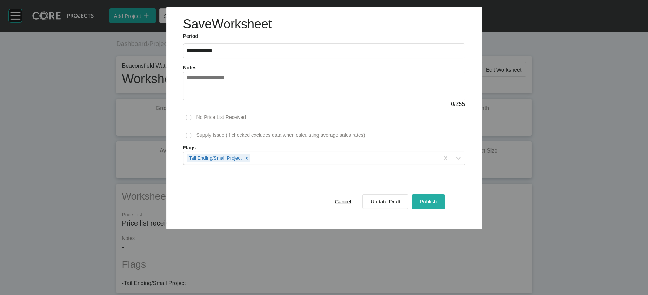
click at [431, 201] on span "Publish" at bounding box center [427, 201] width 17 height 6
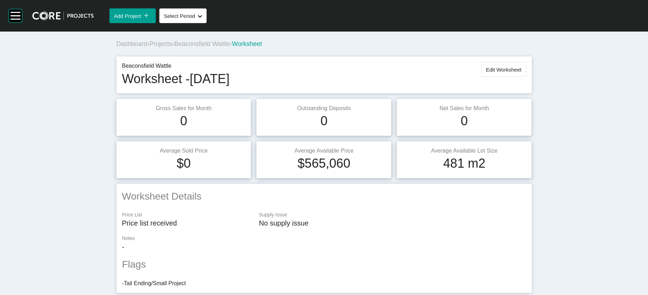
click at [185, 47] on span "Beaconsfield Wattle" at bounding box center [201, 43] width 55 height 7
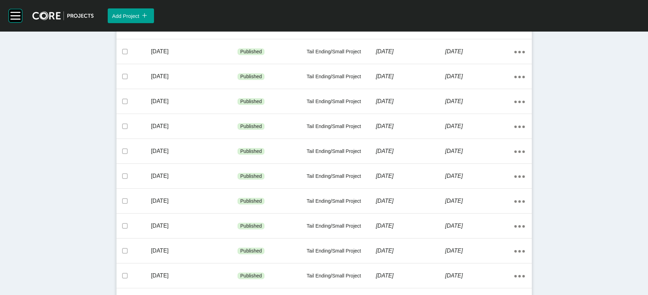
scroll to position [479, 0]
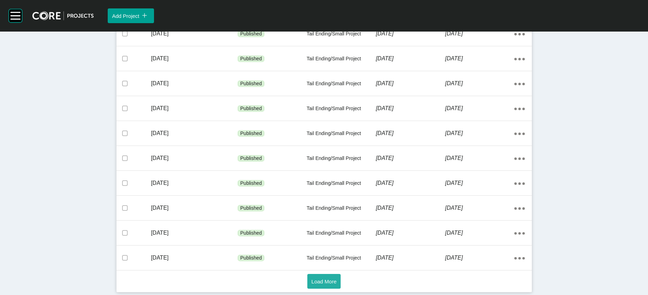
click at [320, 201] on button "Load More" at bounding box center [324, 281] width 34 height 15
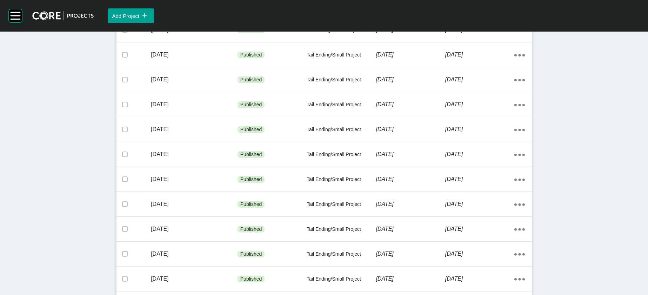
scroll to position [736, 0]
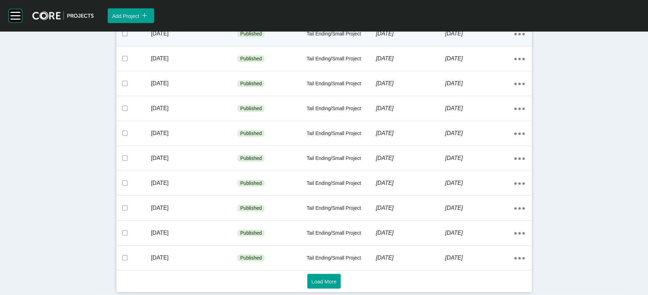
click at [376, 45] on div "Tail Ending/Small Project" at bounding box center [340, 33] width 69 height 21
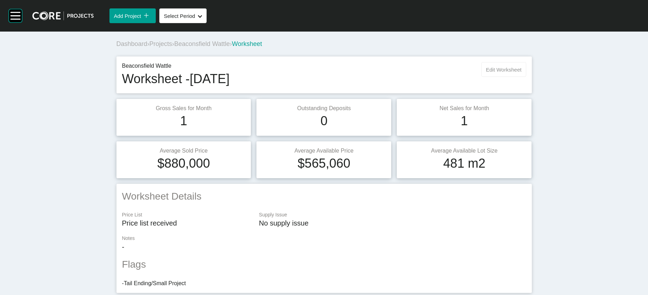
click at [431, 77] on button "Edit Worksheet" at bounding box center [503, 69] width 45 height 15
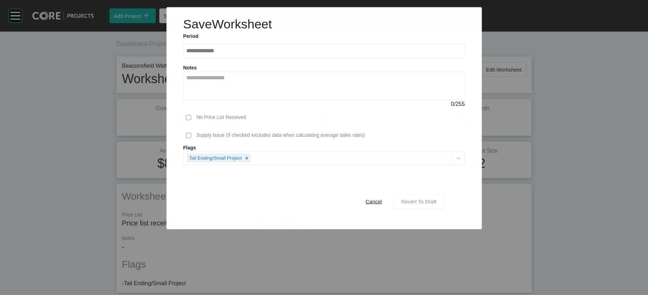
click at [414, 201] on button "Revert To Draft" at bounding box center [418, 201] width 51 height 15
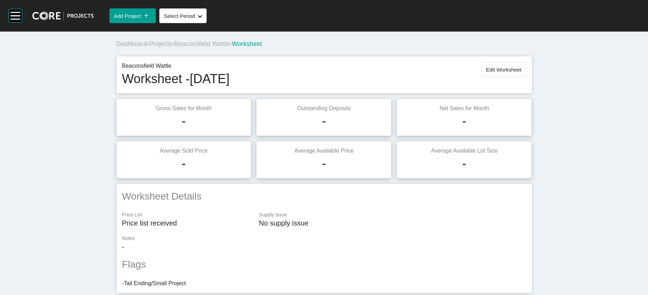
scroll to position [770, 0]
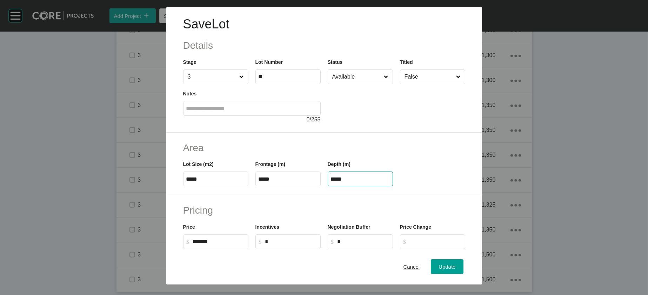
drag, startPoint x: 363, startPoint y: 225, endPoint x: 318, endPoint y: 205, distance: 49.5
click at [249, 186] on div "Lot Size (m2) ***** Frontage (m) ***** Depth (m) *****" at bounding box center [324, 171] width 289 height 32
paste input "text"
type input "*****"
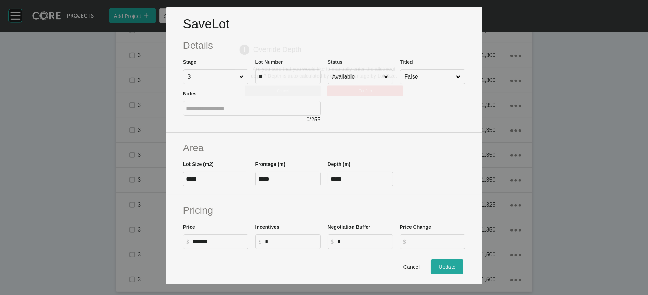
click at [431, 201] on div "Save Lot Details Stage 3 Lot Number ** Status Available Titled False Notes 0 / …" at bounding box center [324, 147] width 648 height 295
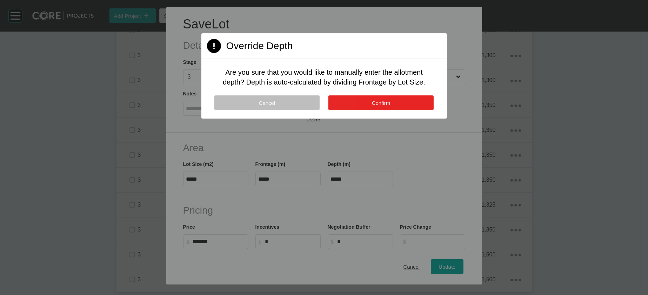
click at [392, 110] on button "Confirm" at bounding box center [380, 102] width 105 height 15
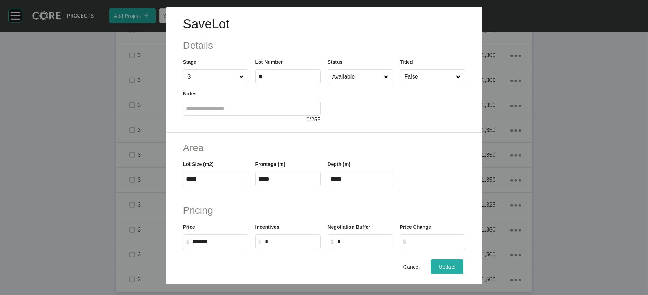
click at [431, 201] on button "Update" at bounding box center [447, 266] width 32 height 15
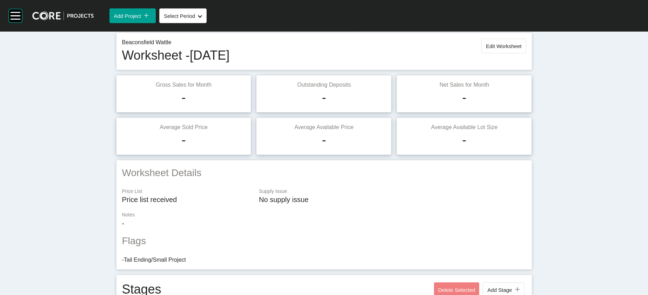
scroll to position [0, 0]
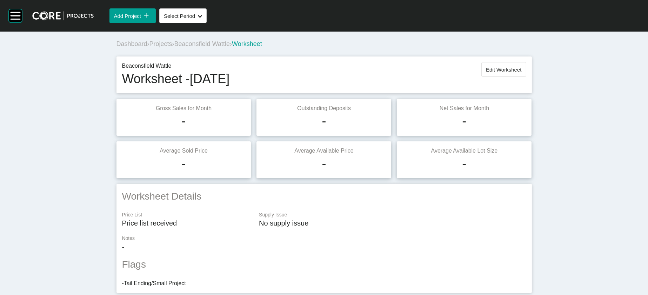
click at [431, 73] on span "Edit Worksheet" at bounding box center [503, 70] width 35 height 6
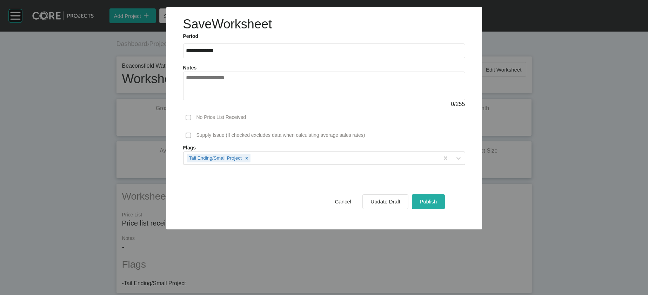
click at [431, 201] on button "Publish" at bounding box center [428, 201] width 33 height 15
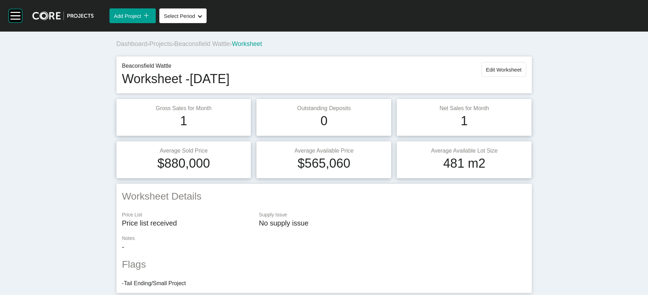
click at [174, 47] on span "Beaconsfield Wattle" at bounding box center [201, 43] width 55 height 7
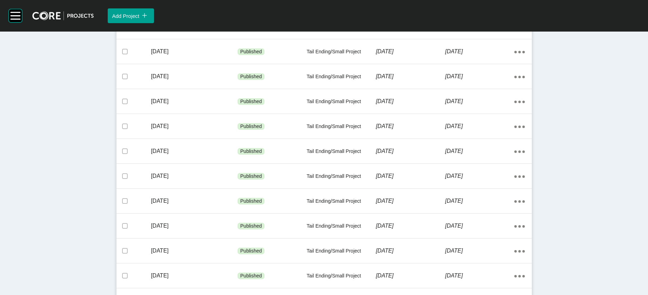
scroll to position [479, 0]
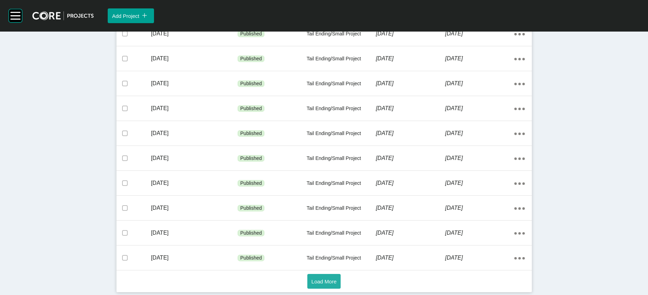
click at [326, 201] on span "Load More" at bounding box center [323, 281] width 25 height 6
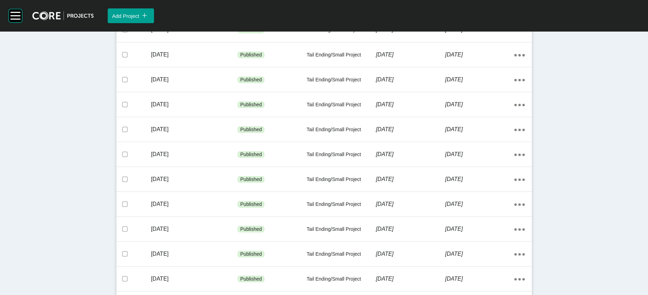
scroll to position [736, 0]
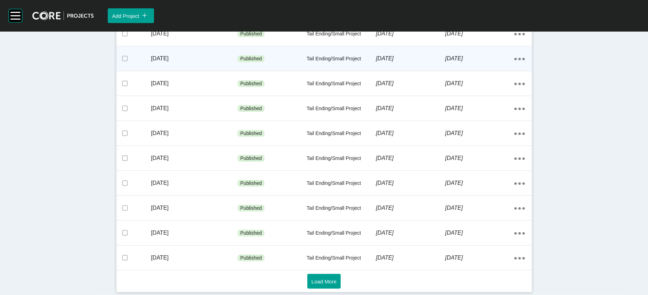
click at [431, 69] on div "[DATE]" at bounding box center [479, 59] width 69 height 22
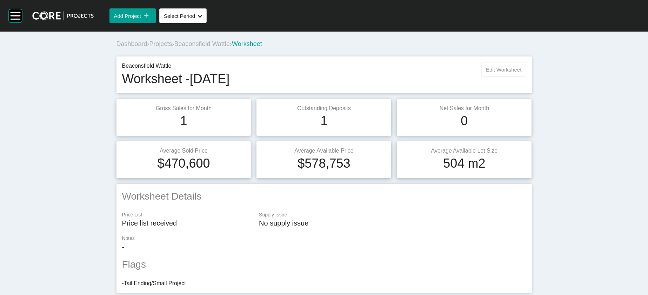
click at [431, 77] on button "Edit Worksheet" at bounding box center [503, 69] width 45 height 15
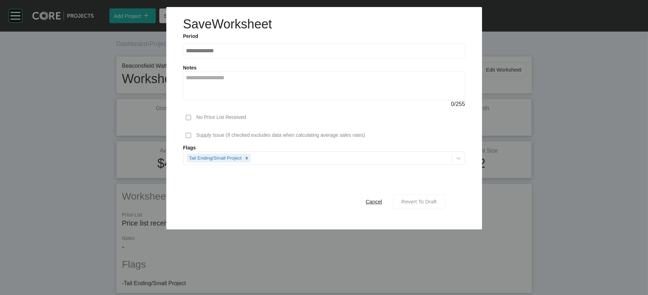
click at [431, 201] on div "Revert To Draft" at bounding box center [418, 201] width 39 height 9
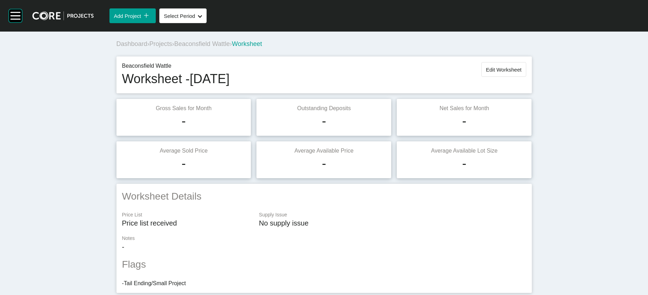
scroll to position [801, 0]
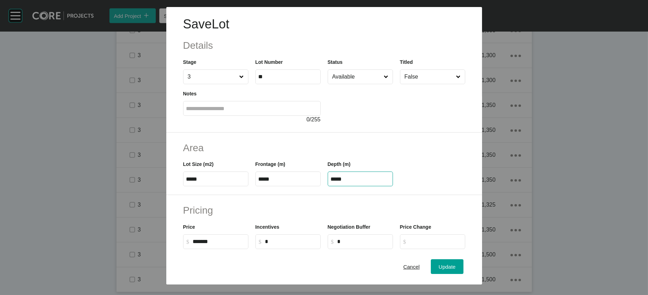
drag, startPoint x: 361, startPoint y: 223, endPoint x: 255, endPoint y: 211, distance: 106.5
click at [255, 186] on div "Lot Size (m2) ***** Frontage (m) ***** Depth (m) *****" at bounding box center [324, 171] width 289 height 32
paste input "text"
type input "*****"
click at [431, 201] on div "Save Lot Details Stage 3 Lot Number ** Status Available Titled False Notes 0 / …" at bounding box center [324, 147] width 648 height 295
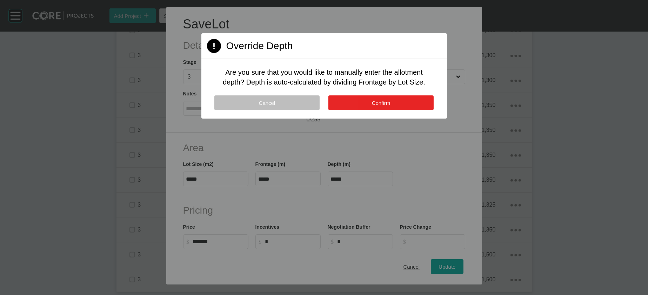
click at [402, 110] on button "Confirm" at bounding box center [380, 102] width 105 height 15
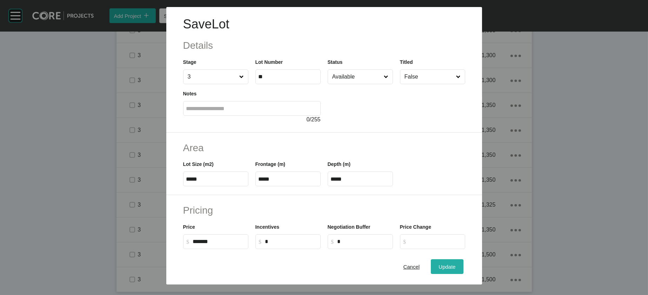
click at [431, 201] on button "Update" at bounding box center [447, 266] width 32 height 15
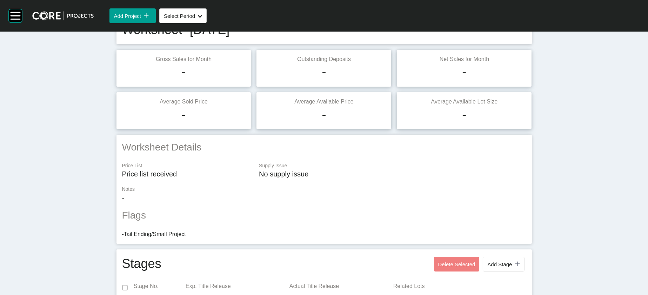
scroll to position [0, 0]
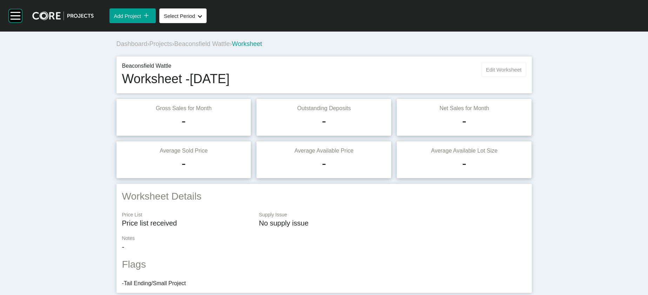
click at [431, 73] on span "Edit Worksheet" at bounding box center [503, 70] width 35 height 6
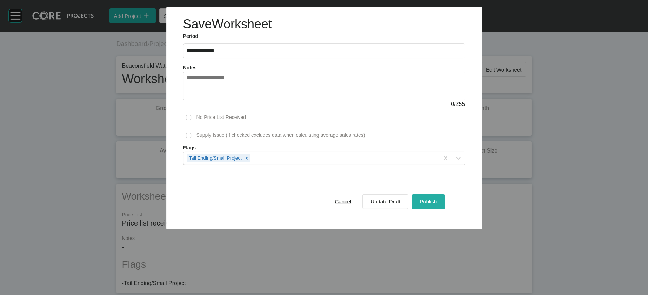
click at [431, 201] on button "Publish" at bounding box center [428, 201] width 33 height 15
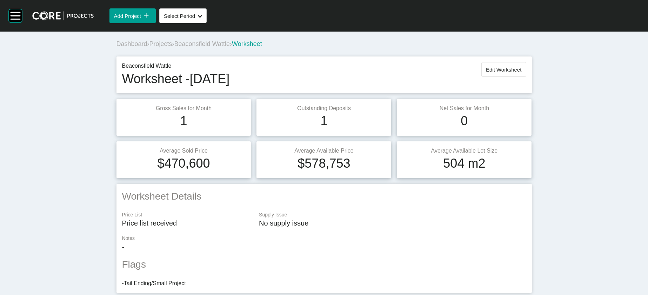
click at [199, 47] on span "Beaconsfield Wattle" at bounding box center [201, 43] width 55 height 7
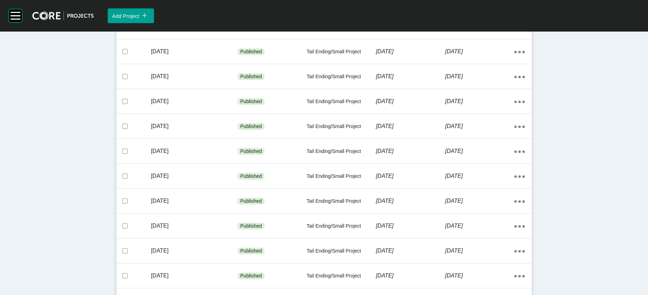
scroll to position [479, 0]
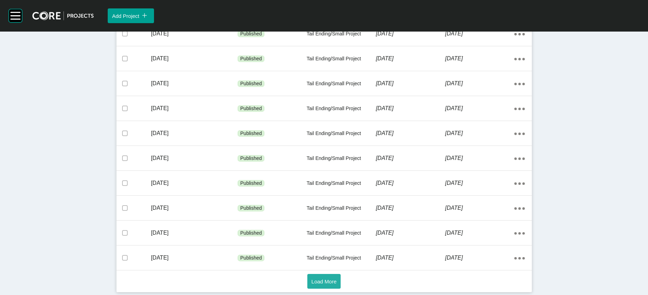
click at [322, 201] on button "Load More" at bounding box center [324, 281] width 34 height 15
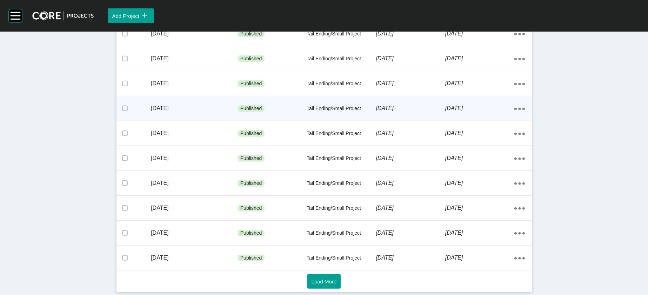
click at [431, 100] on div "[DATE]" at bounding box center [410, 108] width 69 height 22
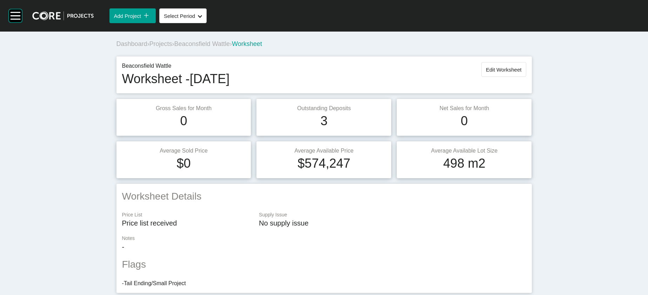
click at [431, 75] on div "Beaconsfield Wattle Worksheet - [DATE] Edit Worksheet" at bounding box center [323, 74] width 415 height 37
click at [431, 77] on button "Edit Worksheet" at bounding box center [503, 69] width 45 height 15
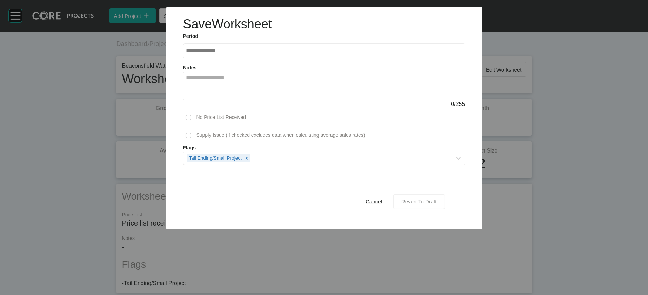
click at [416, 201] on button "Revert To Draft" at bounding box center [419, 201] width 52 height 15
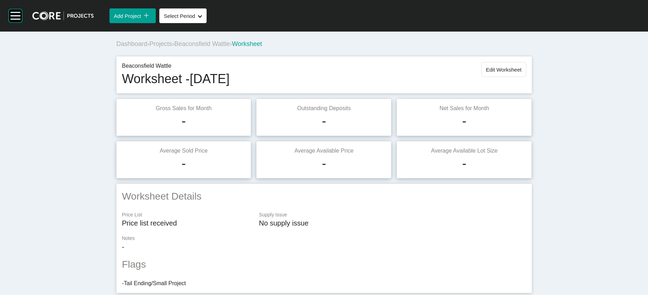
scroll to position [801, 0]
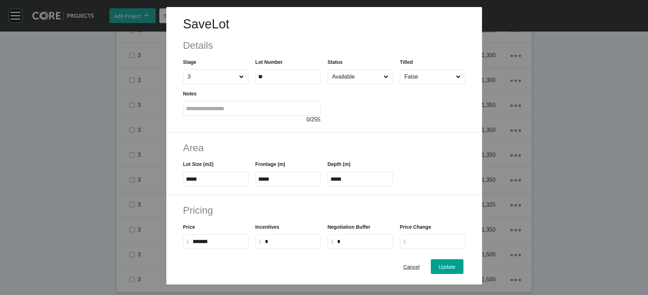
drag, startPoint x: 344, startPoint y: 222, endPoint x: 270, endPoint y: 219, distance: 73.3
click at [270, 186] on div "Lot Size (m2) ***** Frontage (m) ***** Depth (m) *****" at bounding box center [324, 171] width 289 height 32
paste input "text"
type input "*****"
click at [431, 201] on div "Save Lot Details Stage 3 Lot Number ** Status Available Titled False Notes 0 / …" at bounding box center [324, 147] width 648 height 295
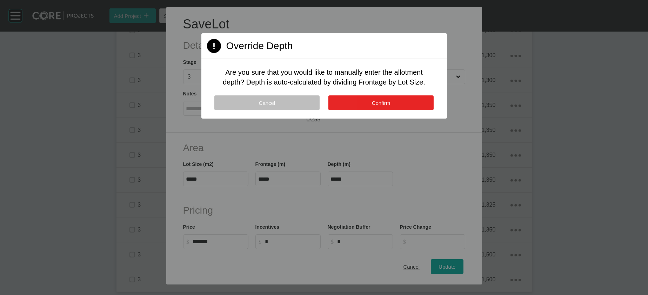
click at [389, 110] on button "Confirm" at bounding box center [380, 102] width 105 height 15
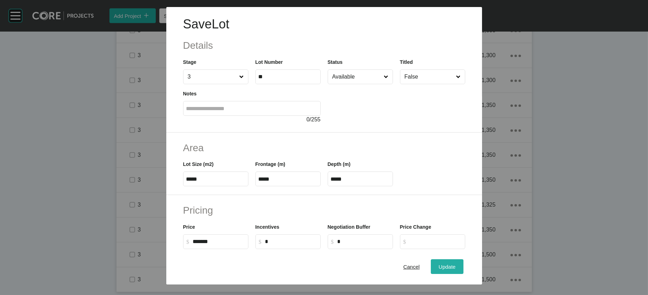
click at [431, 201] on button "Update" at bounding box center [447, 266] width 32 height 15
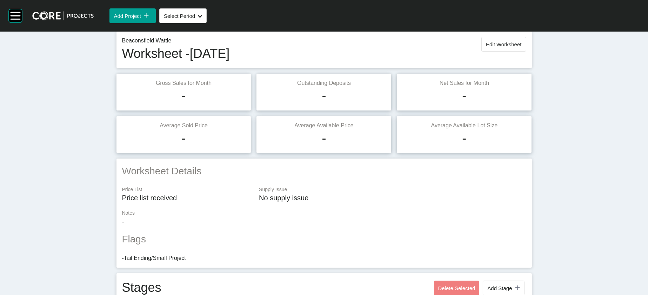
scroll to position [0, 0]
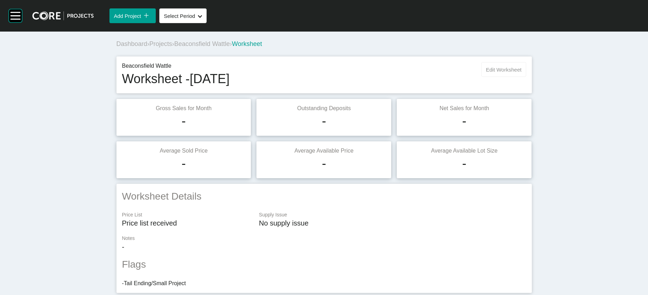
click at [431, 73] on span "Edit Worksheet" at bounding box center [503, 70] width 35 height 6
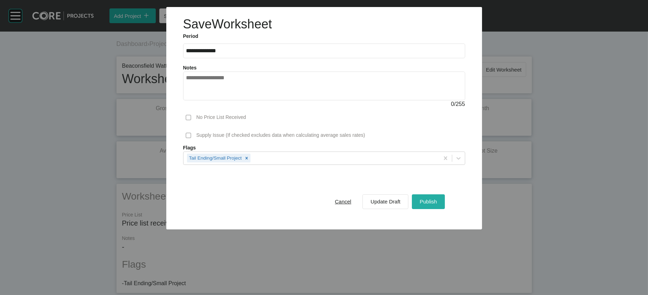
click at [431, 201] on span "Publish" at bounding box center [427, 201] width 17 height 6
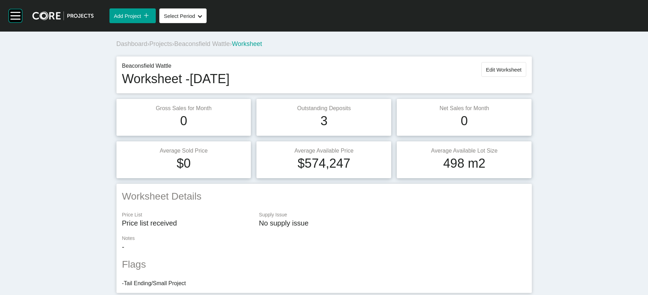
click at [188, 47] on span "Beaconsfield Wattle" at bounding box center [201, 43] width 55 height 7
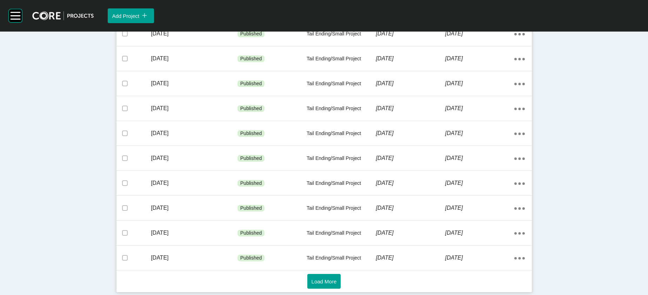
scroll to position [479, 0]
click at [337, 201] on button "Load More" at bounding box center [324, 281] width 34 height 15
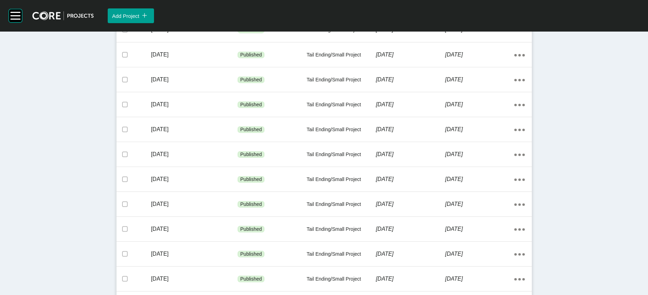
scroll to position [736, 0]
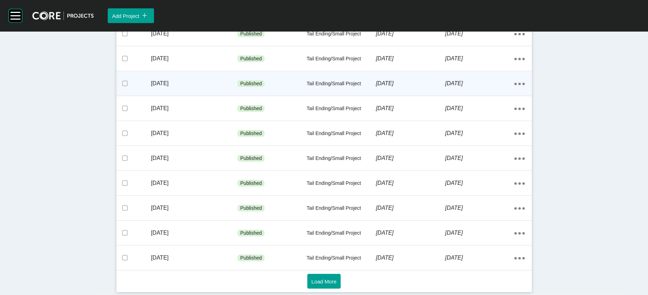
click at [431, 87] on p "[DATE]" at bounding box center [479, 84] width 69 height 8
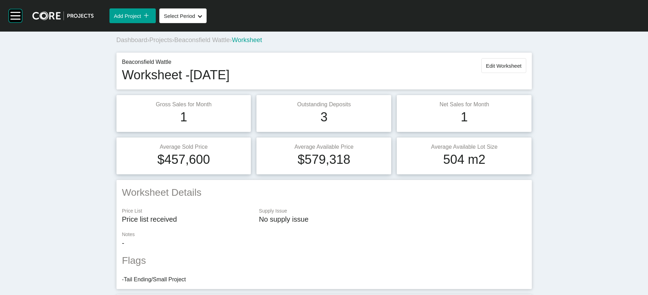
scroll to position [12, 0]
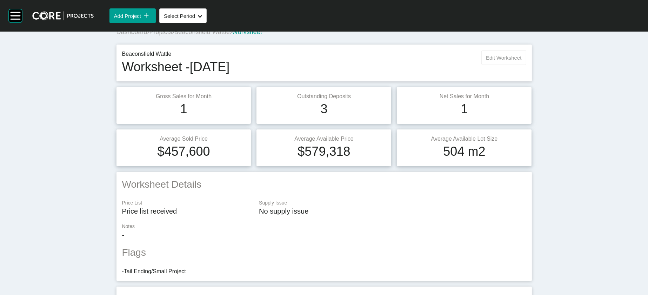
click at [431, 65] on button "Edit Worksheet" at bounding box center [503, 57] width 45 height 15
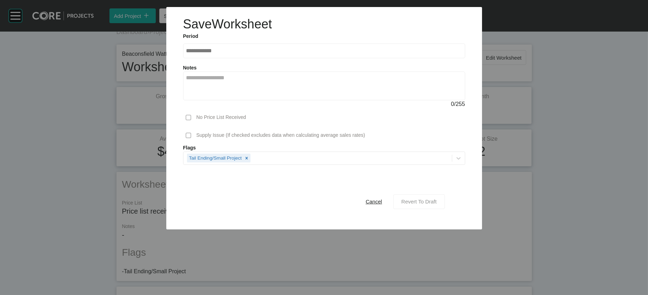
click at [431, 201] on button "Revert To Draft" at bounding box center [419, 201] width 52 height 15
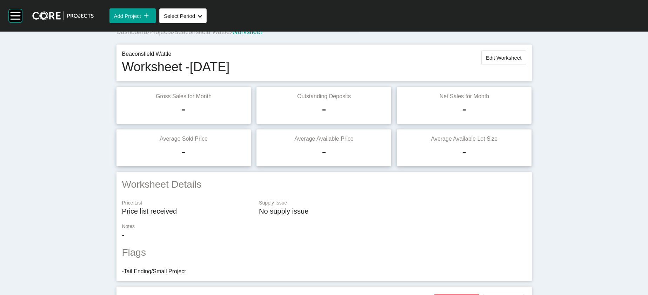
scroll to position [801, 0]
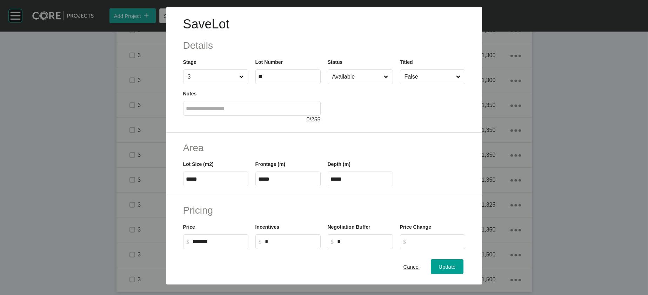
drag, startPoint x: 351, startPoint y: 226, endPoint x: 342, endPoint y: 224, distance: 9.0
click at [342, 186] on label "*****" at bounding box center [360, 178] width 65 height 15
click at [342, 182] on input "*****" at bounding box center [360, 179] width 59 height 6
drag, startPoint x: 349, startPoint y: 220, endPoint x: 298, endPoint y: 219, distance: 50.5
click at [313, 186] on div "Lot Size (m2) ***** Frontage (m) ***** Depth (m) *****" at bounding box center [324, 171] width 289 height 32
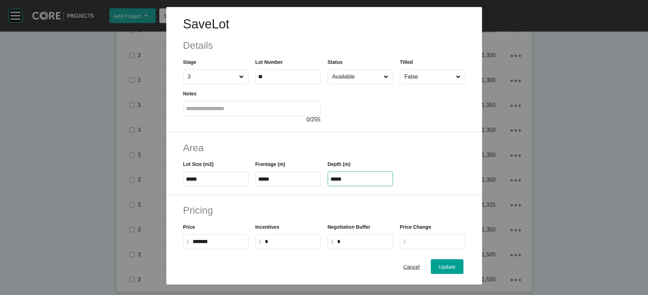
paste input "text"
type input "*****"
click at [431, 201] on div "Save Lot Details Stage 3 Lot Number ** Status Available Titled False Notes 0 / …" at bounding box center [324, 147] width 648 height 295
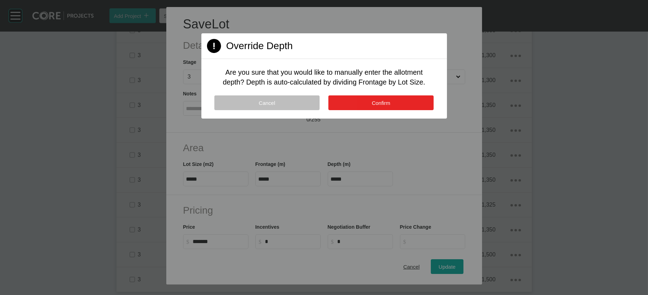
click at [353, 110] on button "Confirm" at bounding box center [380, 102] width 105 height 15
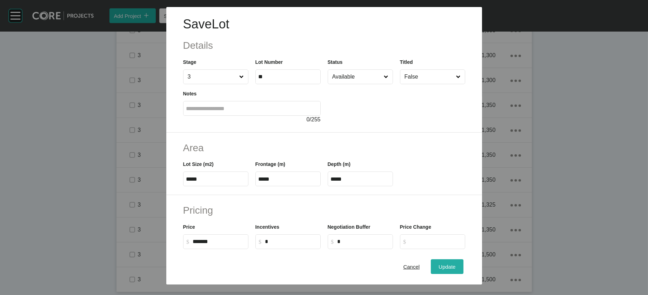
click at [431, 201] on div "Update" at bounding box center [447, 266] width 20 height 9
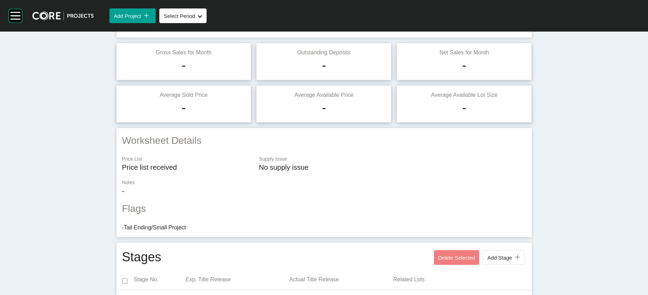
scroll to position [0, 0]
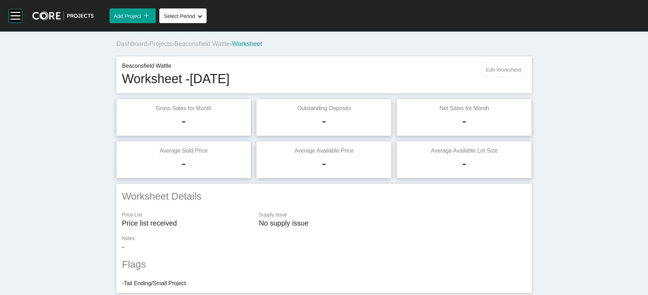
click at [431, 77] on button "Edit Worksheet" at bounding box center [503, 69] width 45 height 15
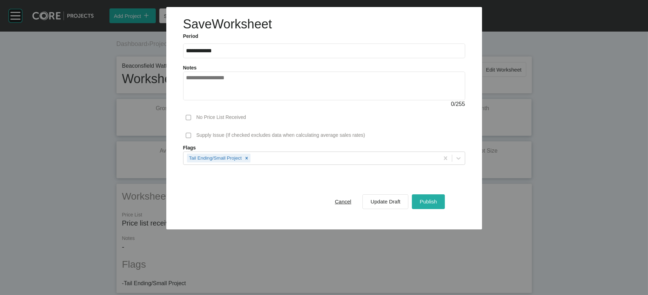
click at [431, 201] on div "Publish" at bounding box center [428, 201] width 21 height 9
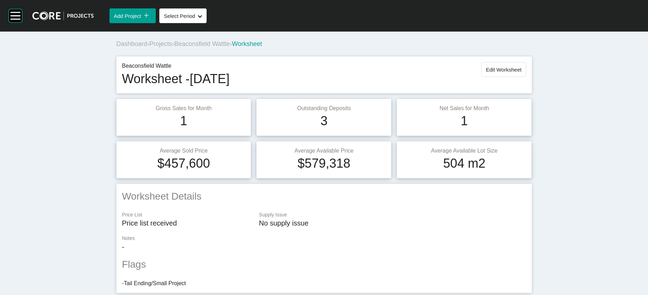
click at [188, 47] on span "Beaconsfield Wattle" at bounding box center [201, 43] width 55 height 7
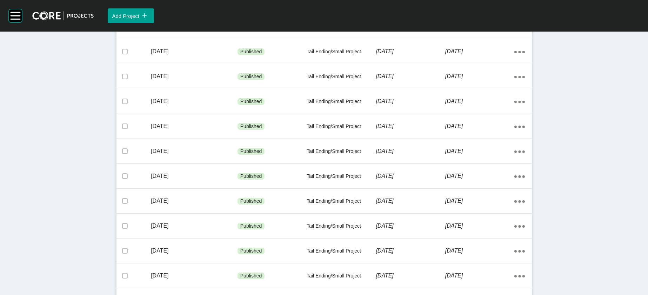
scroll to position [479, 0]
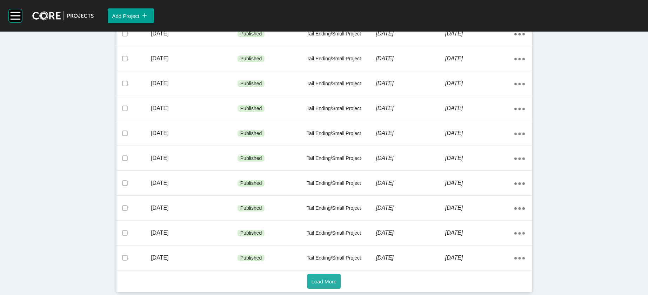
click at [315, 201] on span "Load More" at bounding box center [323, 281] width 25 height 6
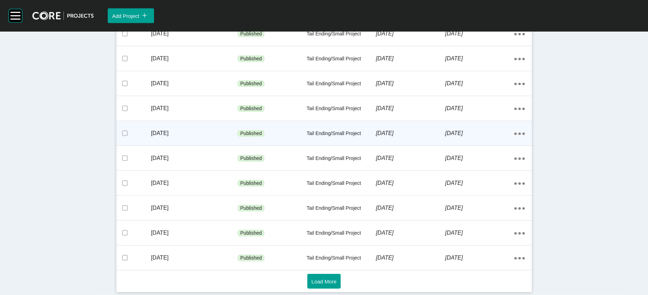
click at [431, 137] on p "[DATE]" at bounding box center [479, 133] width 69 height 8
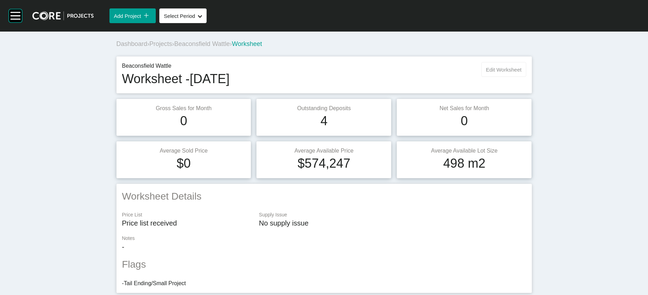
click at [431, 77] on button "Edit Worksheet" at bounding box center [503, 69] width 45 height 15
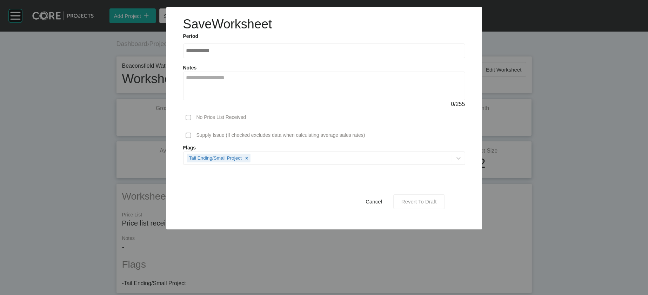
click at [431, 201] on button "Revert To Draft" at bounding box center [419, 201] width 52 height 15
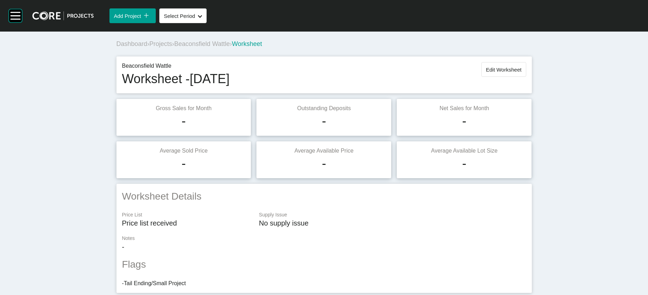
scroll to position [801, 0]
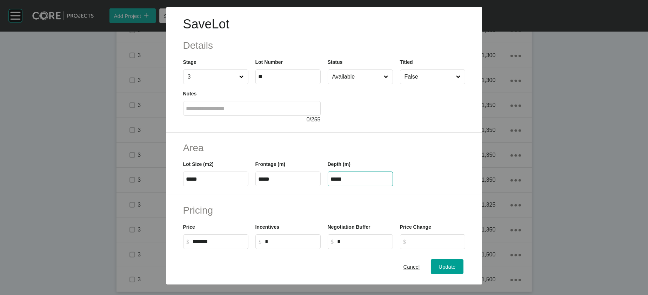
drag, startPoint x: 377, startPoint y: 220, endPoint x: 317, endPoint y: 205, distance: 61.9
click at [317, 186] on div "Lot Size (m2) ***** Frontage (m) ***** Depth (m) *****" at bounding box center [324, 171] width 289 height 32
paste input "text"
type input "*****"
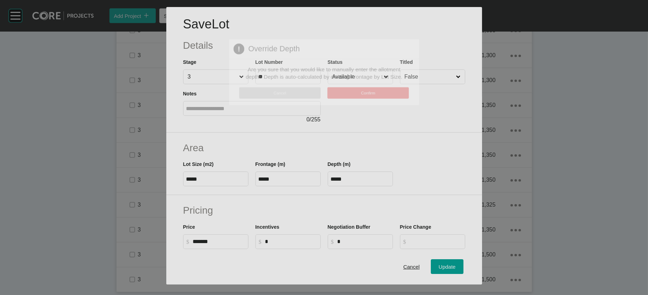
drag, startPoint x: 456, startPoint y: 261, endPoint x: 446, endPoint y: 250, distance: 14.4
click at [431, 201] on div "Save Lot Details Stage 3 Lot Number ** Status Available Titled False Notes 0 / …" at bounding box center [324, 147] width 648 height 295
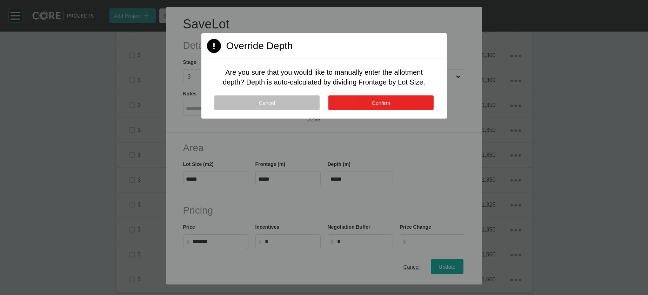
click at [403, 110] on button "Confirm" at bounding box center [380, 102] width 105 height 15
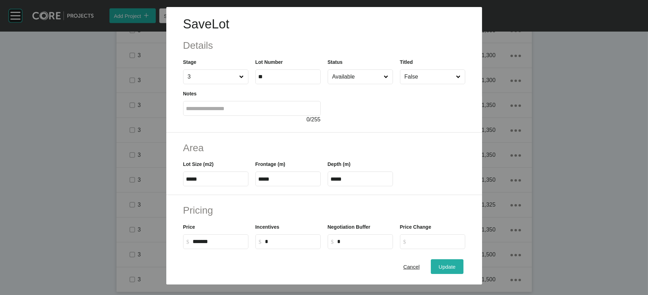
click at [431, 201] on div "Update" at bounding box center [447, 266] width 20 height 9
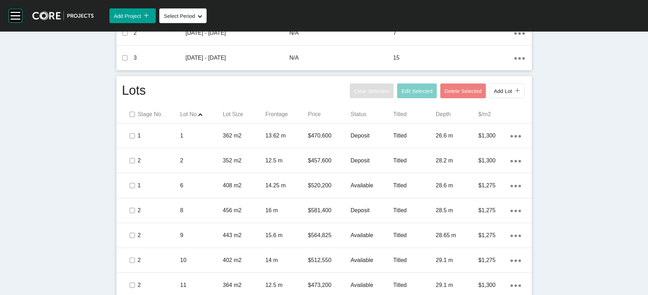
scroll to position [0, 0]
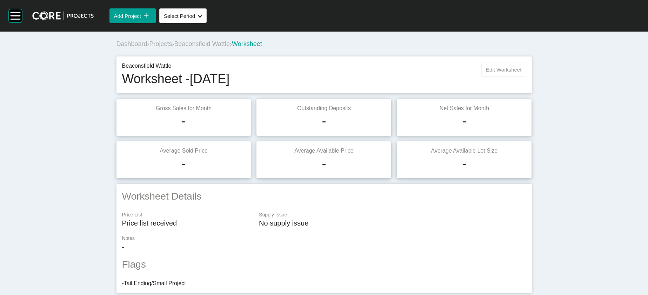
click at [431, 73] on span "Edit Worksheet" at bounding box center [503, 70] width 35 height 6
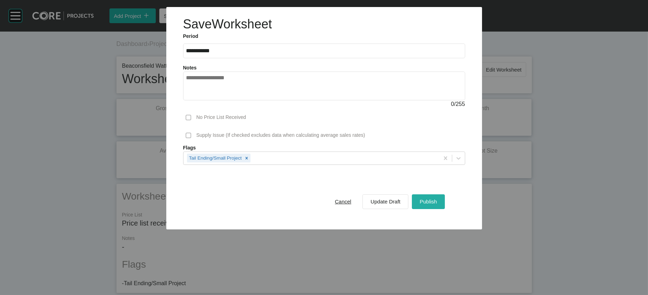
click at [431, 201] on button "Publish" at bounding box center [428, 201] width 33 height 15
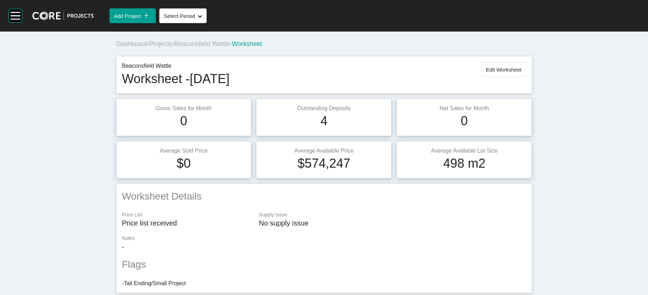
click at [174, 47] on span "Beaconsfield Wattle" at bounding box center [201, 43] width 55 height 7
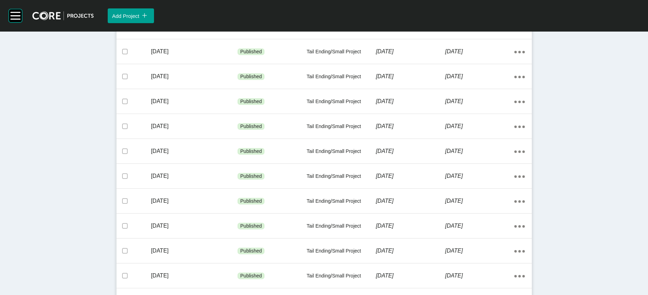
scroll to position [479, 0]
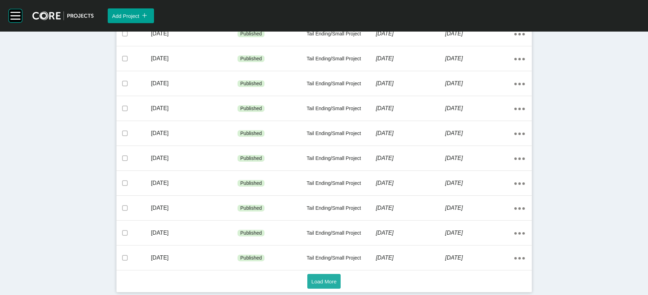
click at [326, 201] on button "Load More" at bounding box center [324, 281] width 34 height 15
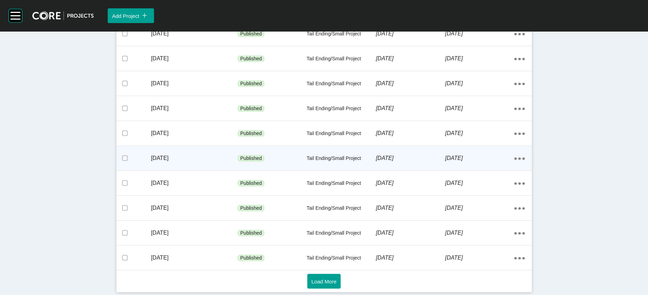
click at [431, 166] on div "[DATE]" at bounding box center [479, 158] width 69 height 22
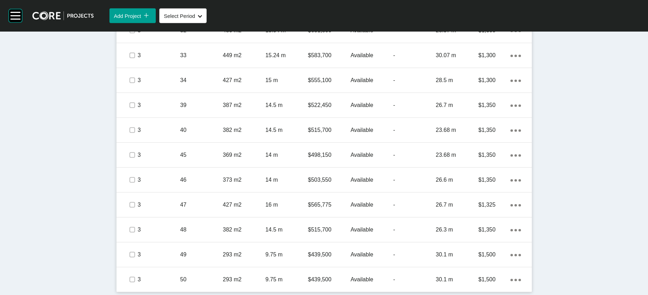
scroll to position [881, 0]
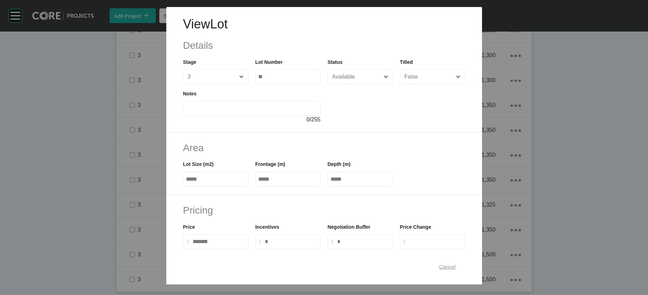
click at [431, 201] on div "Cancel" at bounding box center [447, 266] width 20 height 9
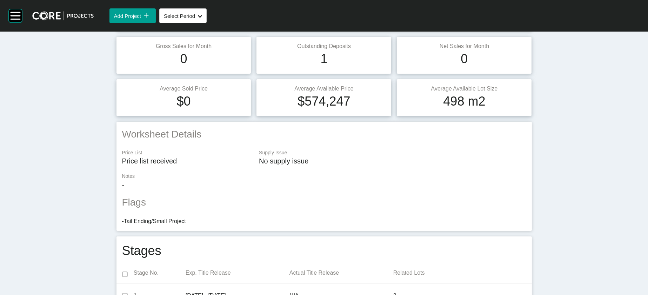
scroll to position [33, 0]
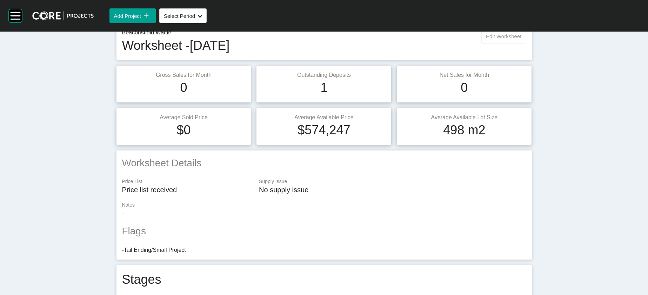
click at [431, 43] on button "Edit Worksheet" at bounding box center [503, 36] width 45 height 15
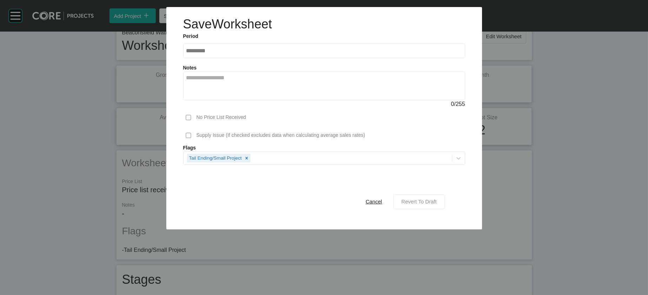
click at [431, 201] on div "Revert To Draft" at bounding box center [418, 201] width 39 height 9
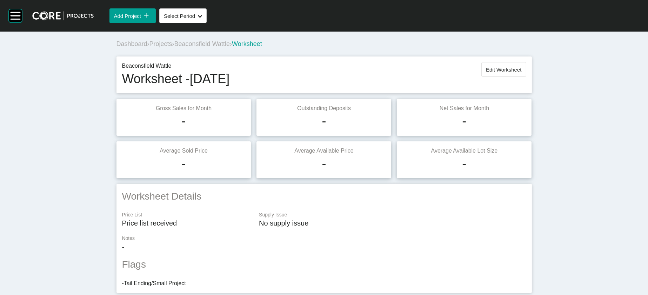
scroll to position [801, 0]
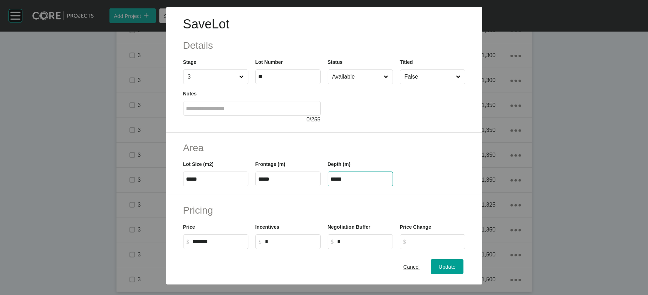
drag, startPoint x: 346, startPoint y: 220, endPoint x: 314, endPoint y: 220, distance: 32.3
click at [315, 186] on div "Lot Size (m2) ***** Frontage (m) ***** Depth (m) *****" at bounding box center [324, 171] width 289 height 32
paste input "text"
type input "*****"
click at [431, 201] on div "Save Lot Details Stage 3 Lot Number ** Status Available Titled False Notes 0 / …" at bounding box center [324, 147] width 648 height 295
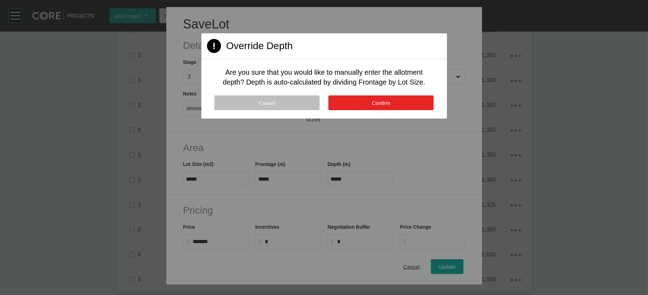
click at [351, 110] on button "Confirm" at bounding box center [380, 102] width 105 height 15
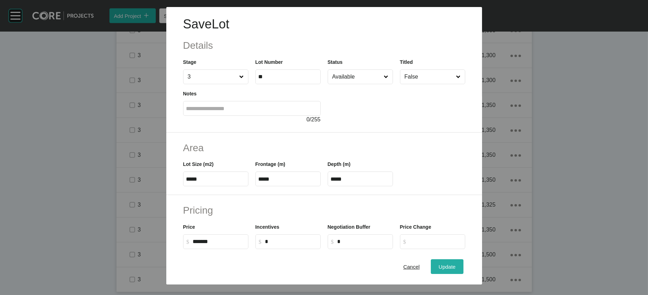
click at [431, 201] on button "Update" at bounding box center [447, 266] width 32 height 15
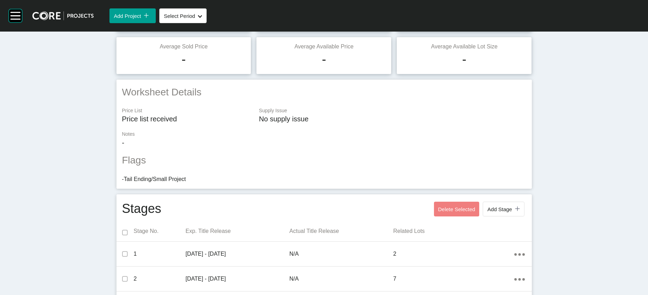
scroll to position [0, 0]
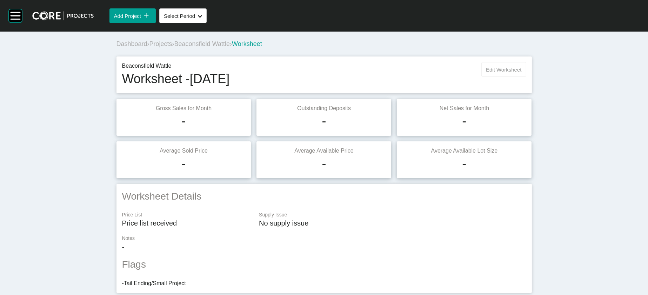
click at [431, 73] on span "Edit Worksheet" at bounding box center [503, 70] width 35 height 6
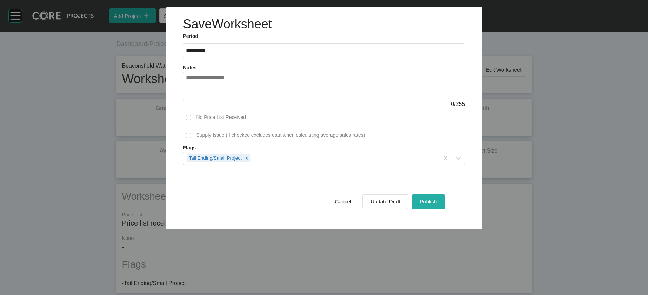
click at [431, 201] on div "Publish" at bounding box center [428, 201] width 21 height 9
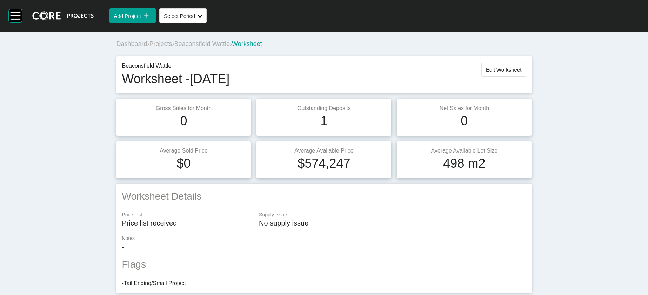
click at [174, 47] on span "Beaconsfield Wattle" at bounding box center [201, 43] width 55 height 7
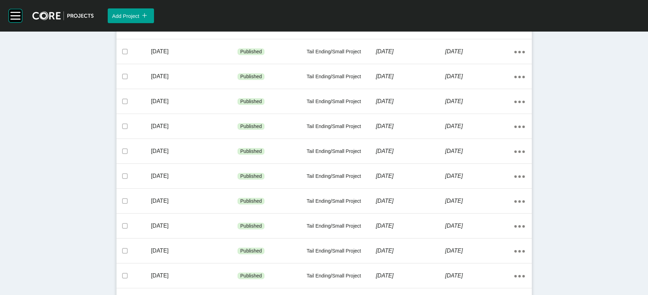
scroll to position [479, 0]
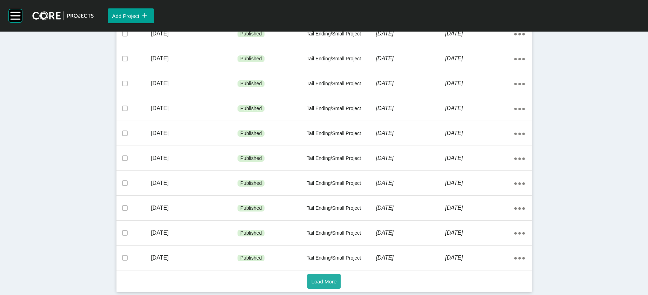
click at [317, 201] on span "Load More" at bounding box center [323, 281] width 25 height 6
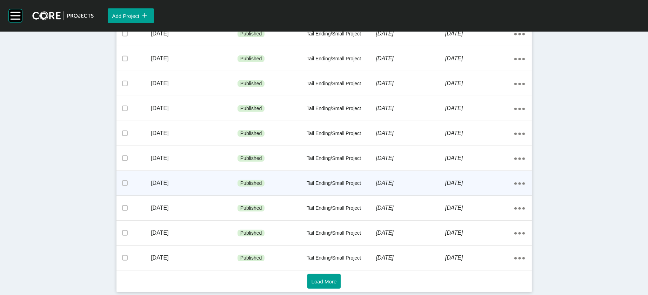
click at [431, 187] on p "[DATE]" at bounding box center [479, 183] width 69 height 8
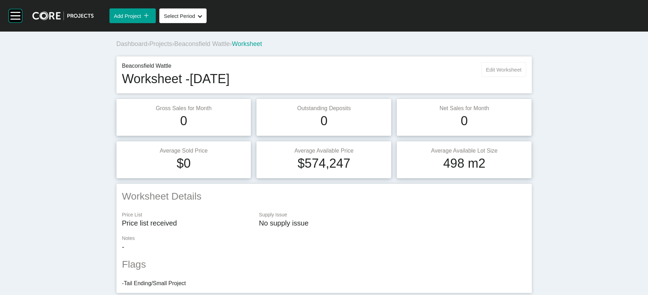
click at [431, 73] on span "Edit Worksheet" at bounding box center [503, 70] width 35 height 6
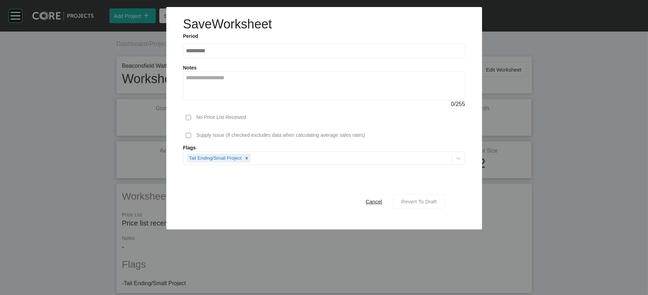
click at [431, 201] on div "Revert To Draft" at bounding box center [418, 201] width 39 height 9
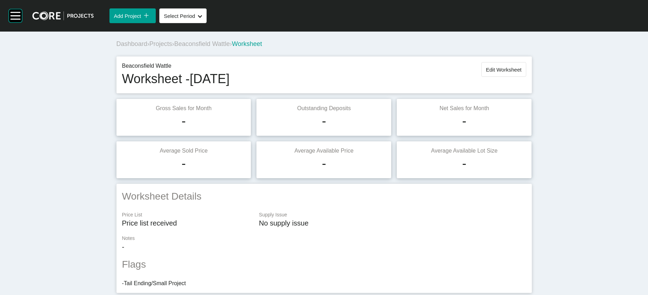
scroll to position [801, 0]
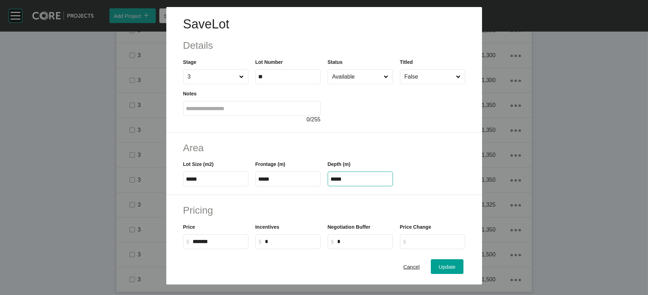
drag, startPoint x: 344, startPoint y: 225, endPoint x: 305, endPoint y: 220, distance: 39.3
click at [306, 186] on div "Lot Size (m2) ***** Frontage (m) ***** Depth (m) *****" at bounding box center [324, 171] width 289 height 32
paste input "text"
type input "*****"
click at [431, 201] on div "Save Lot Details Stage 3 Lot Number ** Status Available Titled False Notes 0 / …" at bounding box center [324, 147] width 648 height 295
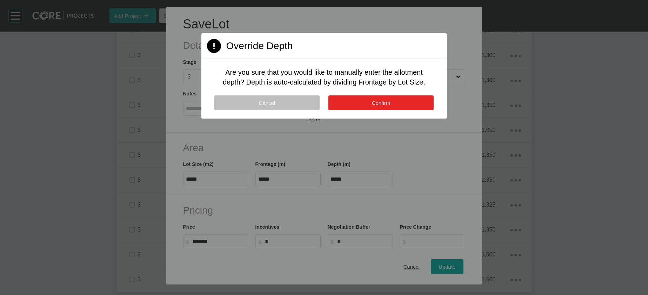
click at [375, 106] on span "Confirm" at bounding box center [381, 103] width 19 height 6
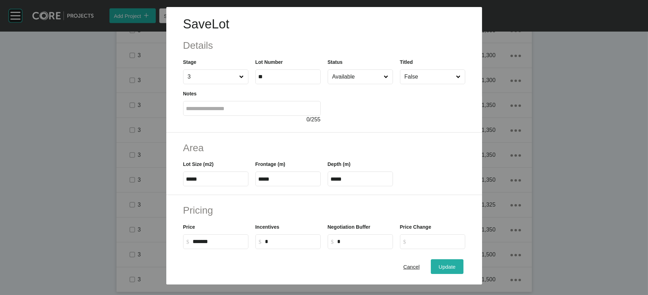
click at [431, 201] on div "Update" at bounding box center [447, 266] width 20 height 9
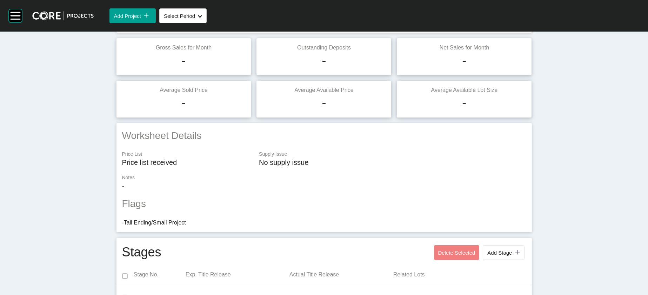
scroll to position [0, 0]
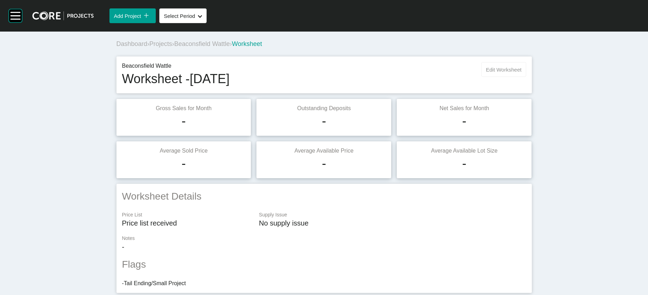
click at [431, 77] on button "Edit Worksheet" at bounding box center [503, 69] width 45 height 15
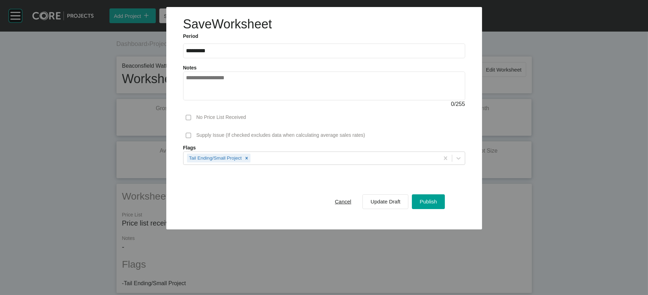
click at [431, 201] on div "Cancel Update Draft Publish" at bounding box center [385, 202] width 121 height 18
click at [431, 201] on div "Publish" at bounding box center [428, 201] width 21 height 9
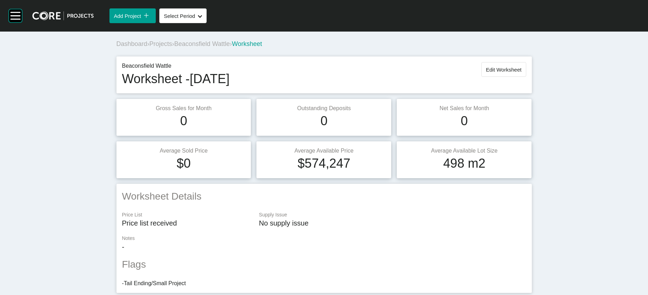
click at [174, 47] on span "Beaconsfield Wattle" at bounding box center [201, 43] width 55 height 7
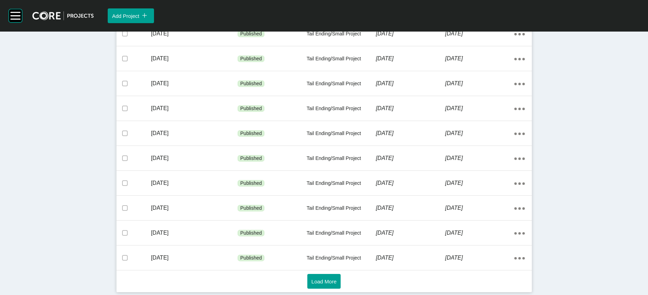
scroll to position [479, 0]
click at [307, 201] on button "Load More" at bounding box center [324, 281] width 34 height 15
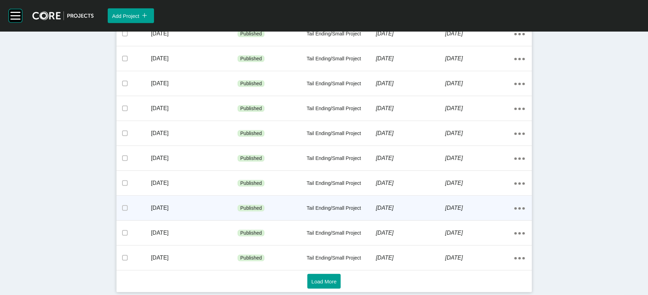
click at [431, 197] on div "[DATE]" at bounding box center [410, 208] width 69 height 22
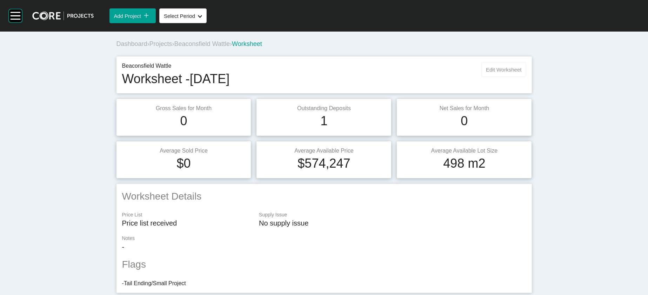
scroll to position [5, 0]
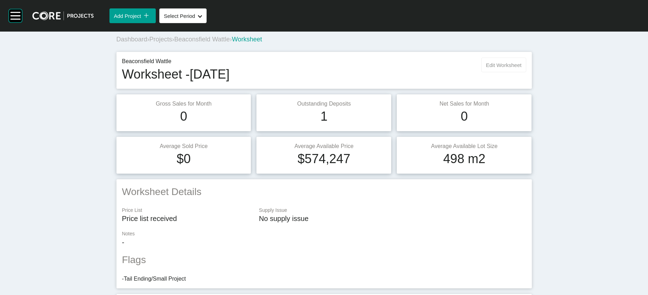
click at [431, 68] on span "Edit Worksheet" at bounding box center [503, 65] width 35 height 6
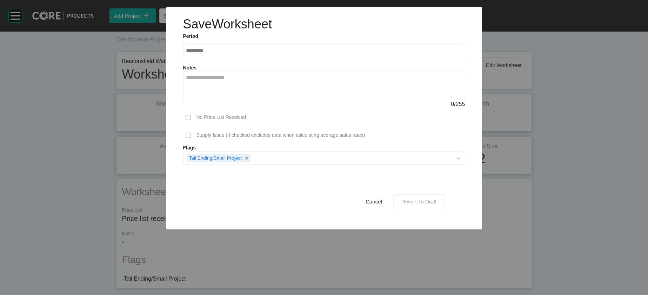
click at [431, 201] on div "Revert To Draft" at bounding box center [418, 201] width 39 height 9
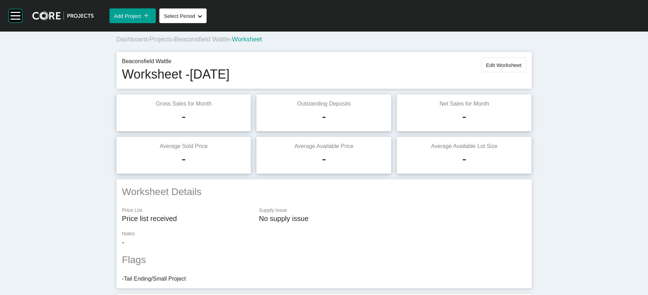
scroll to position [801, 0]
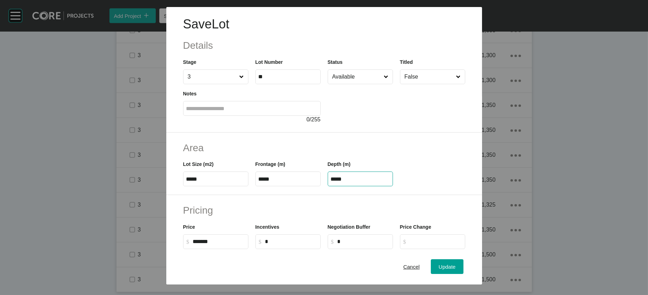
drag, startPoint x: 359, startPoint y: 224, endPoint x: 310, endPoint y: 209, distance: 51.6
click at [311, 186] on div "Lot Size (m2) ***** Frontage (m) ***** Depth (m) *****" at bounding box center [324, 171] width 289 height 32
paste input "text"
type input "*****"
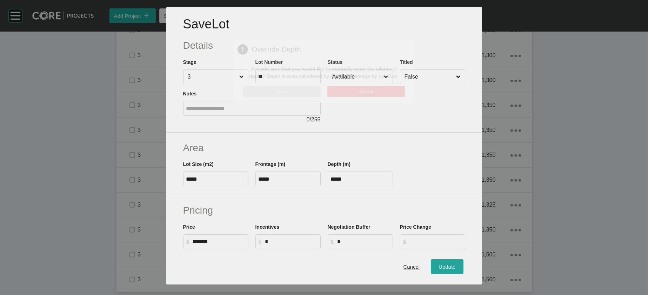
click at [431, 201] on div "Save Lot Details Stage 3 Lot Number ** Status Available Titled False Notes 0 / …" at bounding box center [324, 147] width 648 height 295
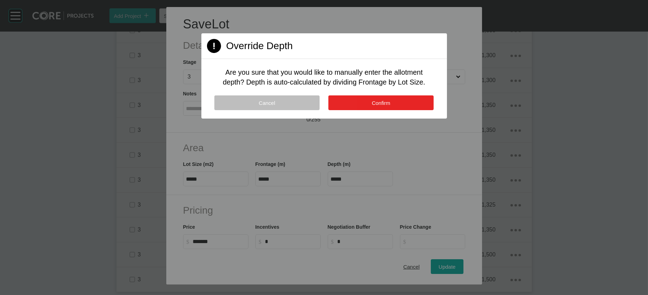
click at [390, 106] on span "Confirm" at bounding box center [381, 103] width 19 height 6
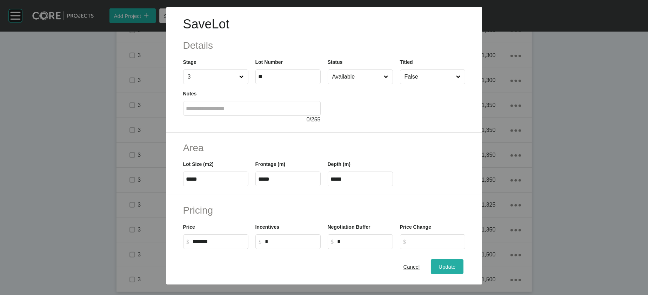
click at [431, 201] on span "Update" at bounding box center [446, 267] width 17 height 6
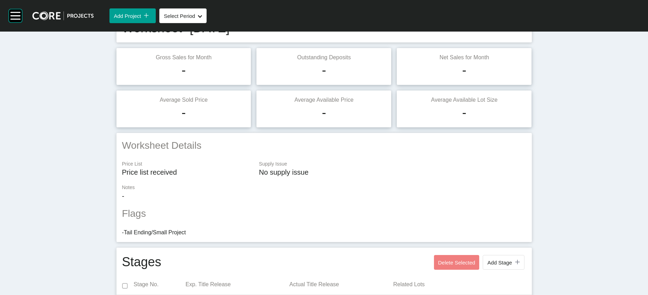
scroll to position [0, 0]
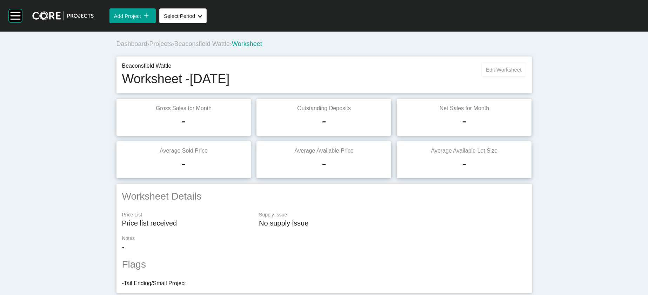
click at [431, 77] on button "Edit Worksheet" at bounding box center [503, 69] width 45 height 15
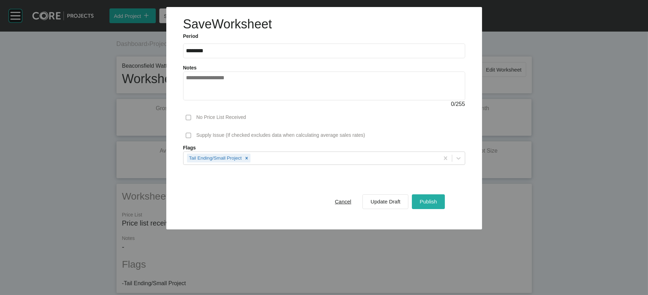
click at [431, 201] on span "Publish" at bounding box center [427, 201] width 17 height 6
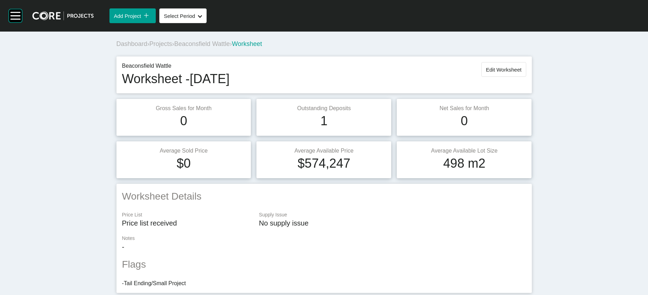
click at [174, 47] on span "Beaconsfield Wattle" at bounding box center [201, 43] width 55 height 7
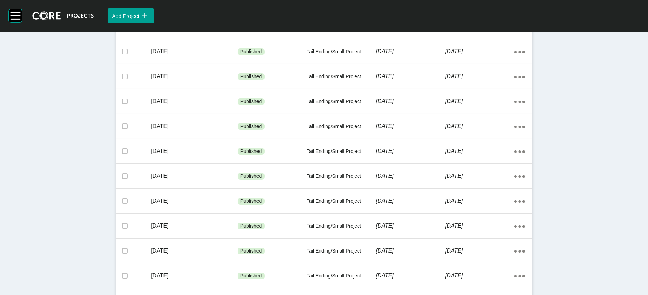
scroll to position [479, 0]
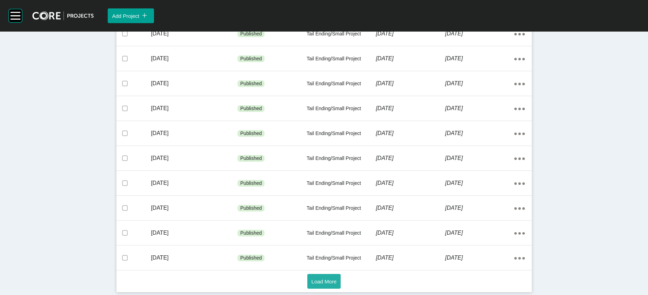
click at [325, 201] on button "Load More" at bounding box center [324, 281] width 34 height 15
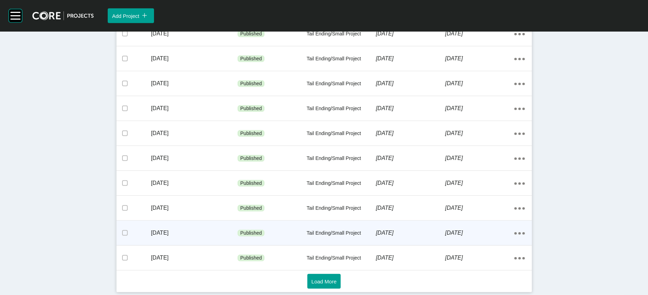
click at [431, 201] on p "[DATE]" at bounding box center [479, 233] width 69 height 8
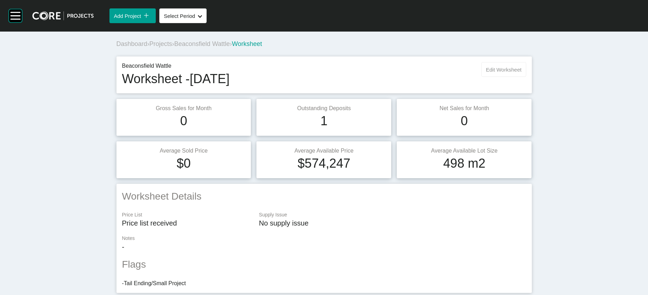
click at [431, 77] on button "Edit Worksheet" at bounding box center [503, 69] width 45 height 15
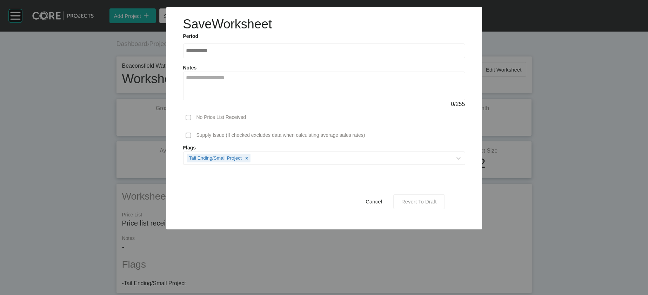
click at [431, 201] on span "Revert To Draft" at bounding box center [418, 201] width 35 height 6
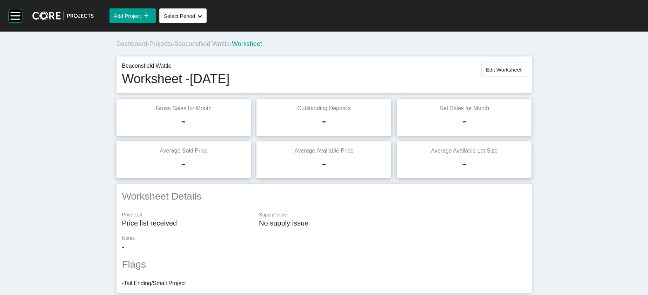
scroll to position [801, 0]
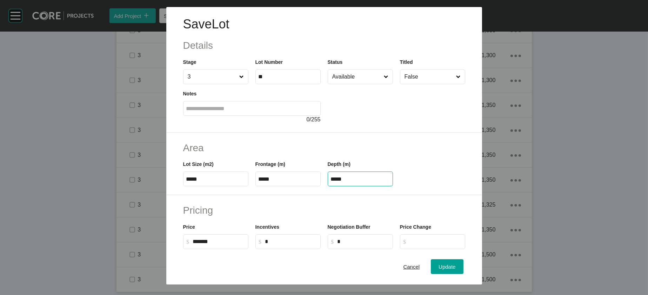
drag, startPoint x: 348, startPoint y: 225, endPoint x: 305, endPoint y: 225, distance: 42.1
click at [305, 186] on div "Lot Size (m2) ***** Frontage (m) ***** Depth (m) *****" at bounding box center [324, 171] width 289 height 32
paste input "text"
type input "*****"
click at [431, 201] on div "Save Lot Details Stage 3 Lot Number ** Status Available Titled False Notes 0 / …" at bounding box center [324, 147] width 648 height 295
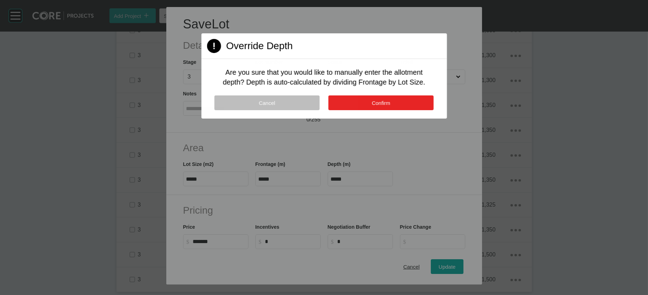
click at [377, 110] on button "Confirm" at bounding box center [380, 102] width 105 height 15
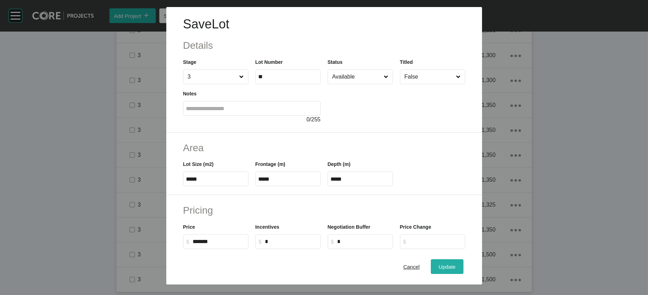
click at [431, 201] on span "Update" at bounding box center [446, 267] width 17 height 6
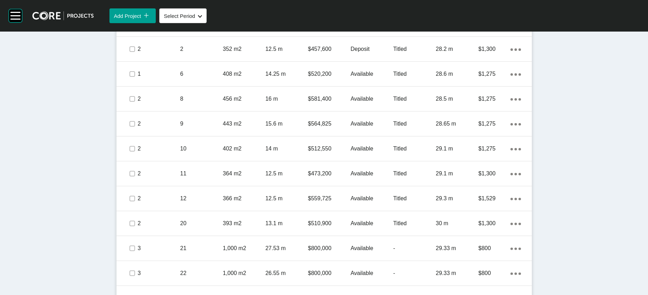
scroll to position [0, 0]
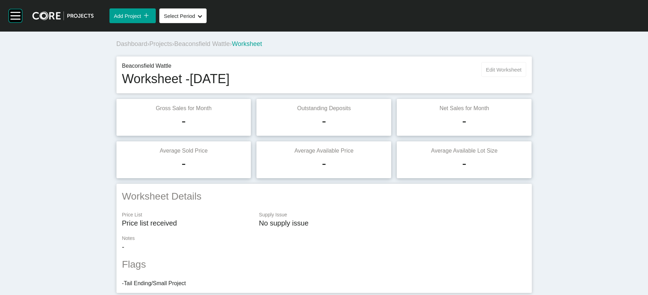
click at [431, 73] on span "Edit Worksheet" at bounding box center [503, 70] width 35 height 6
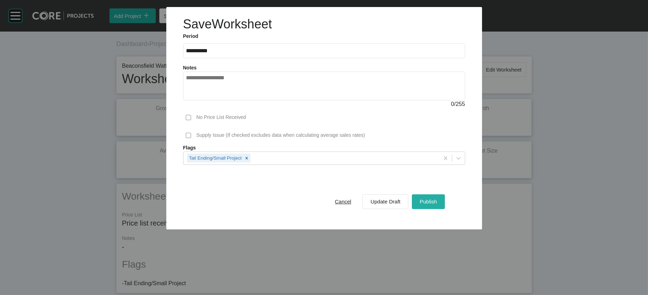
click at [431, 201] on span "Publish" at bounding box center [427, 201] width 17 height 6
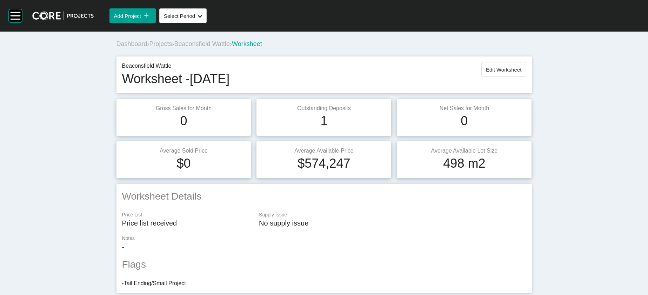
click at [194, 47] on span "Beaconsfield Wattle" at bounding box center [201, 43] width 55 height 7
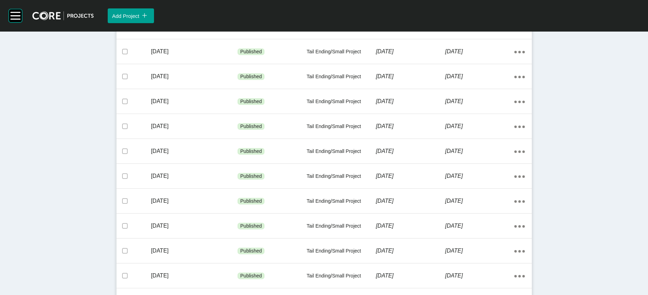
scroll to position [479, 0]
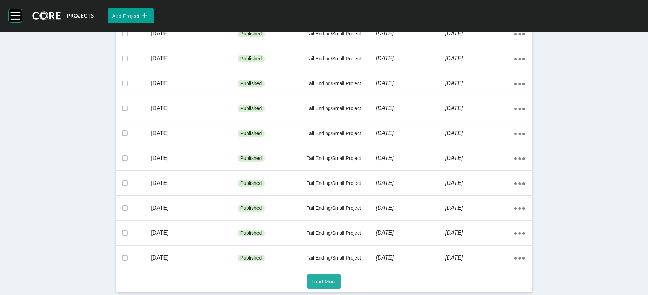
click at [333, 201] on button "Load More" at bounding box center [324, 281] width 34 height 15
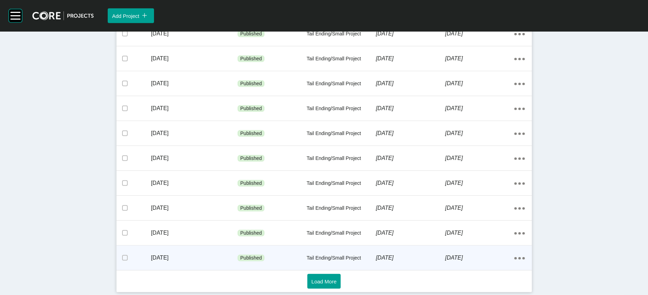
click at [431, 201] on p "[DATE]" at bounding box center [410, 258] width 69 height 8
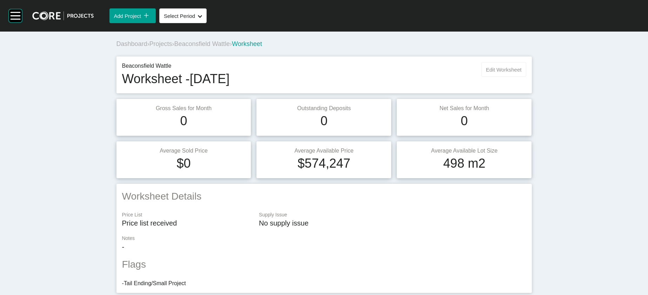
click at [431, 73] on span "Edit Worksheet" at bounding box center [503, 70] width 35 height 6
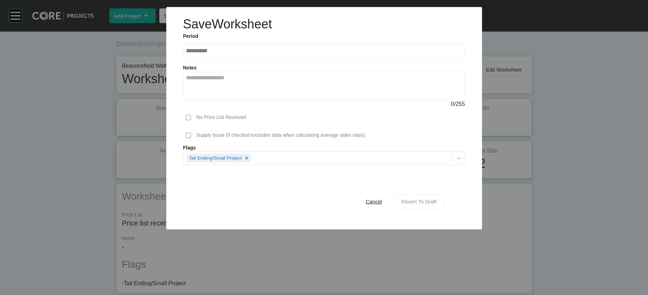
click at [431, 201] on span "Revert To Draft" at bounding box center [418, 201] width 35 height 6
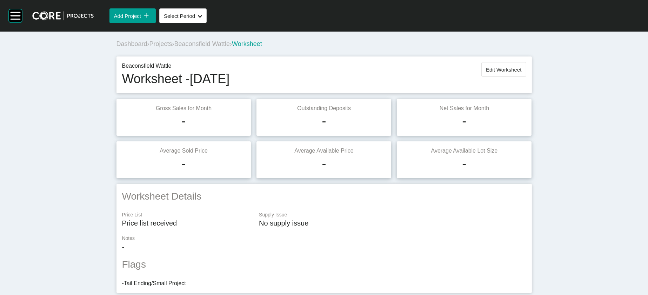
scroll to position [801, 0]
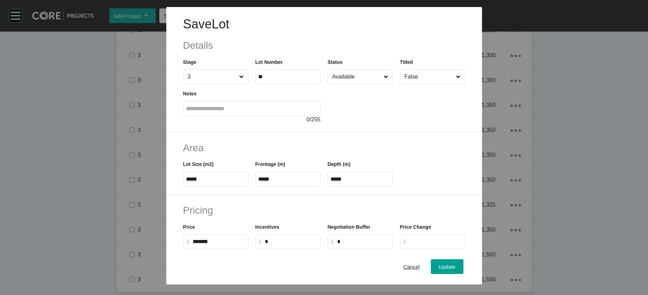
drag, startPoint x: 338, startPoint y: 227, endPoint x: 303, endPoint y: 225, distance: 34.8
click at [311, 186] on div "Lot Size (m2) ***** Frontage (m) ***** Depth (m) *****" at bounding box center [324, 171] width 289 height 32
drag, startPoint x: 335, startPoint y: 222, endPoint x: 317, endPoint y: 222, distance: 17.5
click at [317, 186] on div "Lot Size (m2) ***** Frontage (m) ***** Depth (m) *****" at bounding box center [324, 171] width 289 height 32
paste input "text"
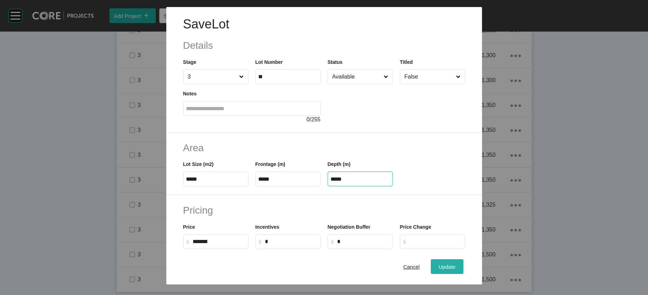
type input "*****"
click at [431, 201] on div "Save Lot Details Stage 3 Lot Number ** Status Available Titled False Notes 0 / …" at bounding box center [324, 147] width 648 height 295
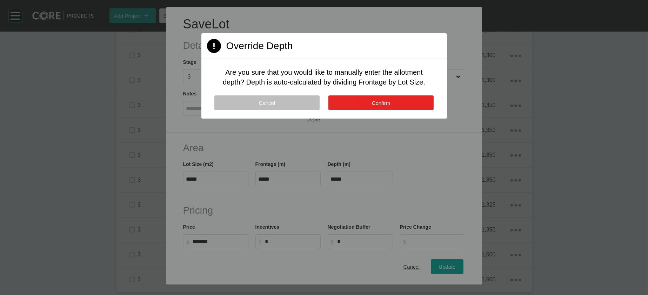
click at [378, 110] on button "Confirm" at bounding box center [380, 102] width 105 height 15
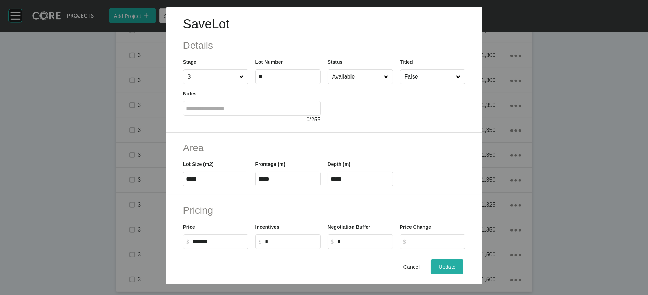
click at [431, 201] on button "Update" at bounding box center [447, 266] width 32 height 15
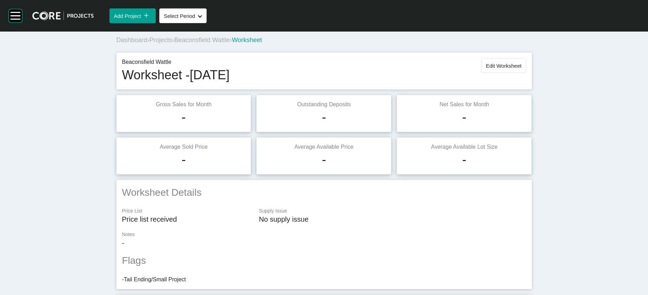
scroll to position [0, 0]
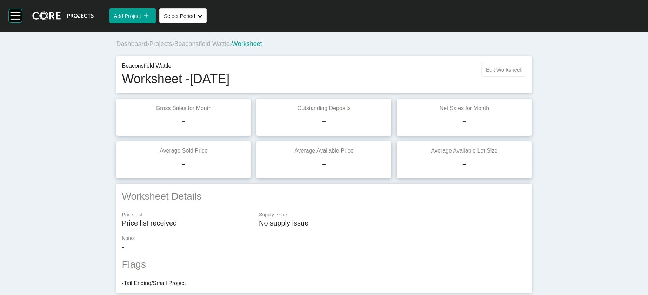
click at [431, 77] on button "Edit Worksheet" at bounding box center [503, 69] width 45 height 15
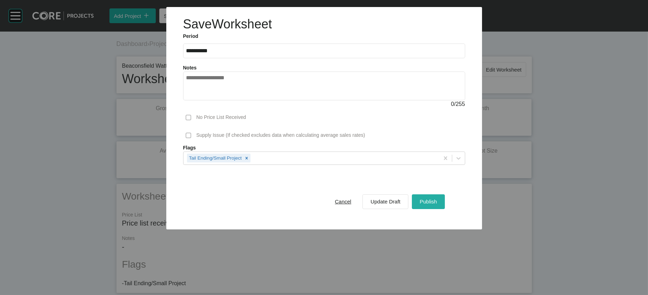
click at [431, 201] on span "Publish" at bounding box center [427, 201] width 17 height 6
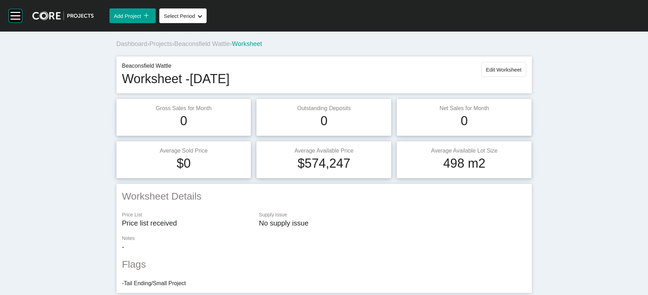
click at [174, 47] on span "Beaconsfield Wattle" at bounding box center [201, 43] width 55 height 7
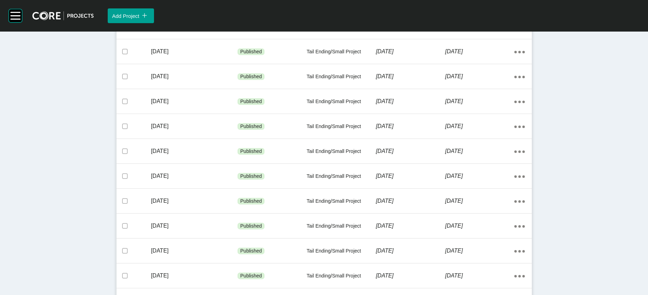
scroll to position [479, 0]
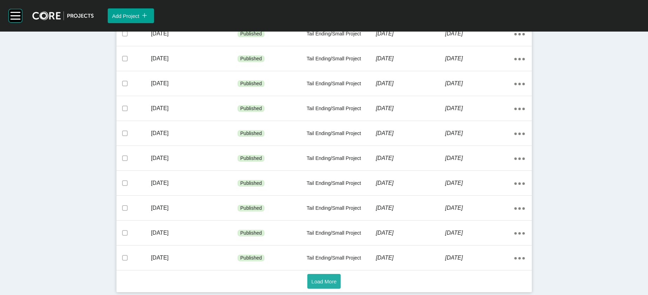
click at [313, 201] on span "Load More" at bounding box center [323, 281] width 25 height 6
click at [327, 201] on span "Load More" at bounding box center [323, 281] width 25 height 6
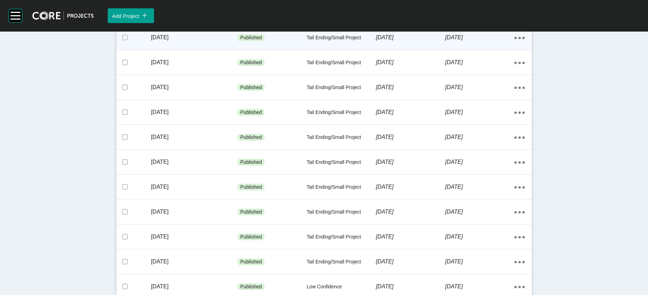
click at [342, 48] on div "Tail Ending/Small Project" at bounding box center [340, 37] width 69 height 21
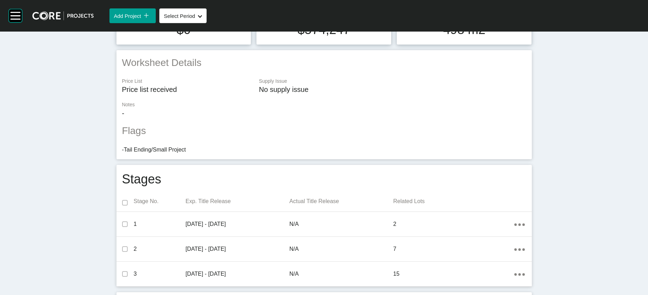
scroll to position [5, 0]
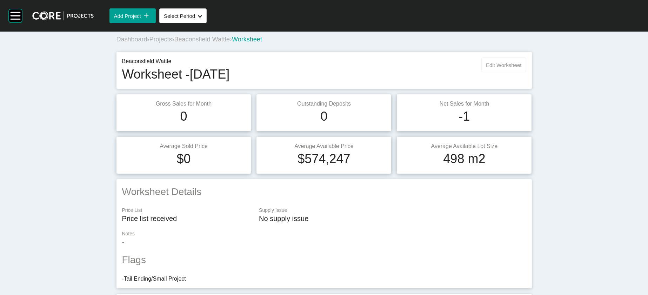
click at [431, 68] on span "Edit Worksheet" at bounding box center [503, 65] width 35 height 6
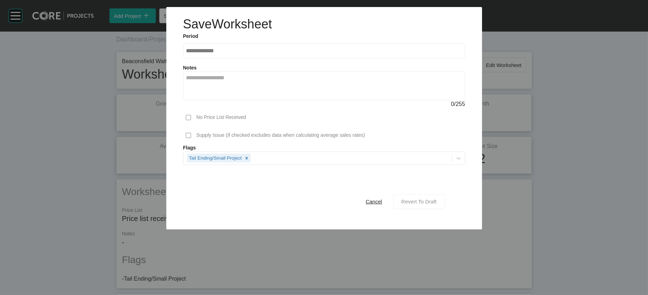
click at [431, 201] on span "Revert To Draft" at bounding box center [418, 201] width 35 height 6
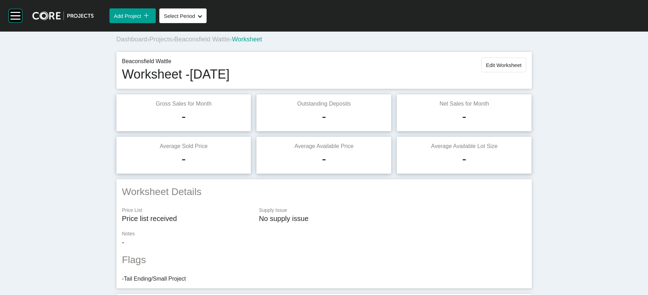
scroll to position [801, 0]
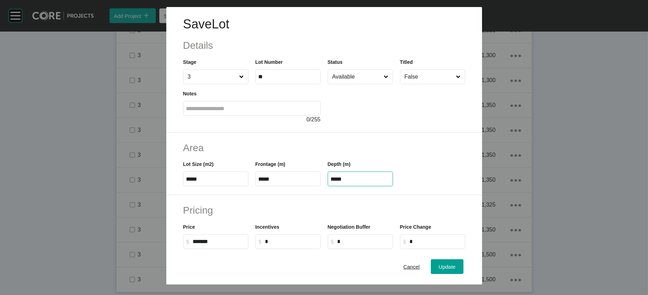
drag, startPoint x: 349, startPoint y: 221, endPoint x: 327, endPoint y: 222, distance: 22.2
click at [328, 186] on label "*****" at bounding box center [360, 178] width 65 height 15
paste input "text"
type input "*****"
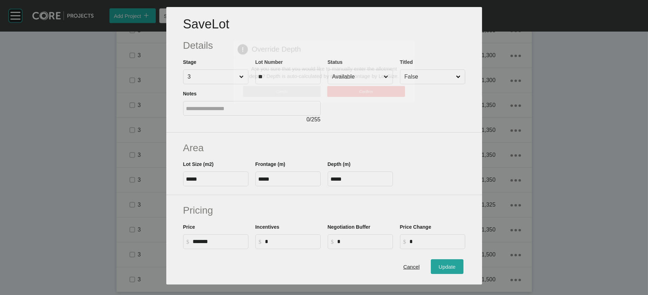
click at [431, 201] on div "Save Lot Details Stage 3 Lot Number ** Status Available Titled False Notes 0 / …" at bounding box center [324, 147] width 648 height 295
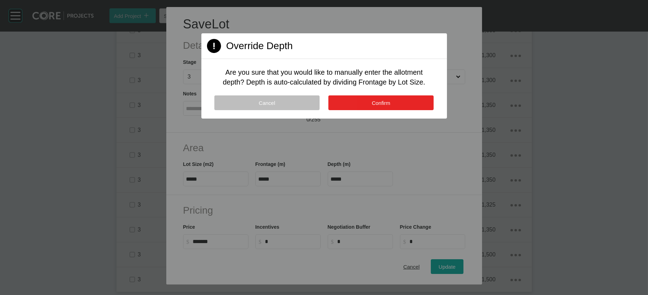
click at [385, 106] on span "Confirm" at bounding box center [381, 103] width 19 height 6
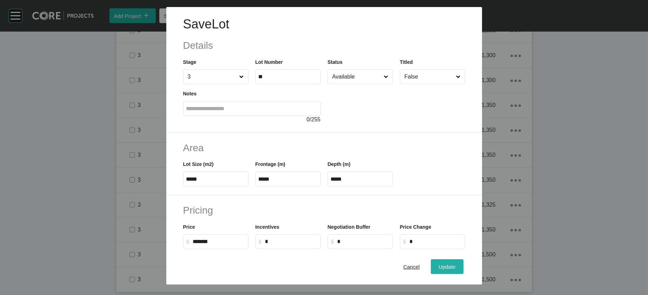
click at [431, 201] on div "Update" at bounding box center [447, 266] width 20 height 9
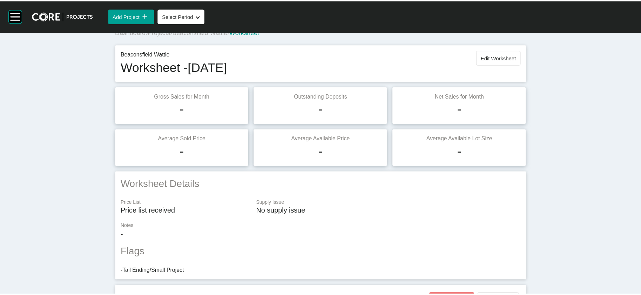
scroll to position [0, 0]
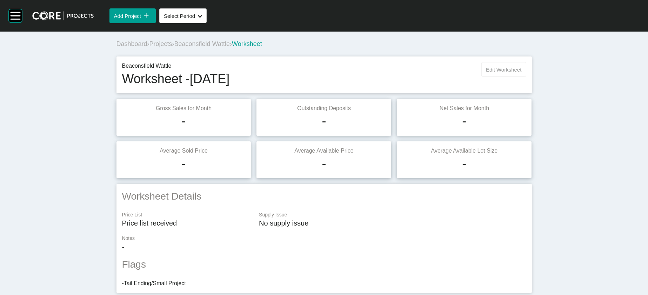
click at [431, 73] on span "Edit Worksheet" at bounding box center [503, 70] width 35 height 6
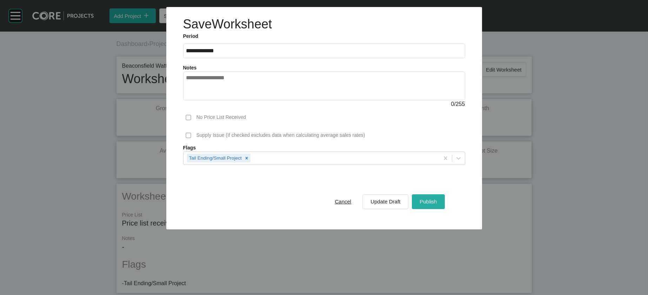
click at [431, 201] on div "Publish" at bounding box center [428, 201] width 21 height 9
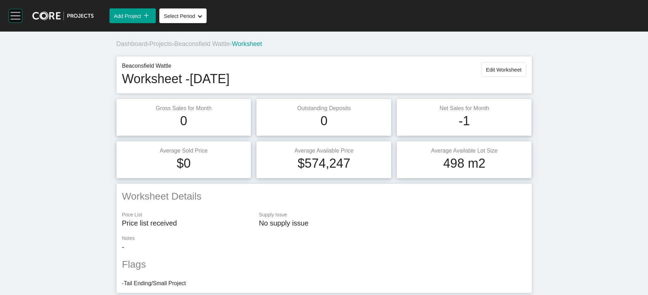
click at [20, 22] on rect at bounding box center [15, 15] width 13 height 13
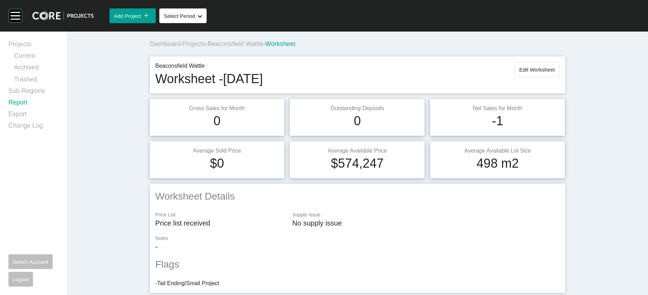
click at [29, 110] on link "Report" at bounding box center [33, 104] width 50 height 12
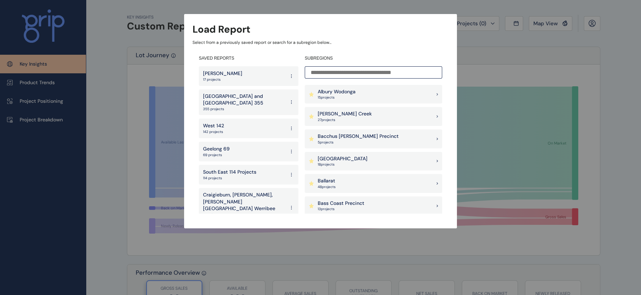
click at [258, 107] on p "355 projects" at bounding box center [244, 109] width 82 height 5
